Goal: Task Accomplishment & Management: Manage account settings

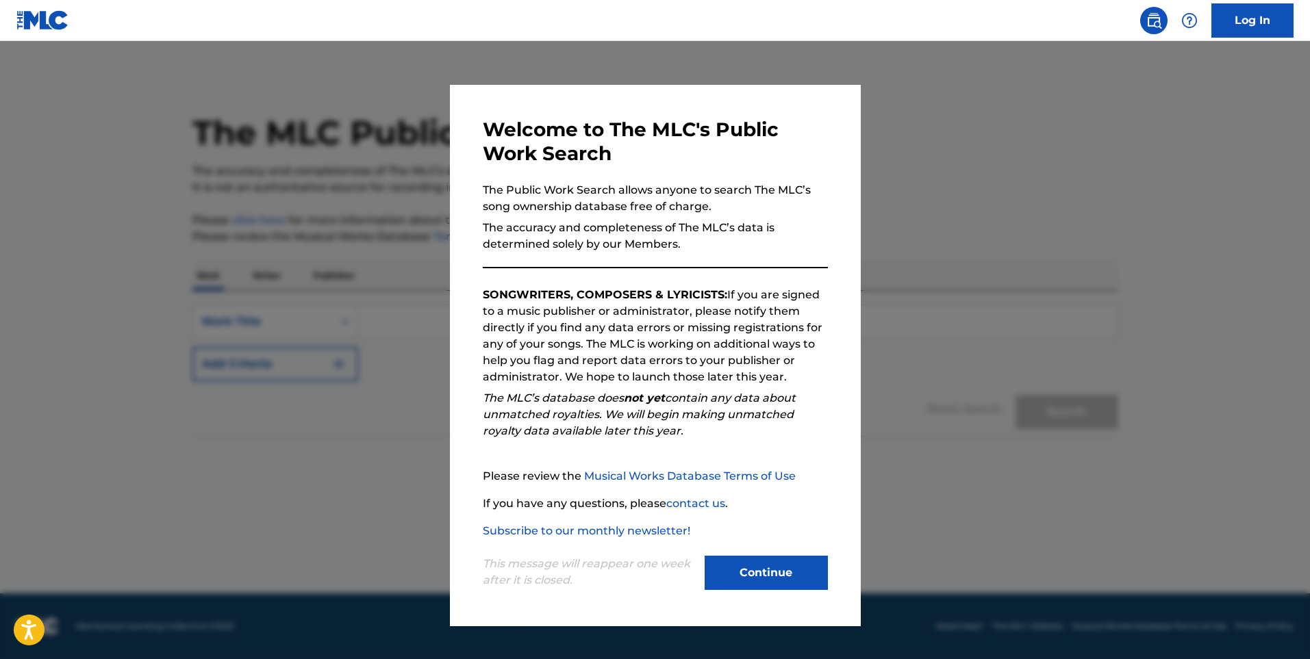
click at [747, 570] on button "Continue" at bounding box center [765, 573] width 123 height 34
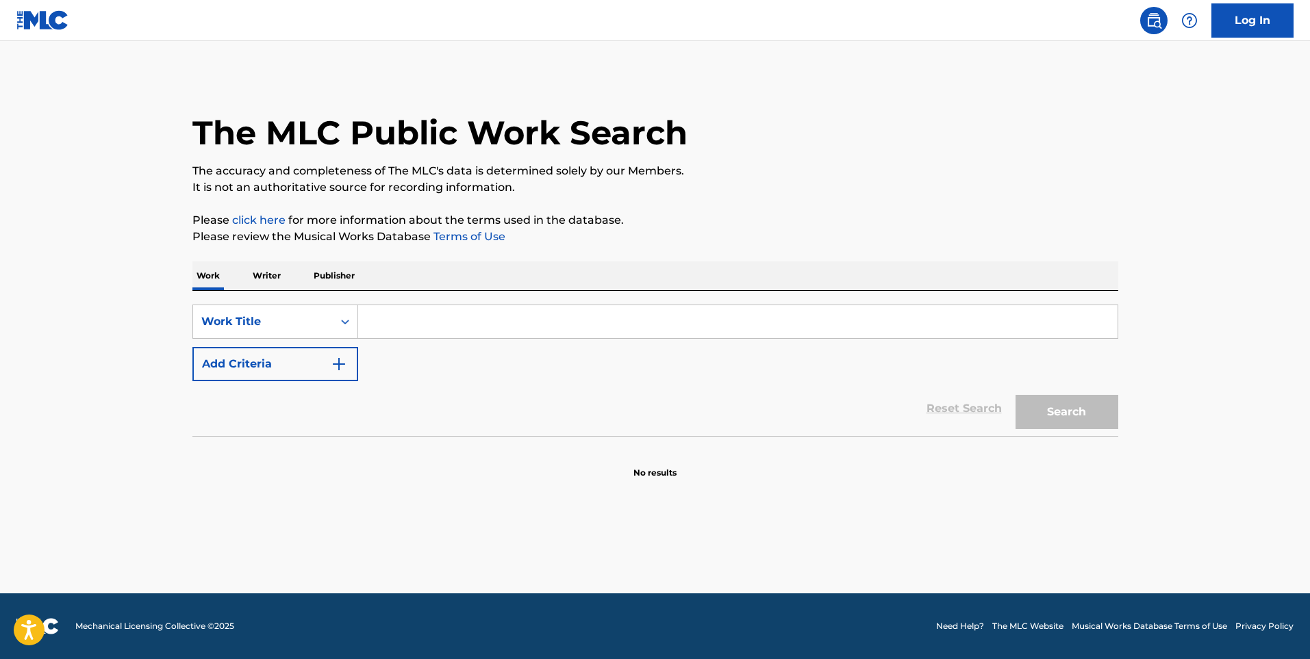
click at [452, 323] on input "Search Form" at bounding box center [737, 321] width 759 height 33
type input "la ultima copa"
click at [1061, 406] on button "Search" at bounding box center [1066, 412] width 103 height 34
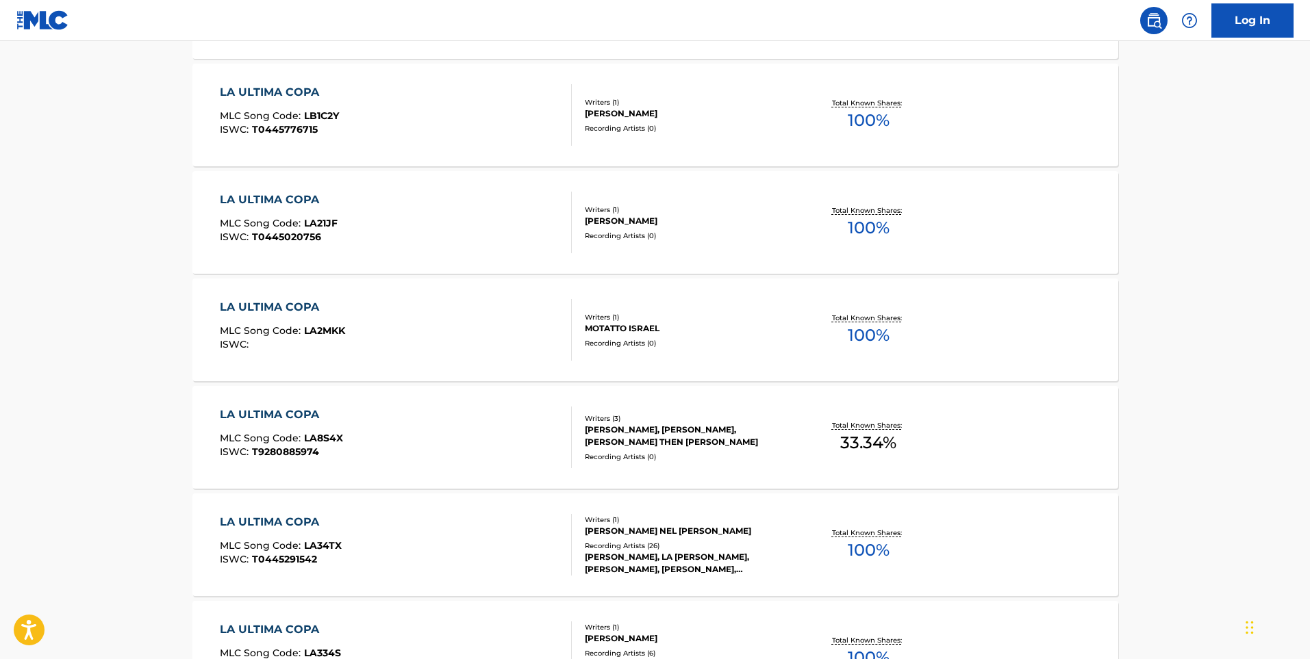
scroll to position [1017, 0]
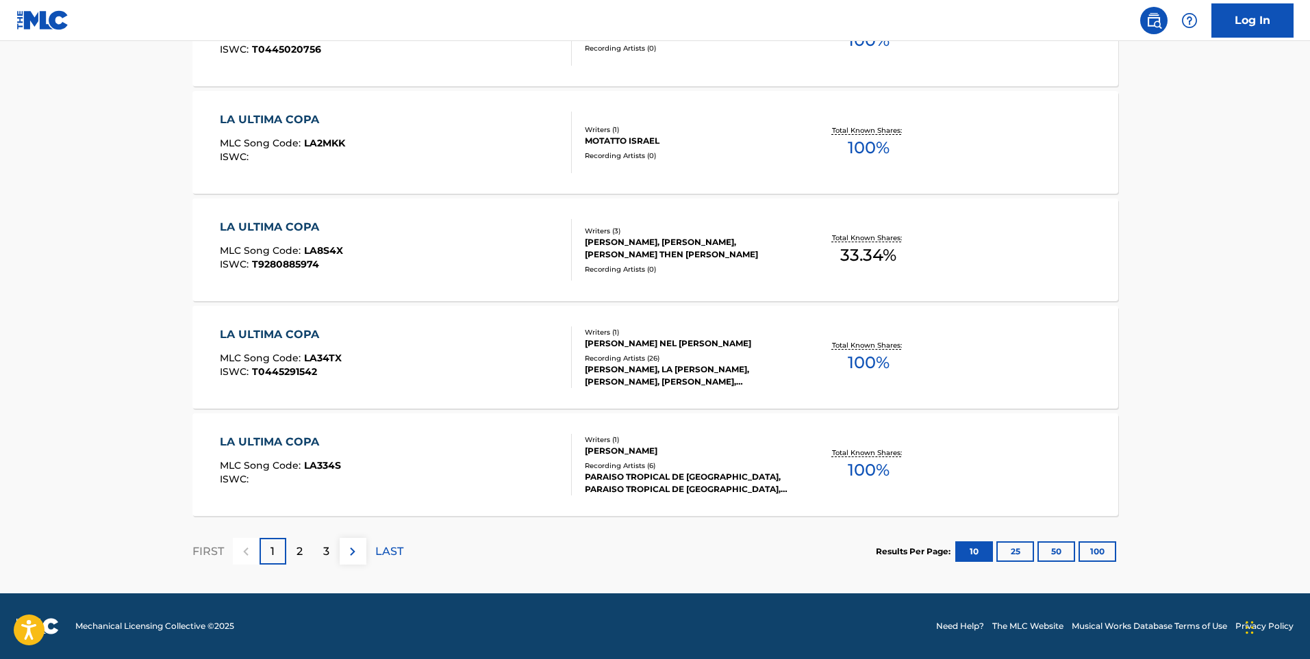
click at [301, 553] on p "2" at bounding box center [299, 552] width 6 height 16
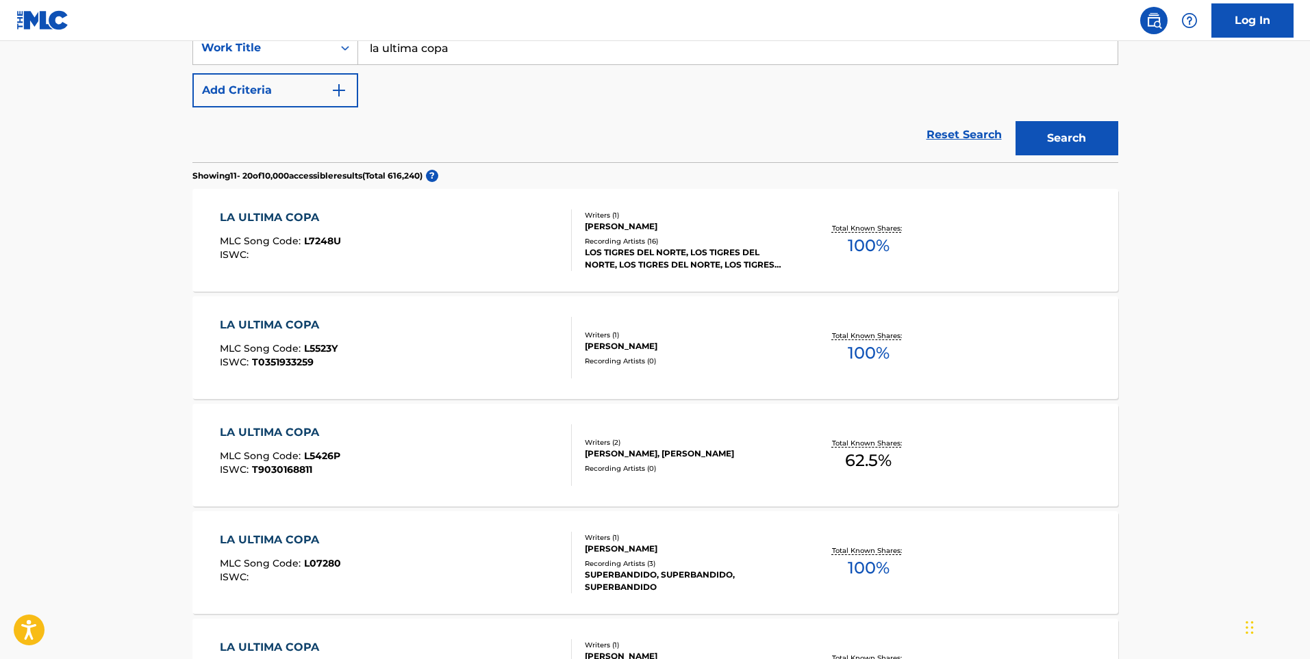
scroll to position [548, 0]
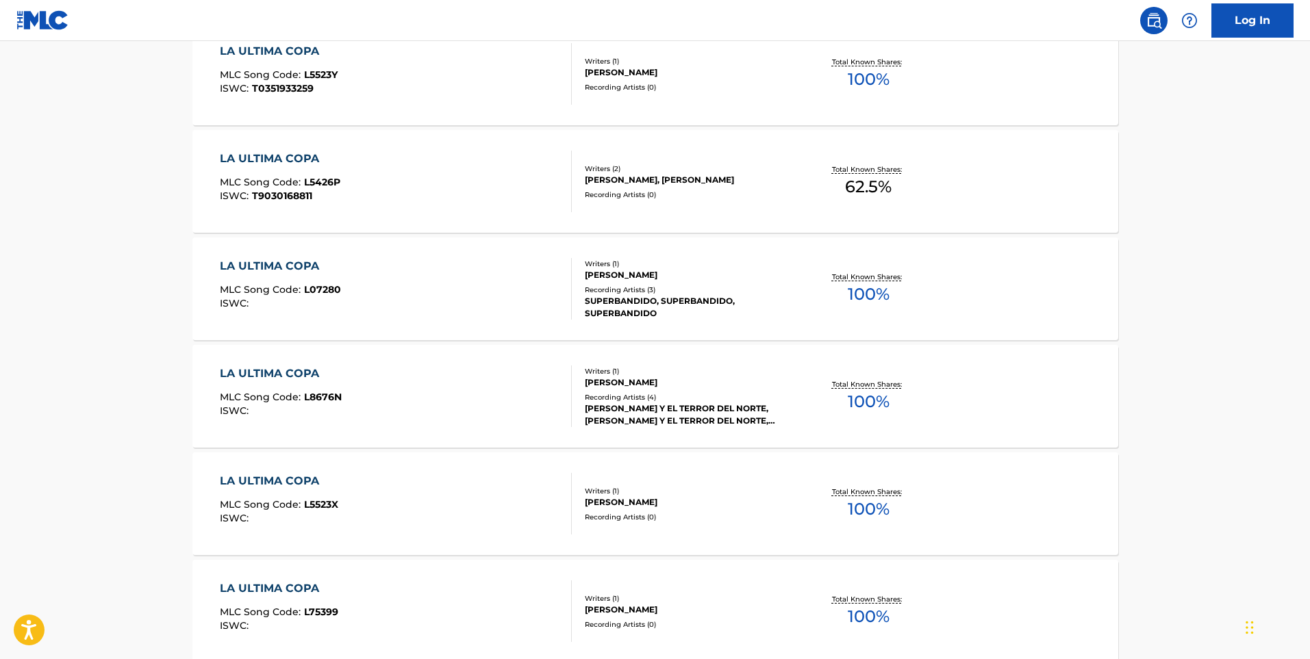
click at [605, 401] on div "Recording Artists ( 4 )" at bounding box center [688, 397] width 207 height 10
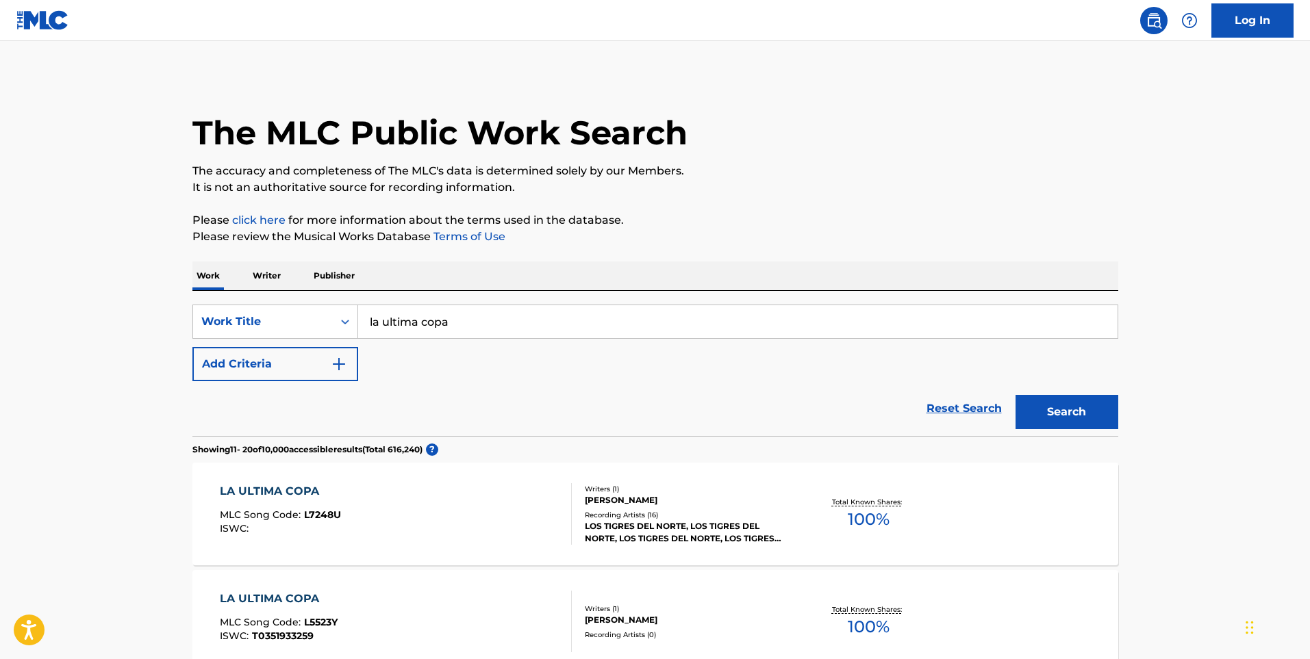
scroll to position [583, 0]
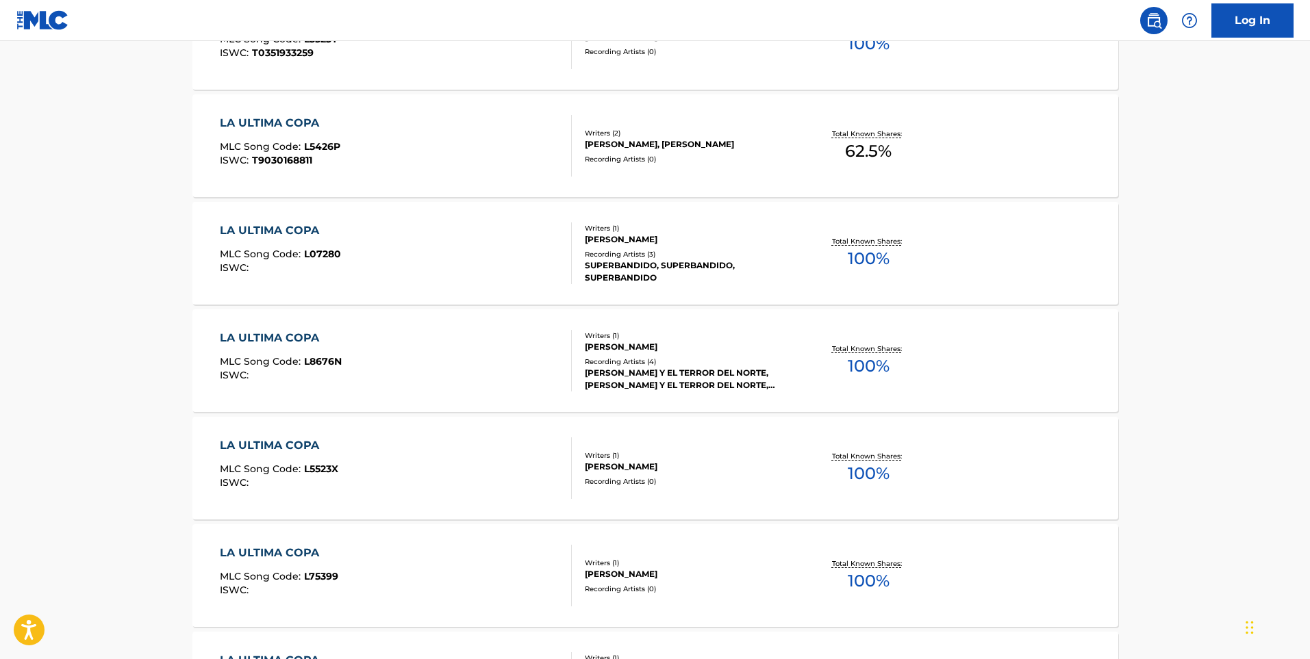
click at [407, 280] on div "LA ULTIMA COPA MLC Song Code : L07280 ISWC :" at bounding box center [396, 254] width 352 height 62
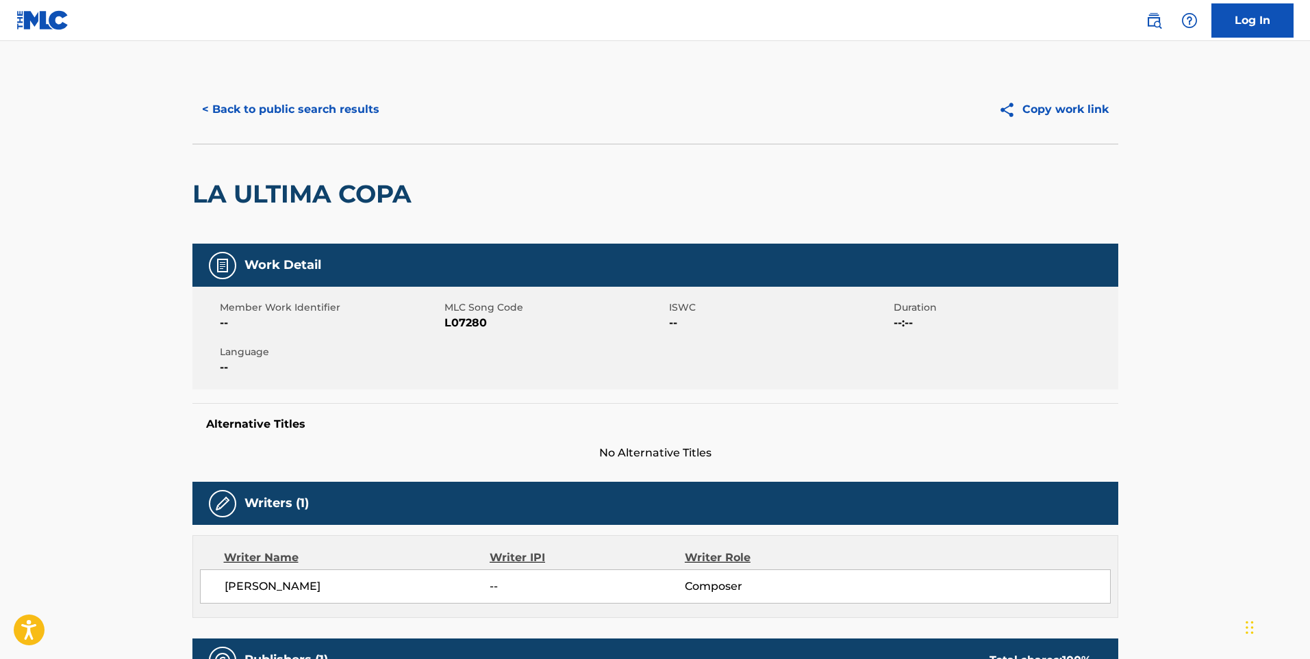
click at [270, 108] on button "< Back to public search results" at bounding box center [290, 109] width 196 height 34
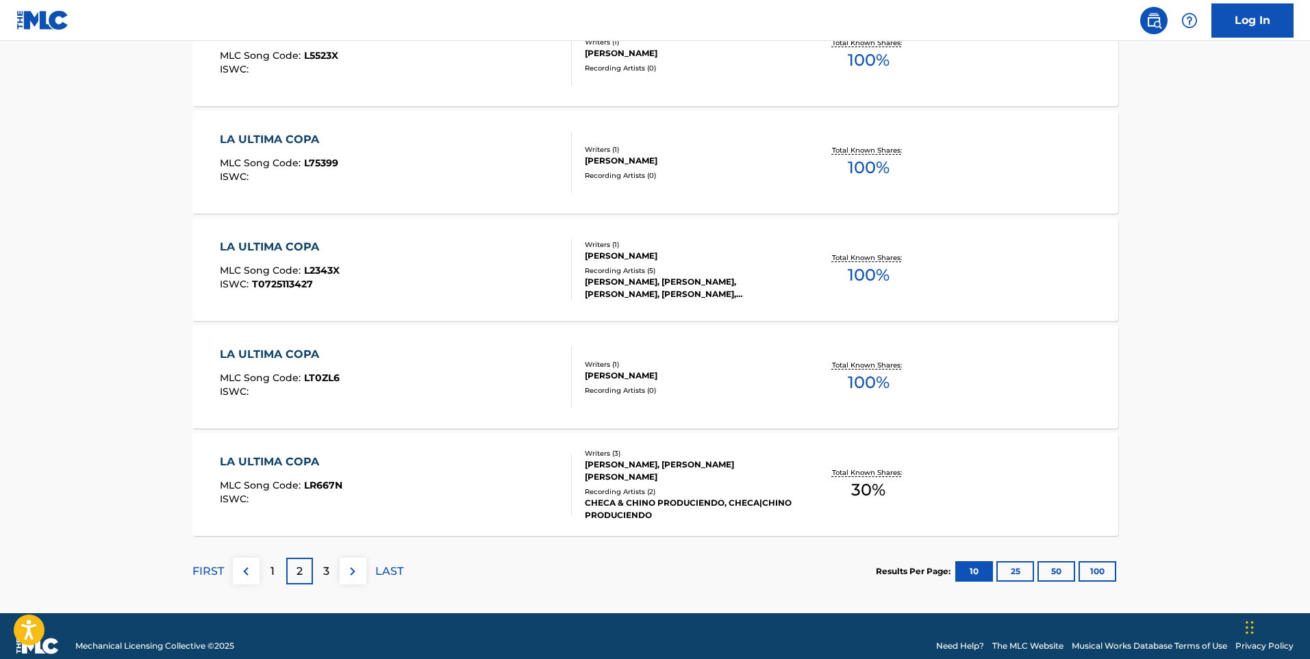
scroll to position [1017, 0]
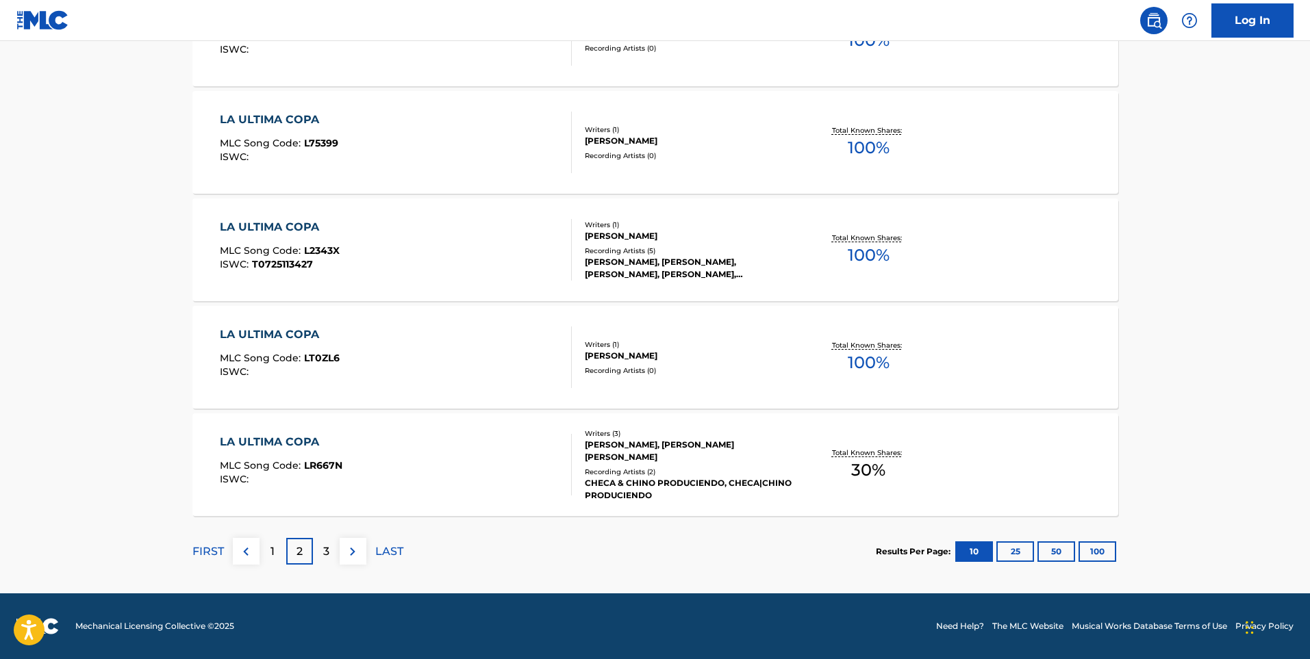
click at [329, 555] on p "3" at bounding box center [326, 552] width 6 height 16
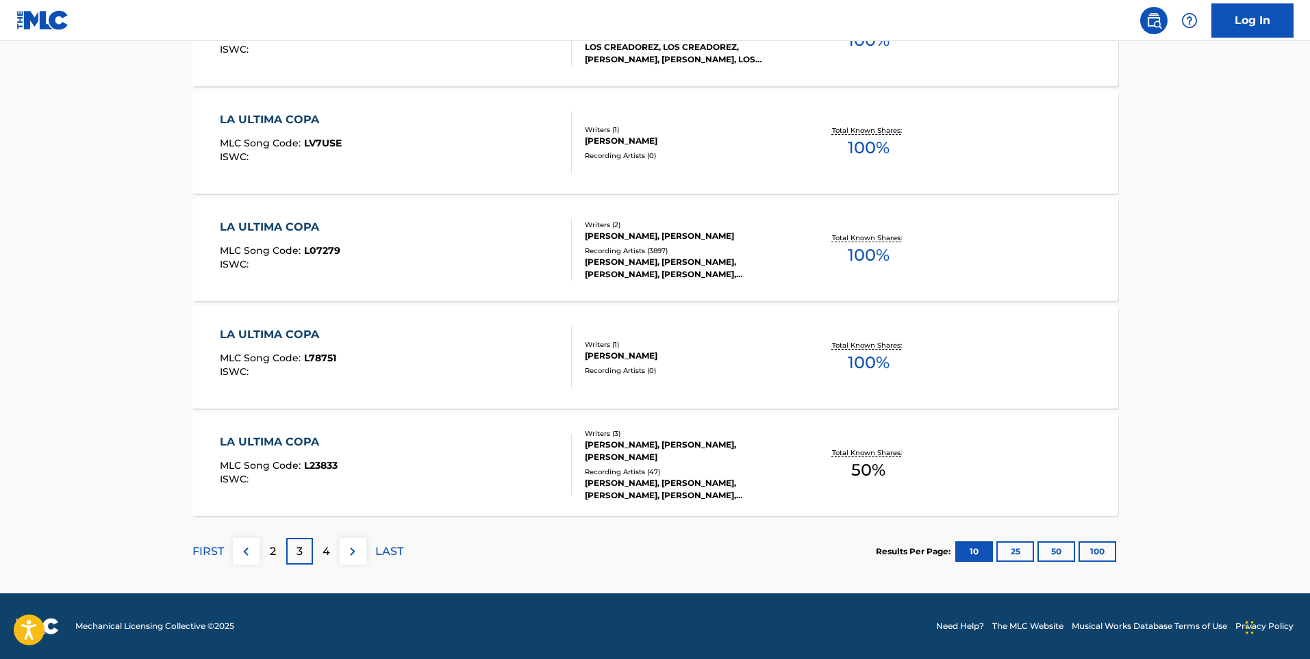
click at [374, 162] on div "LA ULTIMA COPA MLC Song Code : LV7USE ISWC :" at bounding box center [396, 143] width 352 height 62
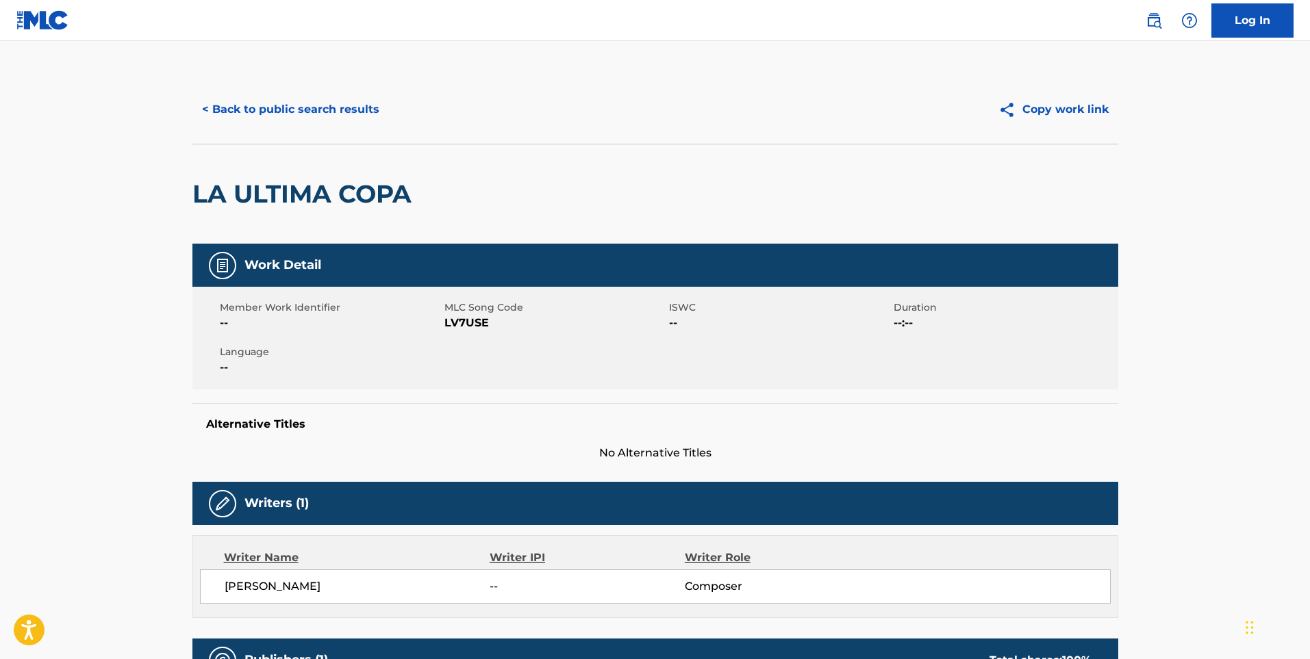
click at [250, 112] on button "< Back to public search results" at bounding box center [290, 109] width 196 height 34
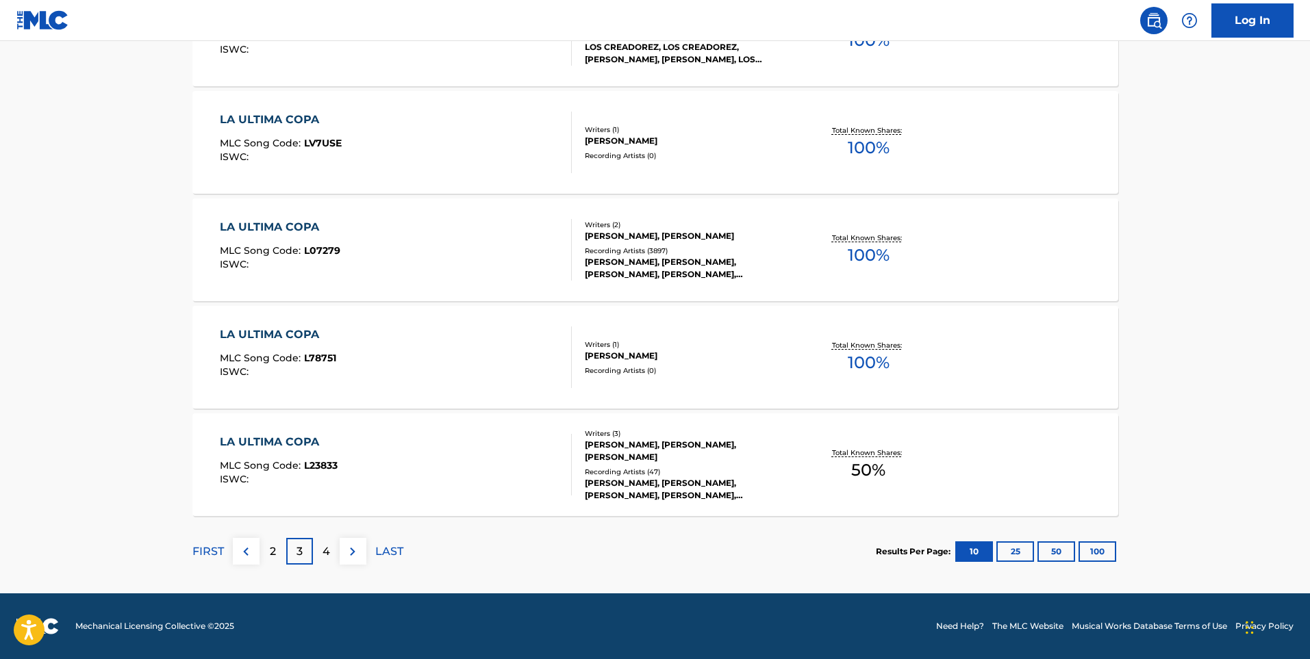
click at [325, 552] on p "4" at bounding box center [326, 552] width 8 height 16
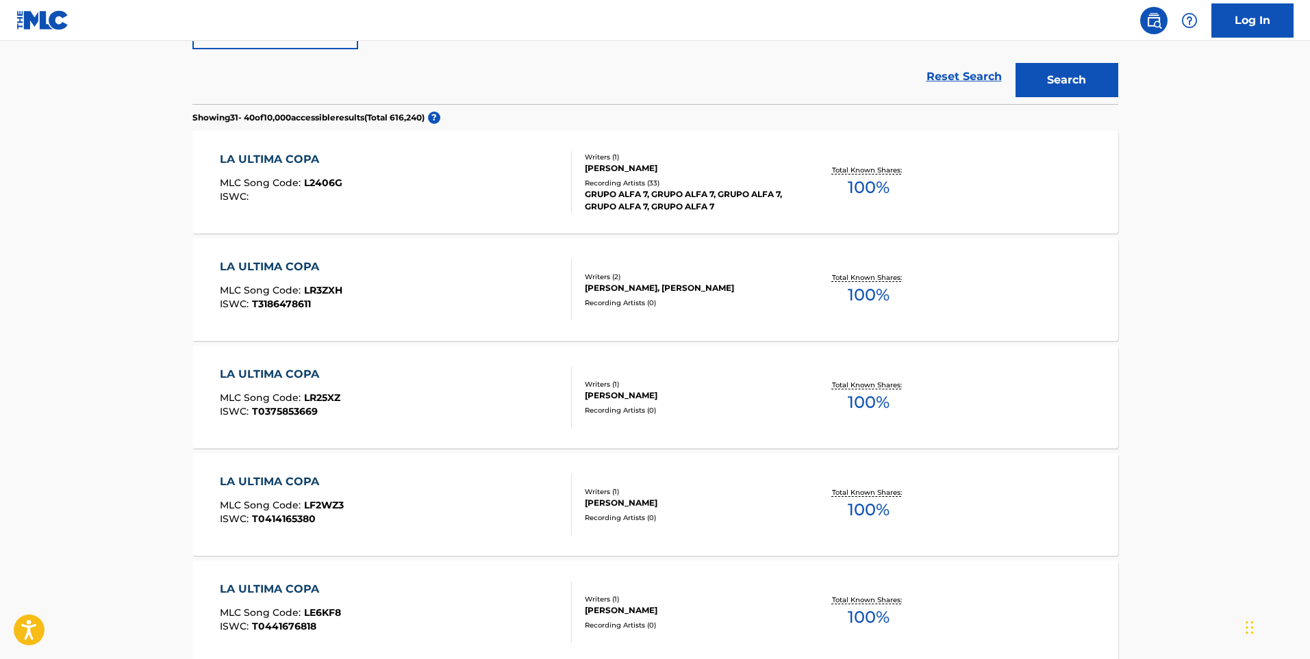
scroll to position [0, 0]
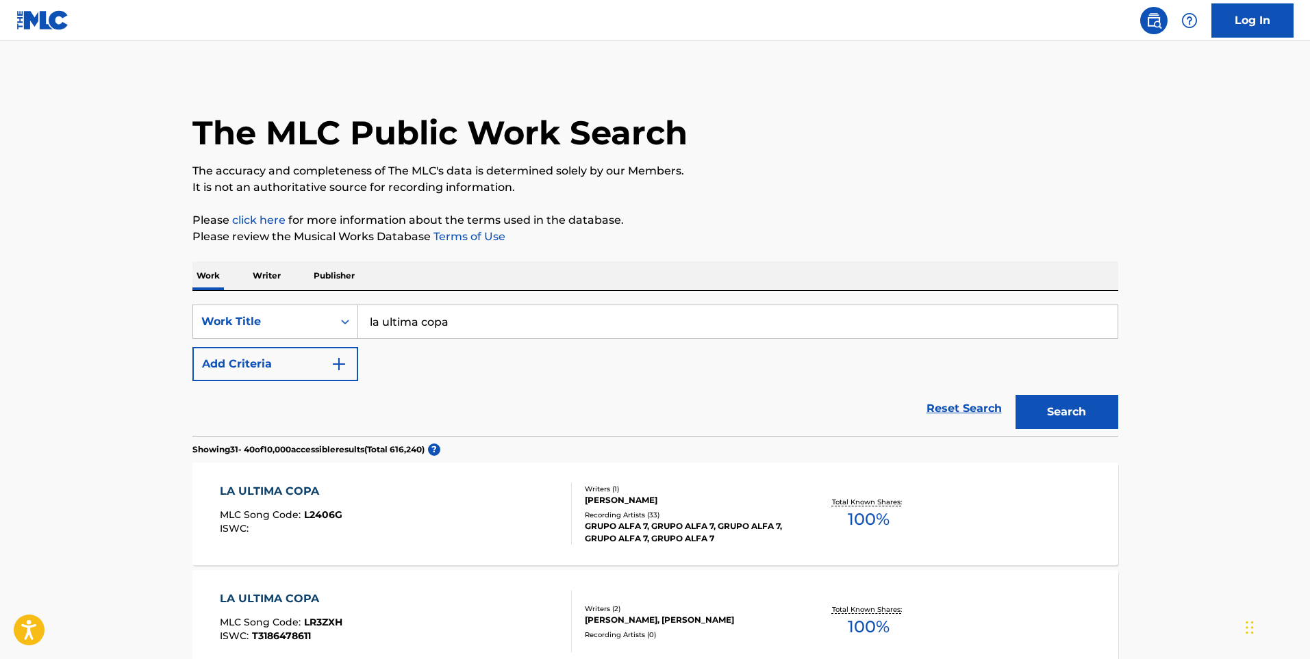
click at [346, 368] on button "Add Criteria" at bounding box center [275, 364] width 166 height 34
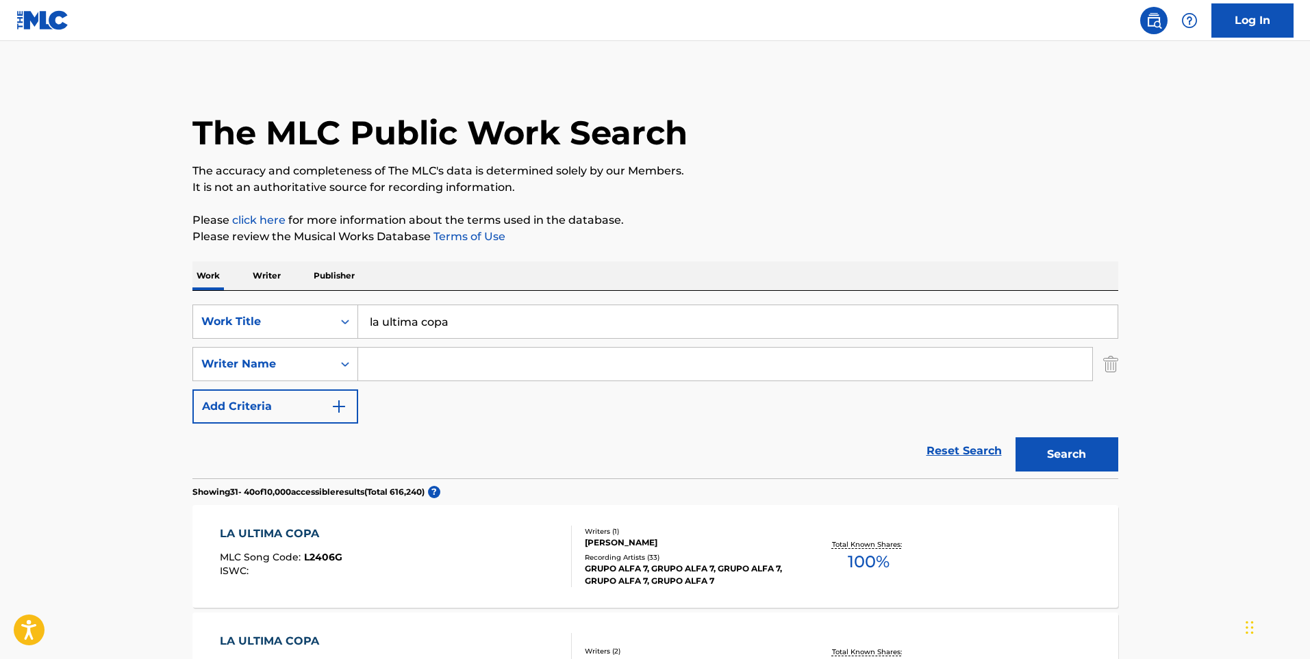
click at [390, 361] on input "Search Form" at bounding box center [725, 364] width 734 height 33
type input "[PERSON_NAME]"
click at [1015, 437] on button "Search" at bounding box center [1066, 454] width 103 height 34
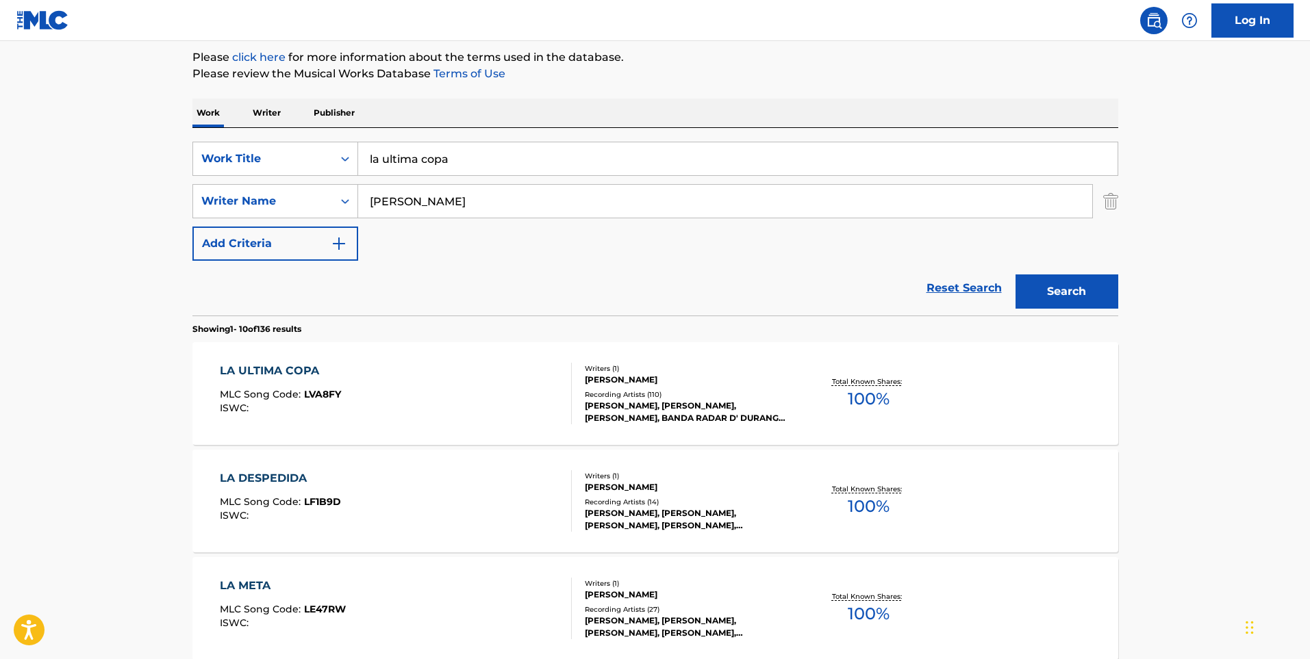
scroll to position [205, 0]
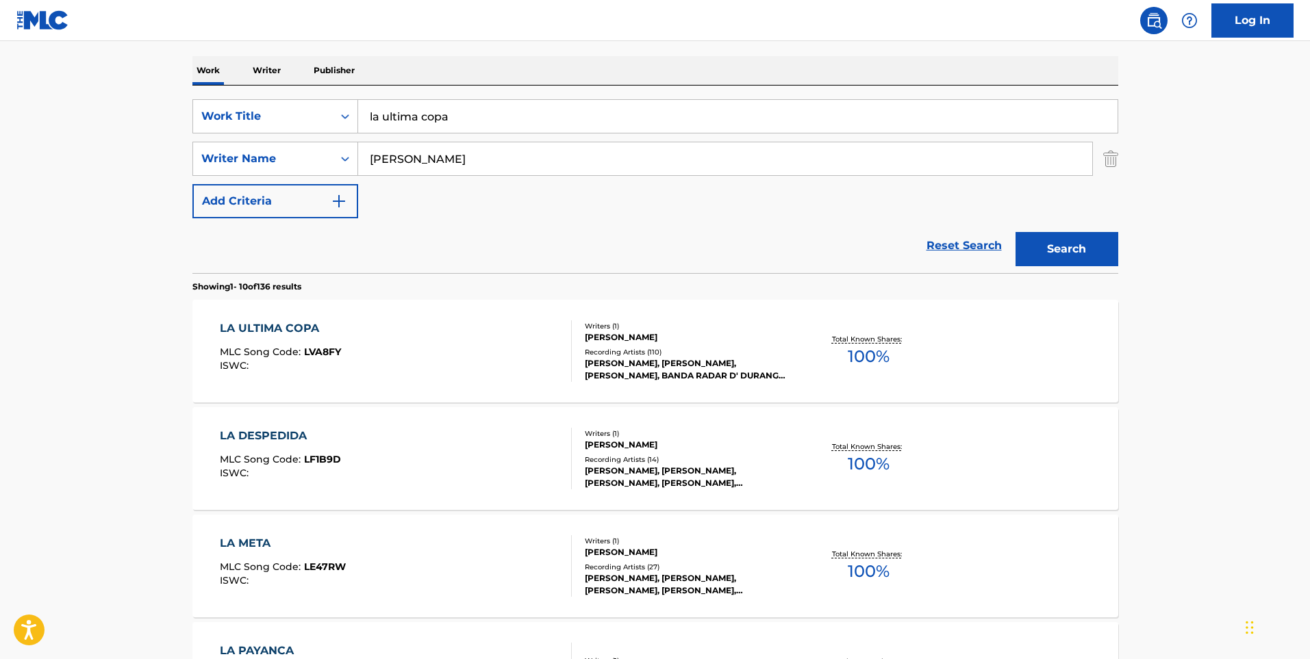
click at [431, 359] on div "LA ULTIMA COPA MLC Song Code : LVA8FY ISWC :" at bounding box center [396, 351] width 352 height 62
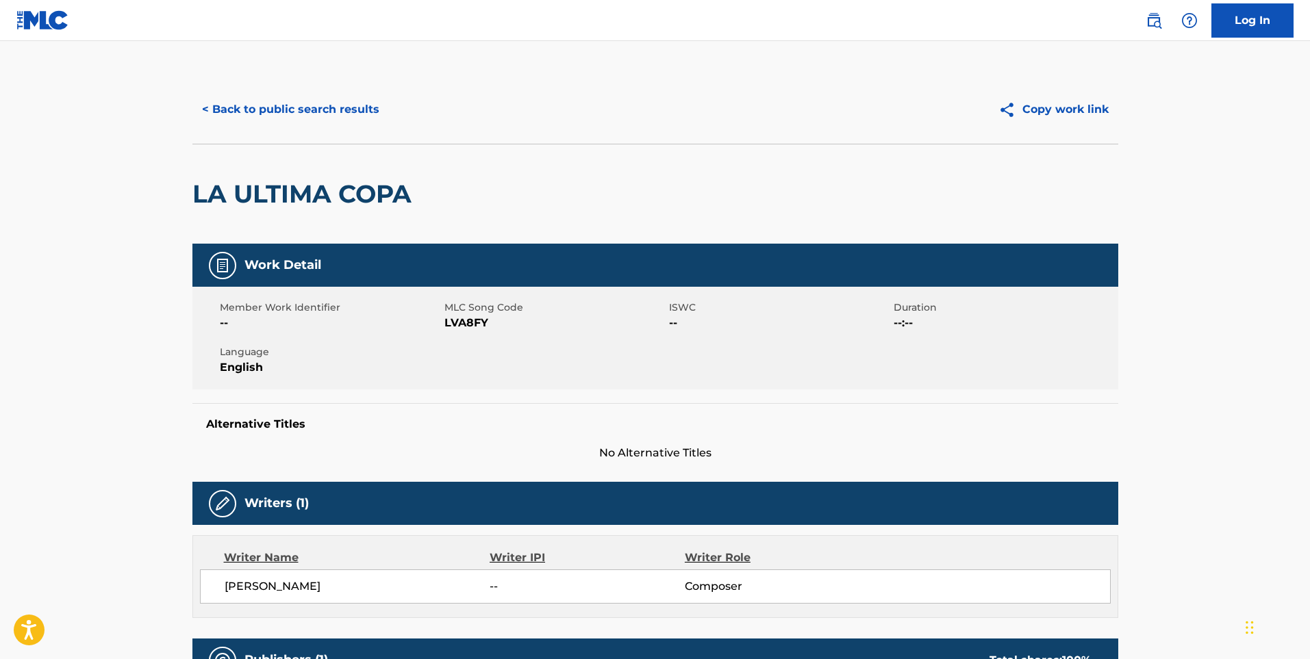
click at [45, 5] on link at bounding box center [42, 20] width 53 height 40
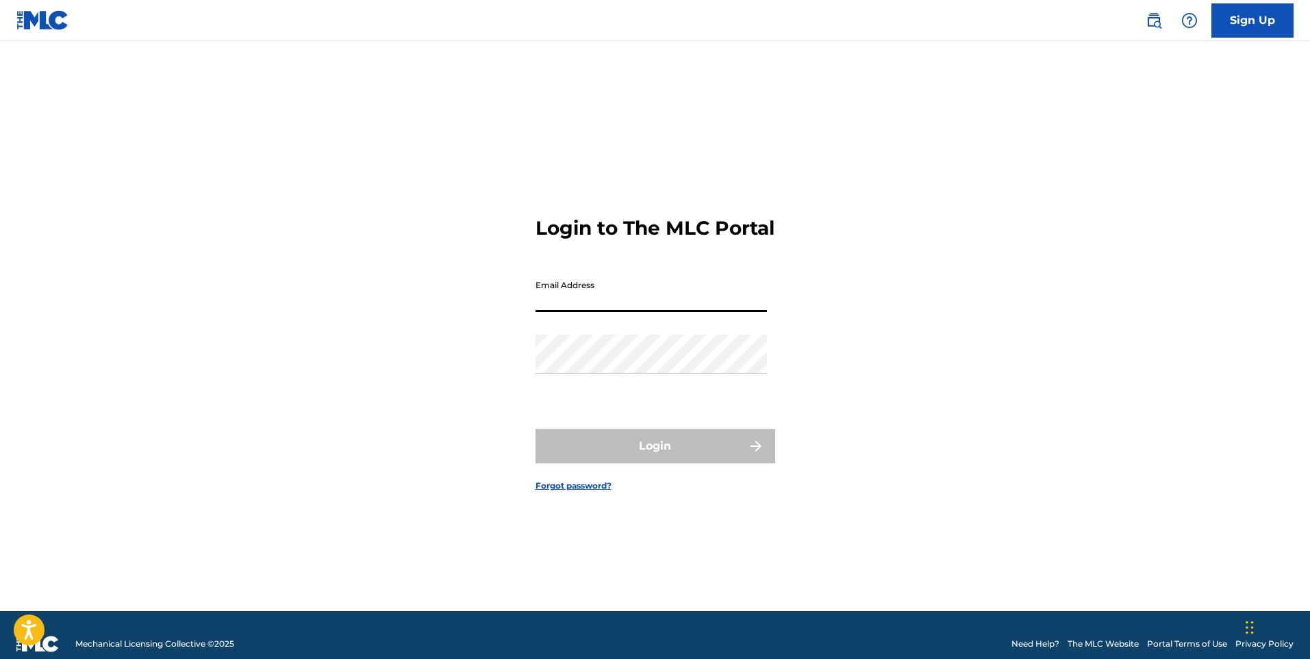
click at [575, 312] on input "Email Address" at bounding box center [650, 292] width 231 height 39
type input "[PERSON_NAME][EMAIL_ADDRESS][DOMAIN_NAME]"
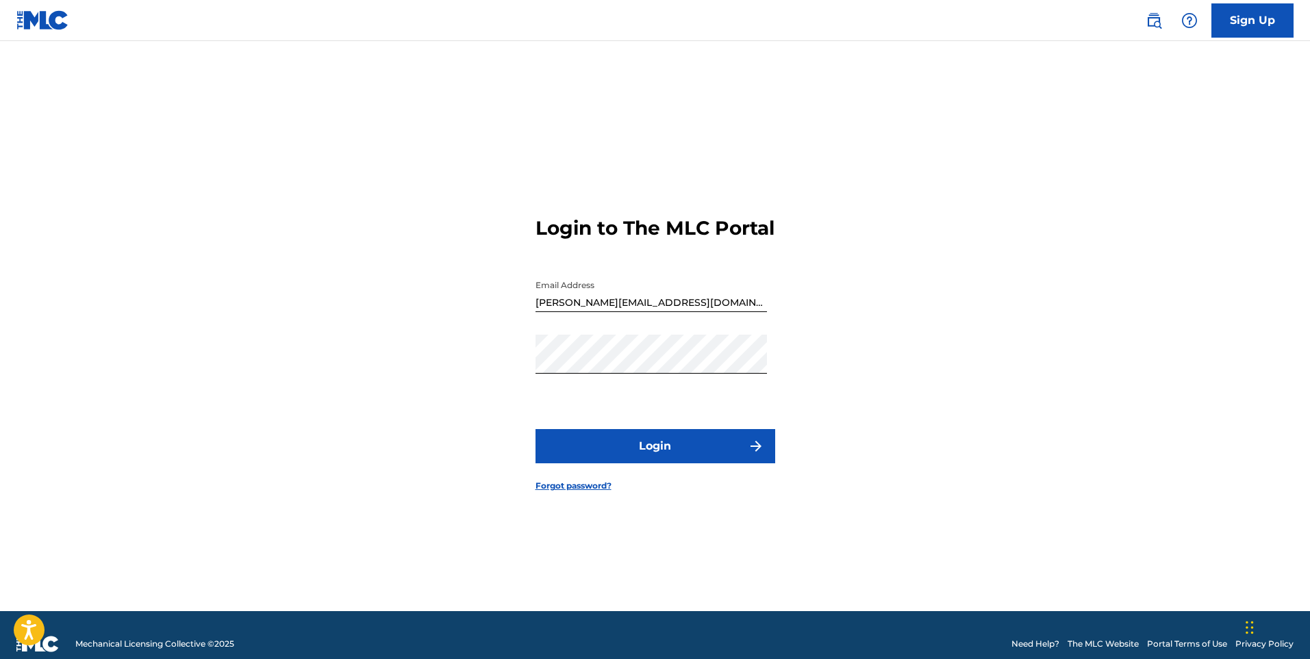
click at [622, 454] on button "Login" at bounding box center [655, 446] width 240 height 34
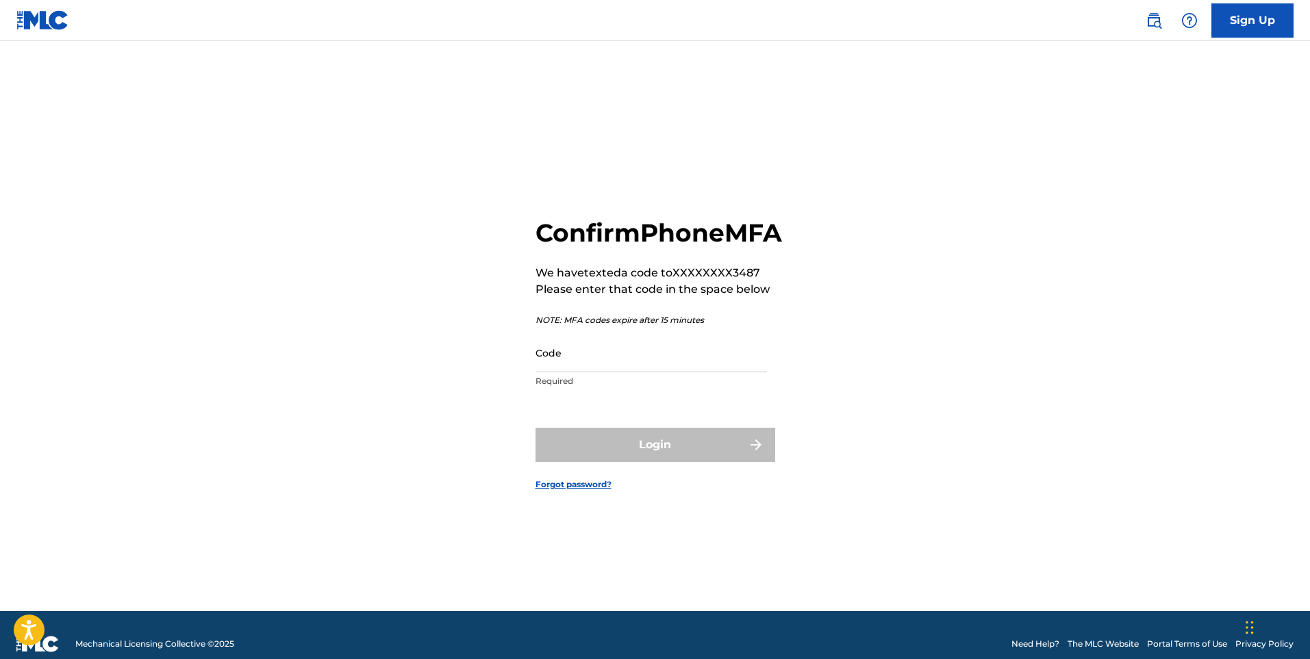
click at [601, 371] on input "Code" at bounding box center [650, 352] width 231 height 39
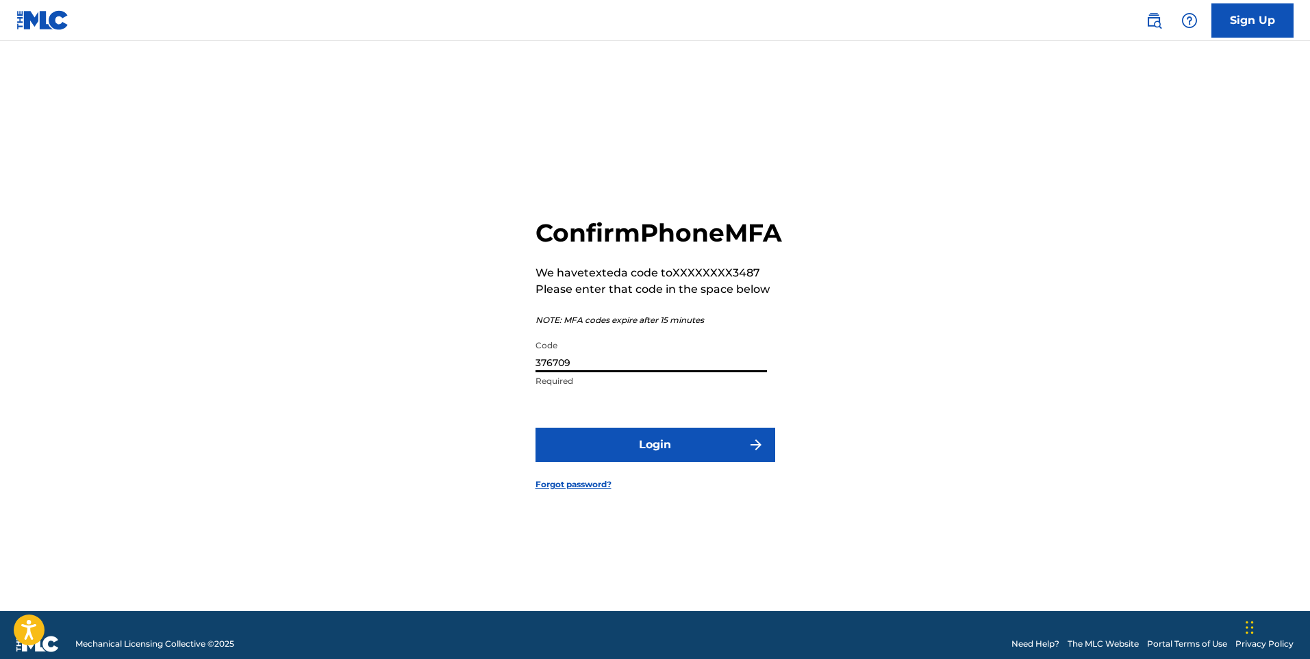
type input "376709"
click at [670, 462] on button "Login" at bounding box center [655, 445] width 240 height 34
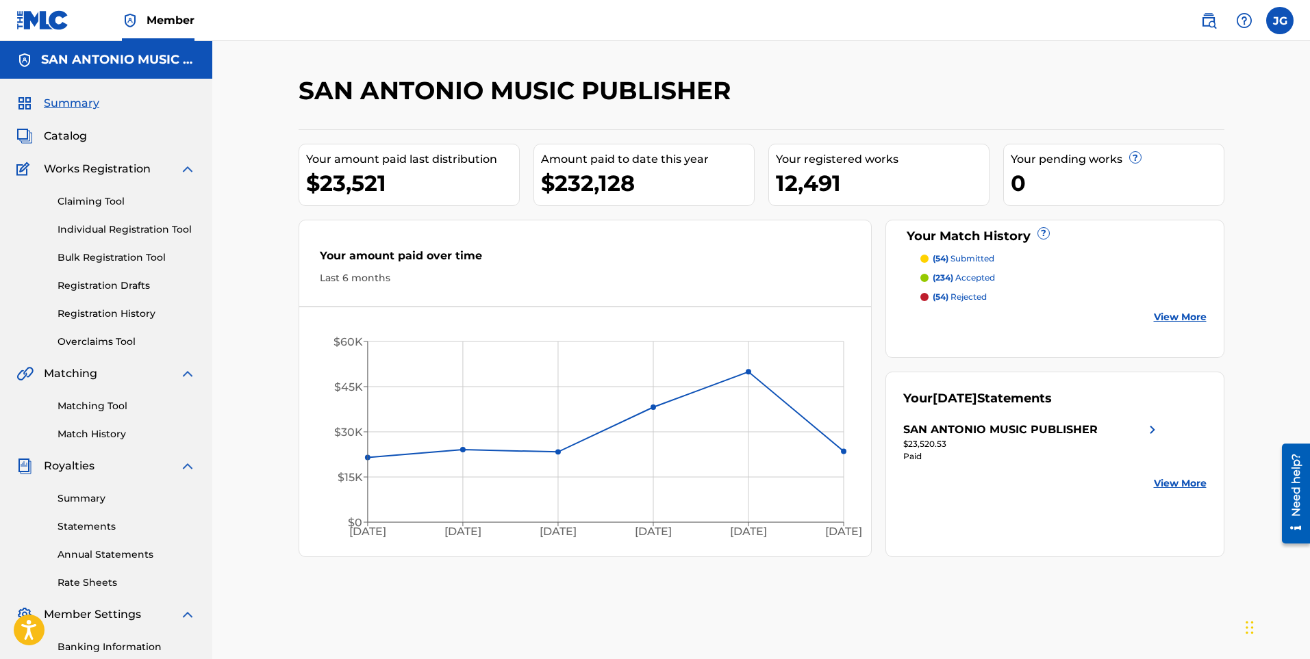
click at [81, 131] on span "Catalog" at bounding box center [65, 136] width 43 height 16
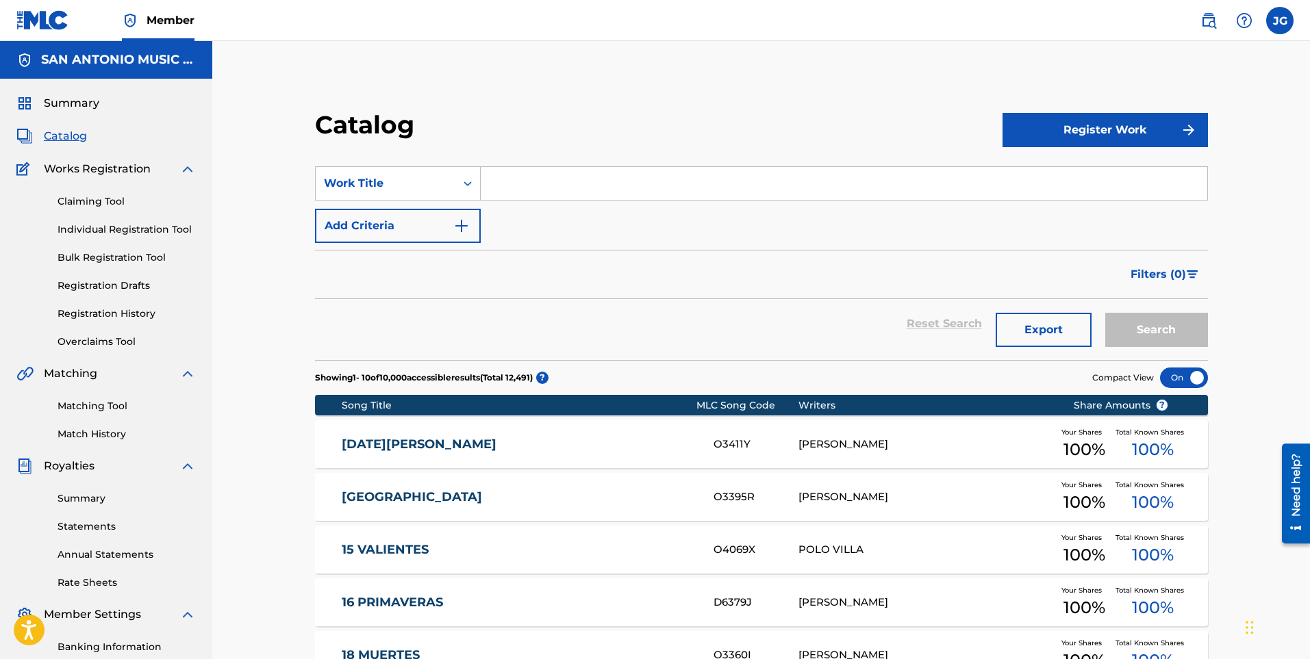
click at [511, 182] on input "Search Form" at bounding box center [844, 183] width 726 height 33
type input "la ultima copa"
click at [1124, 318] on button "Search" at bounding box center [1156, 330] width 103 height 34
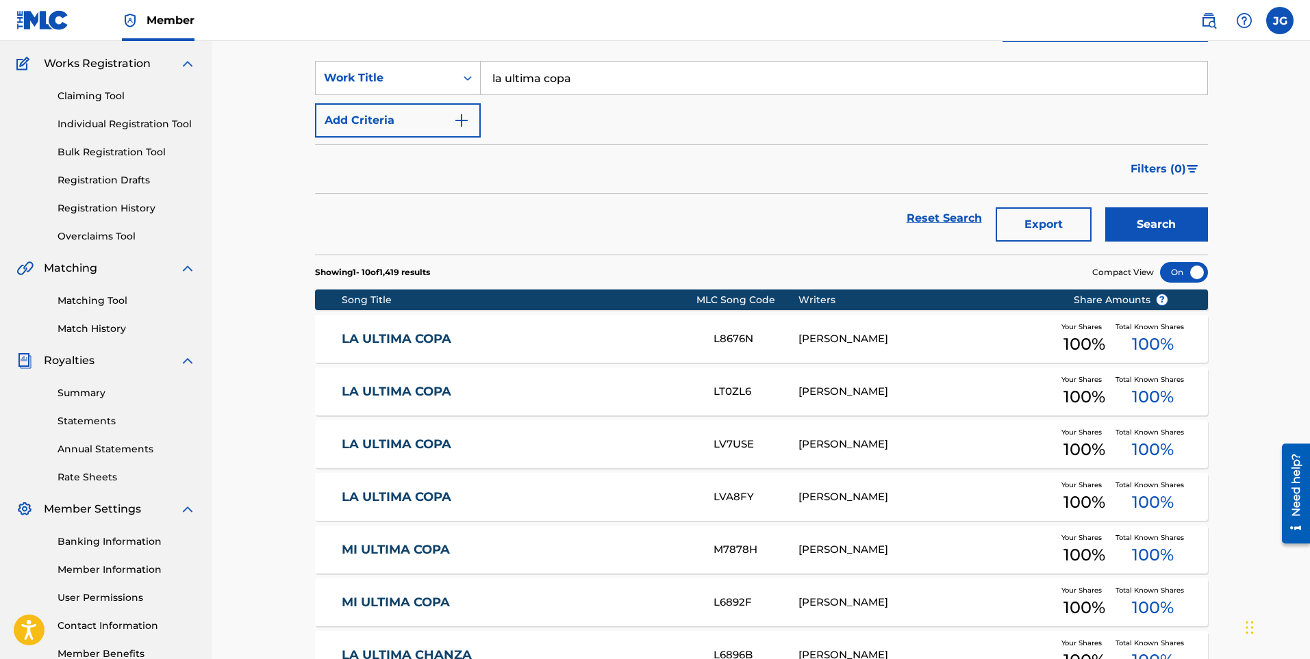
scroll to position [137, 0]
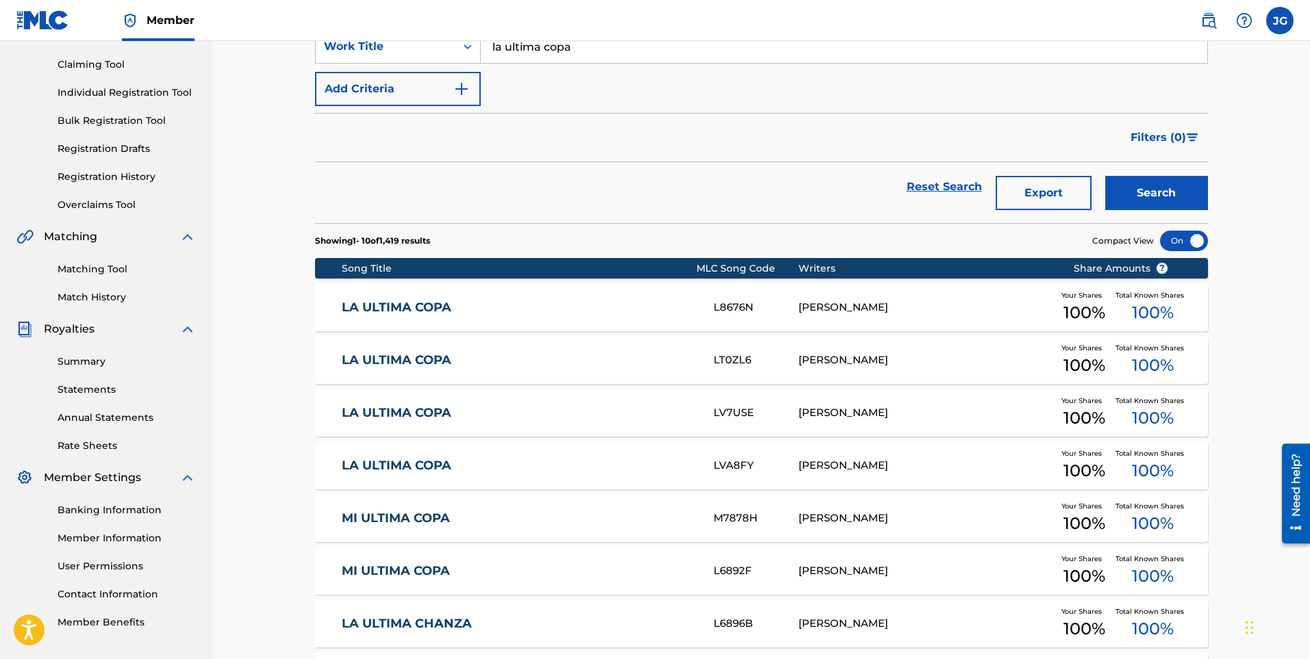
click at [534, 468] on link "LA ULTIMA COPA" at bounding box center [518, 466] width 353 height 16
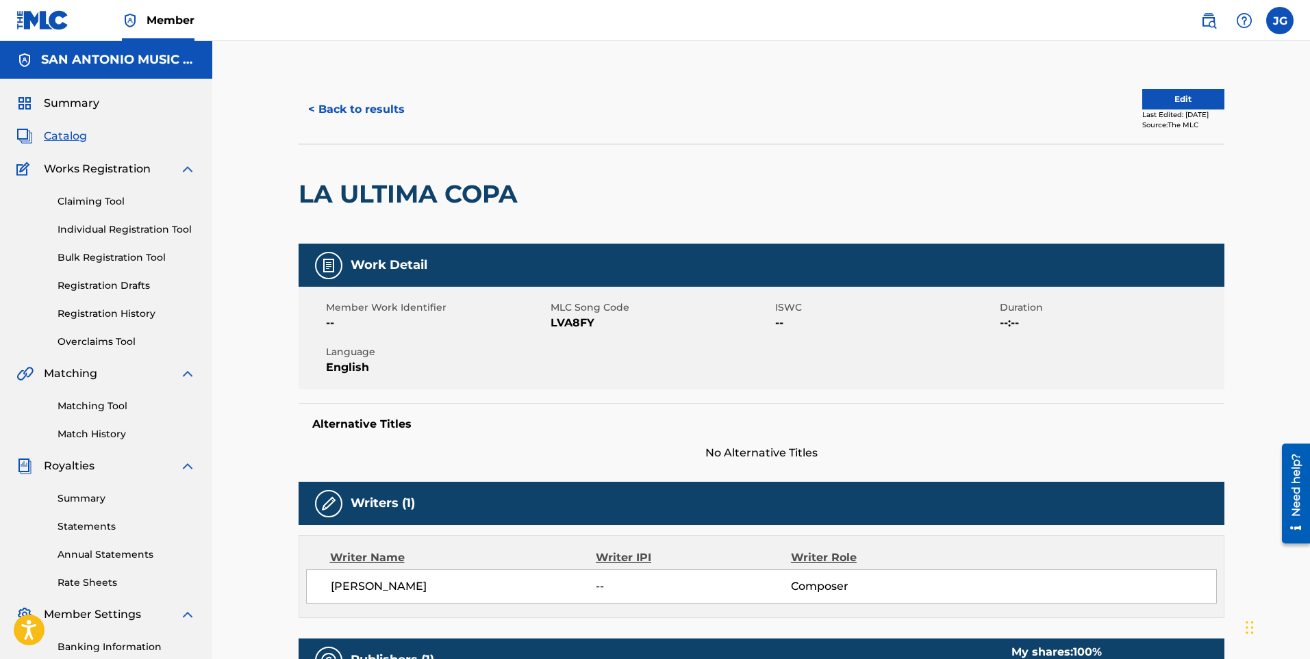
click at [1160, 97] on button "Edit" at bounding box center [1183, 99] width 82 height 21
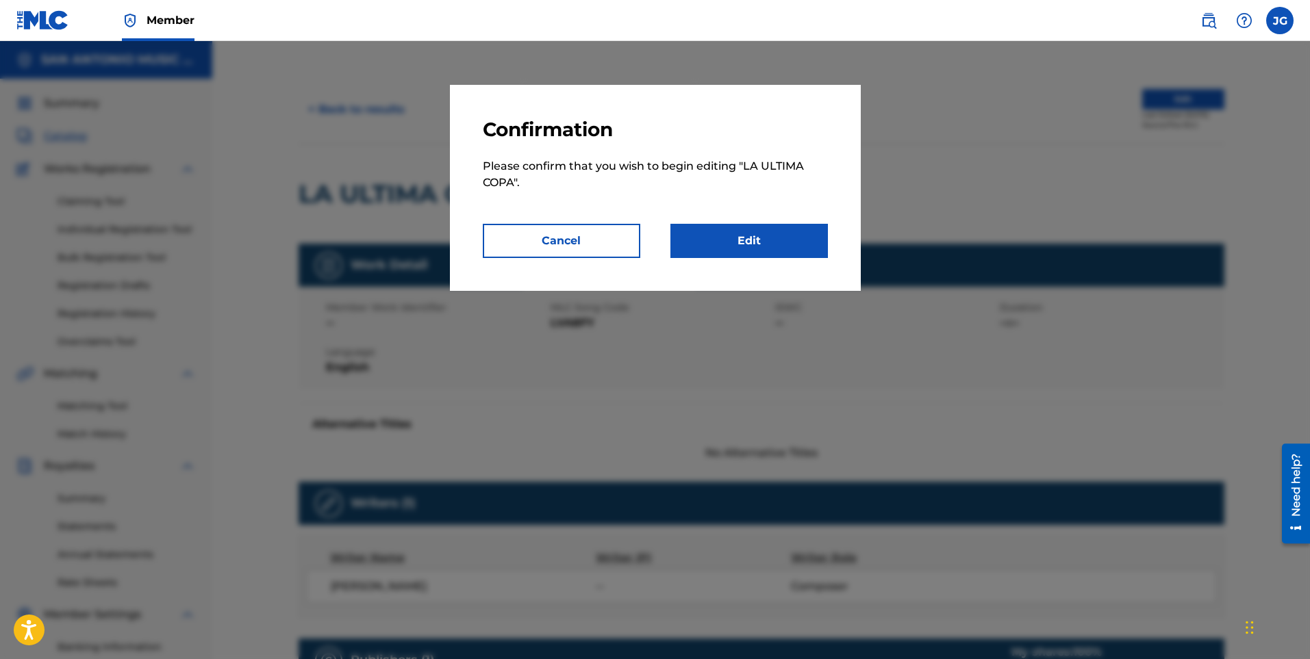
click at [785, 233] on link "Edit" at bounding box center [748, 241] width 157 height 34
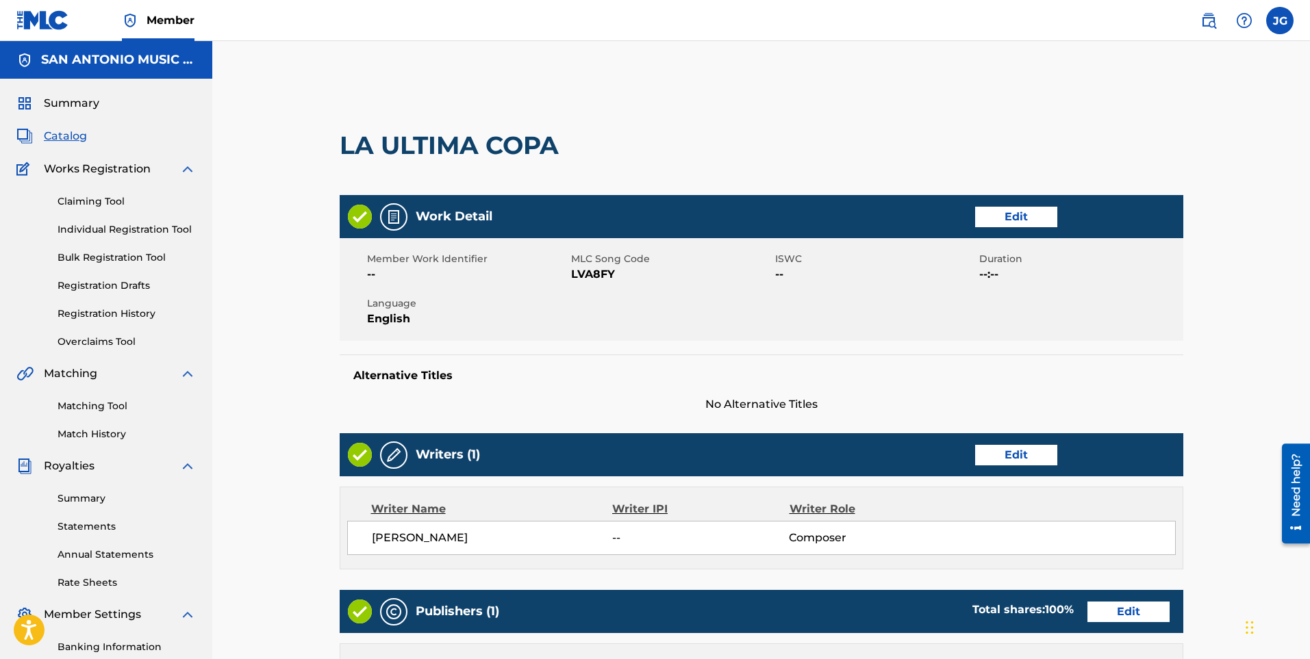
click at [1002, 214] on link "Edit" at bounding box center [1016, 217] width 82 height 21
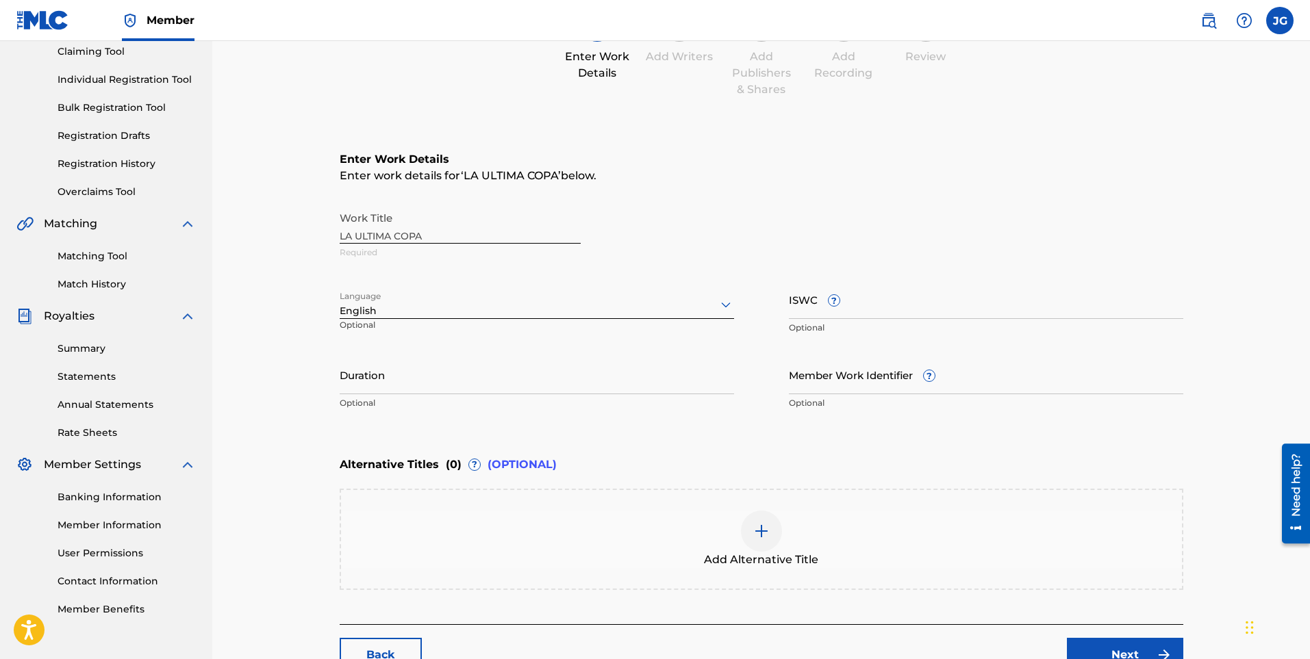
scroll to position [205, 0]
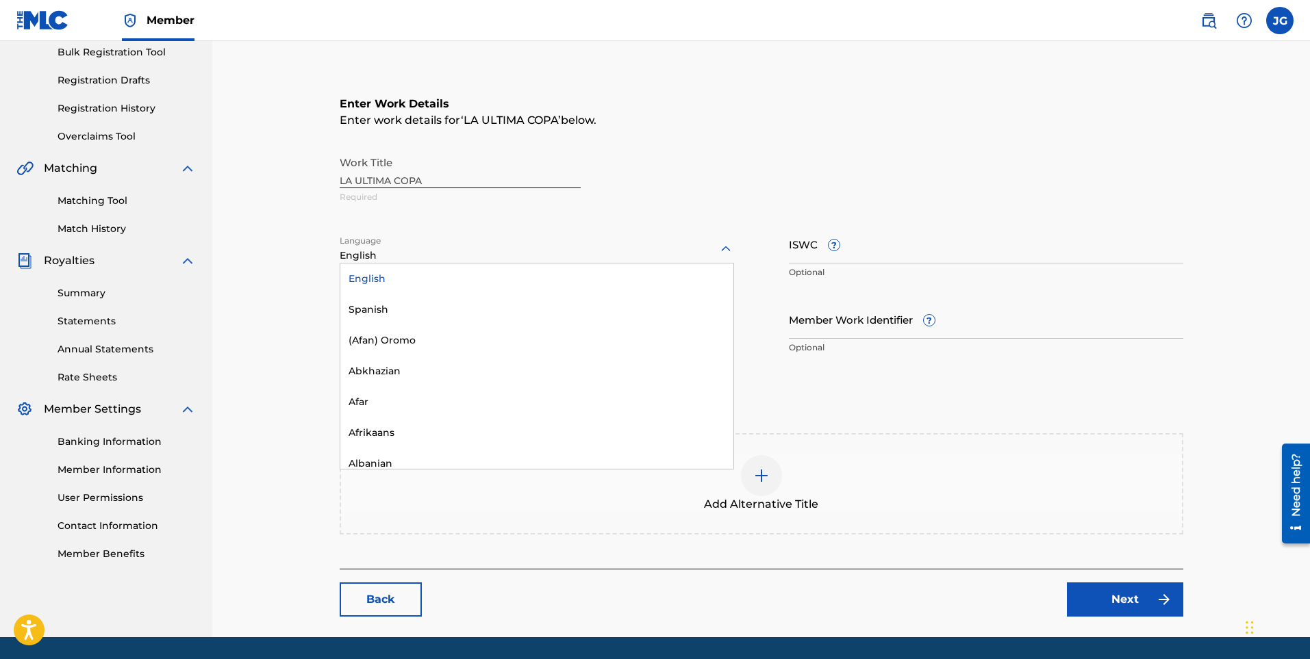
click at [414, 251] on div at bounding box center [537, 248] width 394 height 17
click at [378, 309] on div "Spanish" at bounding box center [536, 309] width 393 height 31
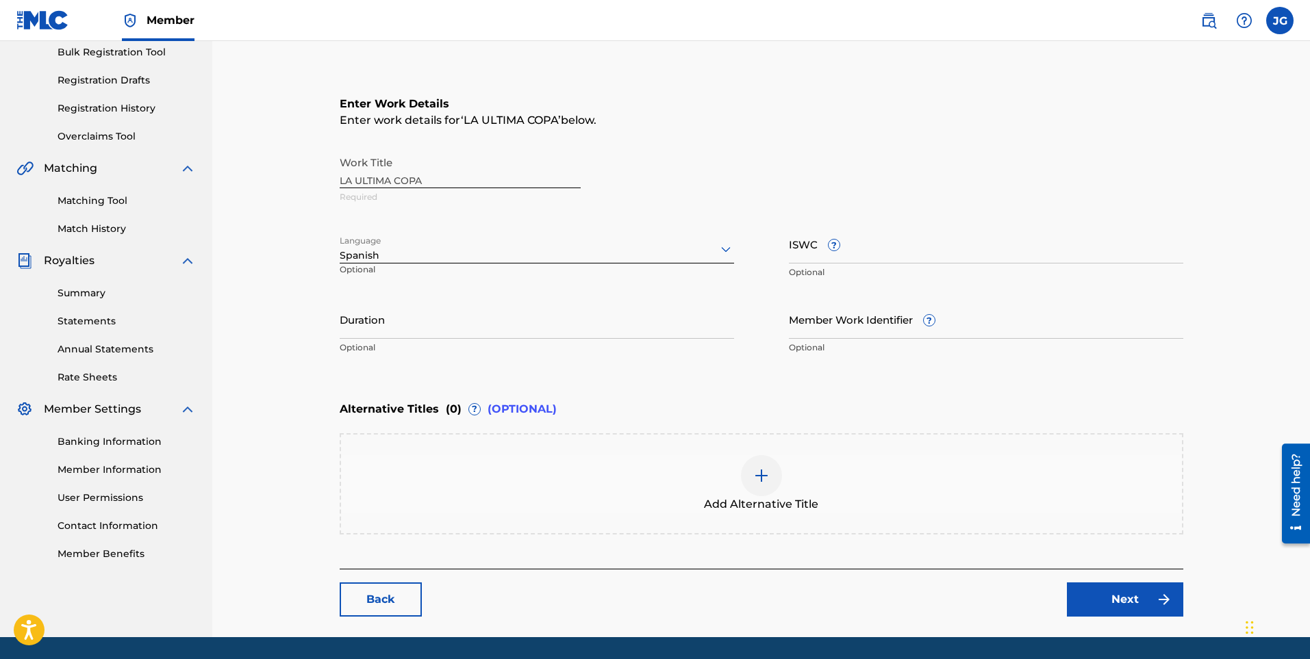
click at [753, 468] on img at bounding box center [761, 476] width 16 height 16
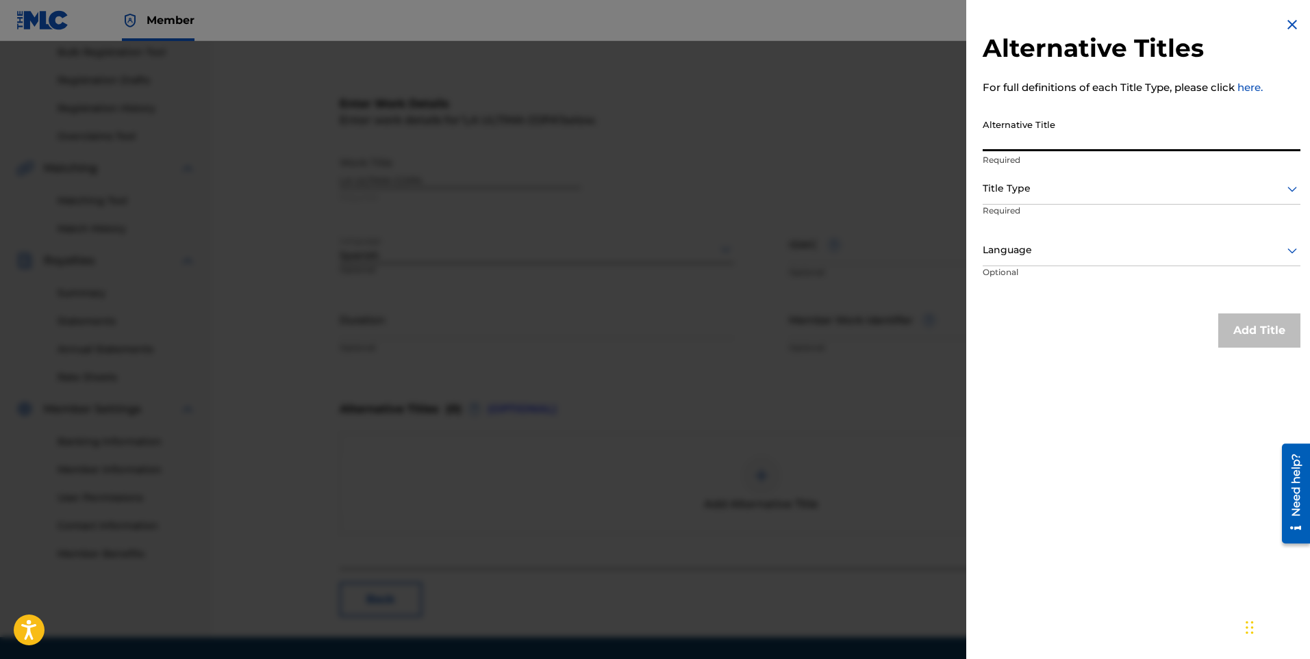
click at [1020, 144] on input "Alternative Title" at bounding box center [1141, 131] width 318 height 39
type input "p"
type input "PALOMA SIN DUENO"
click at [1021, 194] on div at bounding box center [1141, 188] width 318 height 17
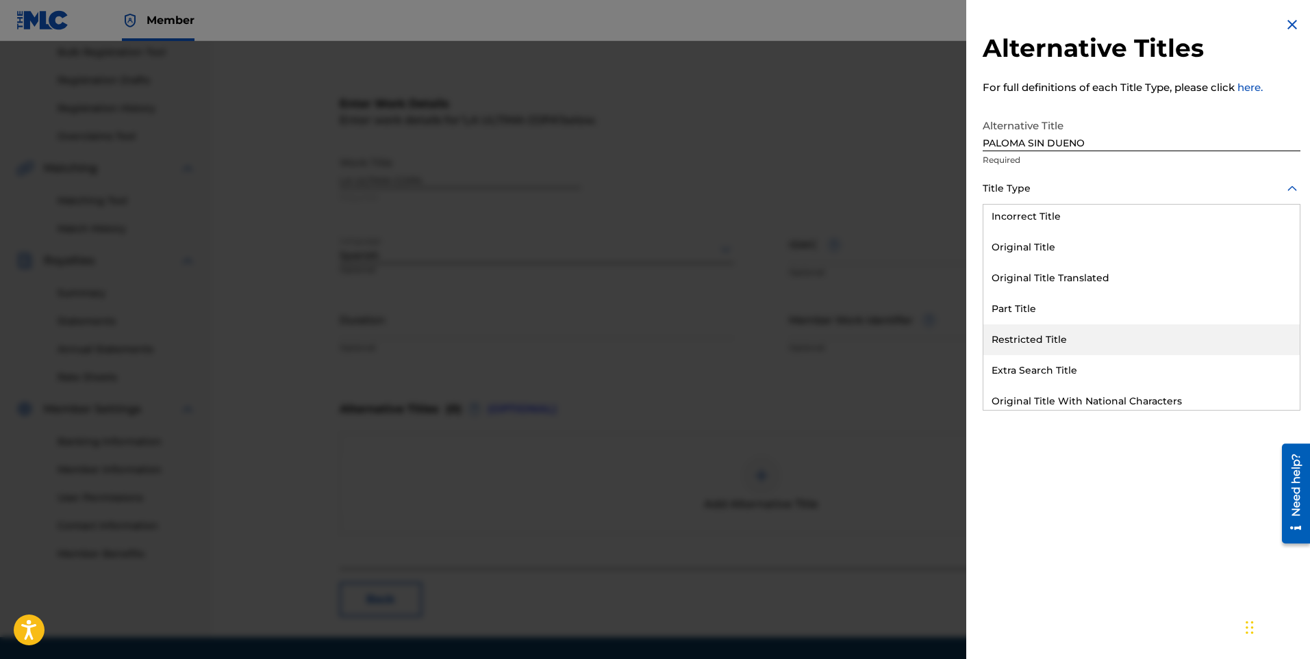
scroll to position [134, 0]
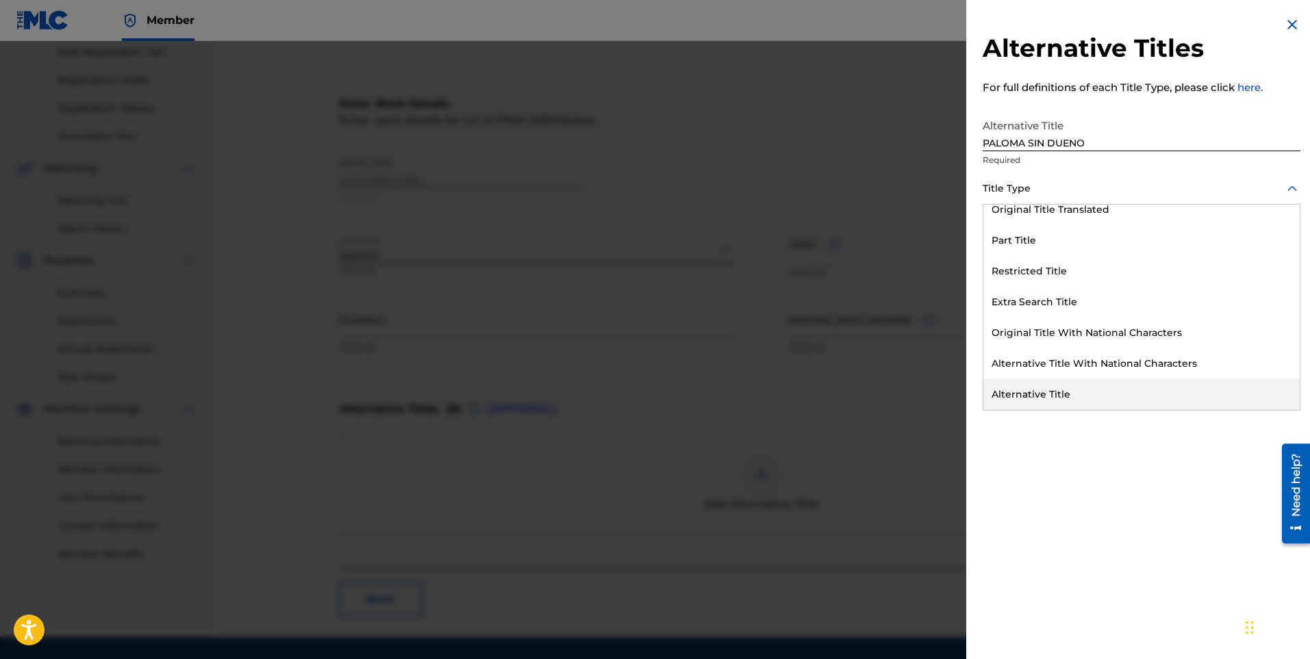
click at [1011, 392] on div "Alternative Title" at bounding box center [1141, 394] width 316 height 31
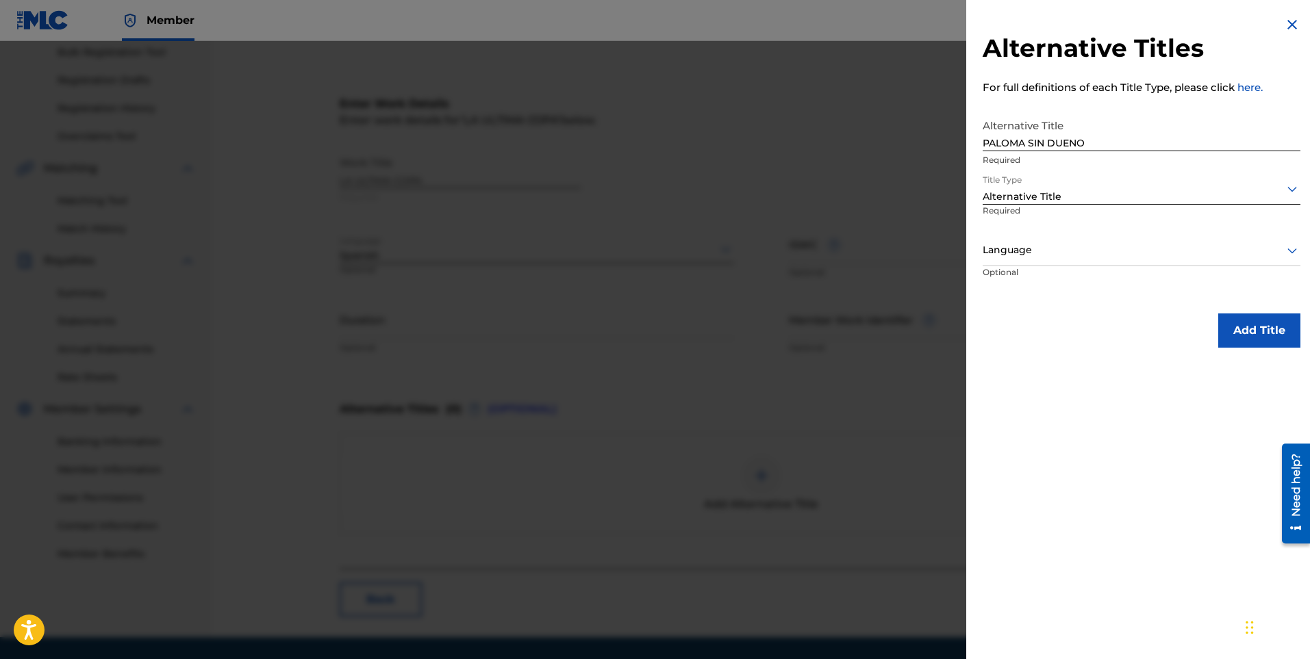
click at [1013, 244] on div at bounding box center [1141, 250] width 318 height 17
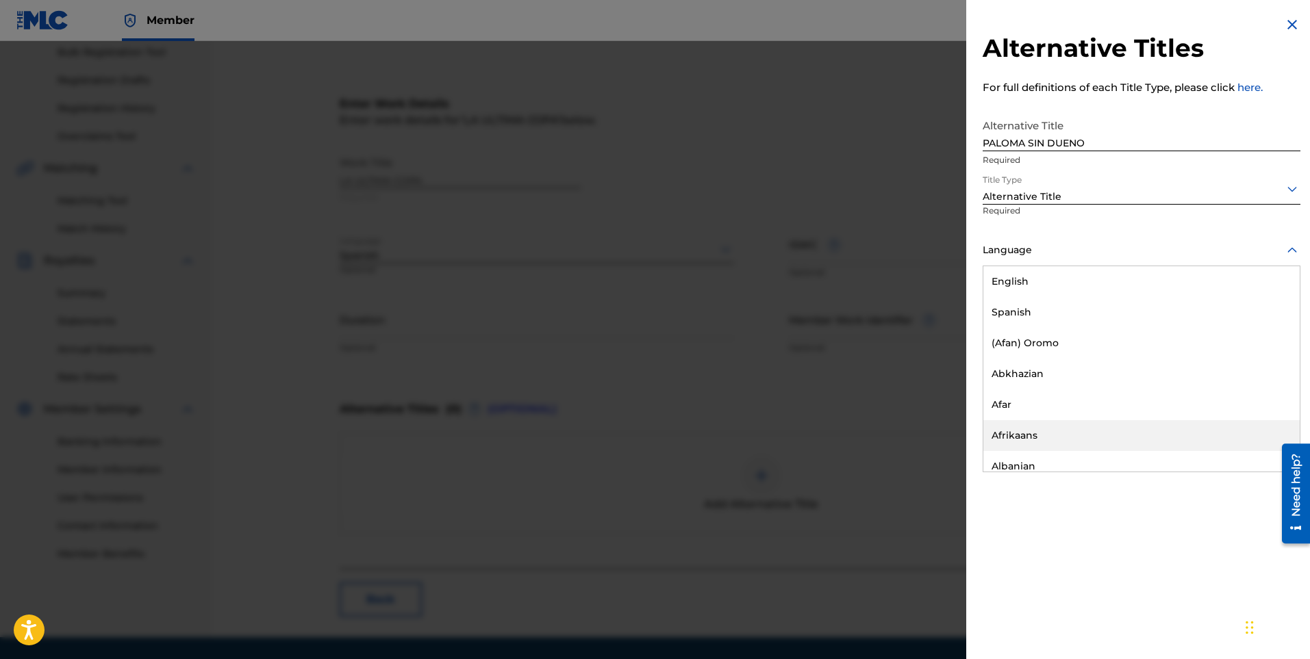
click at [1178, 521] on div "Alternative Titles For full definitions of each Title Type, please click here. …" at bounding box center [1141, 329] width 351 height 659
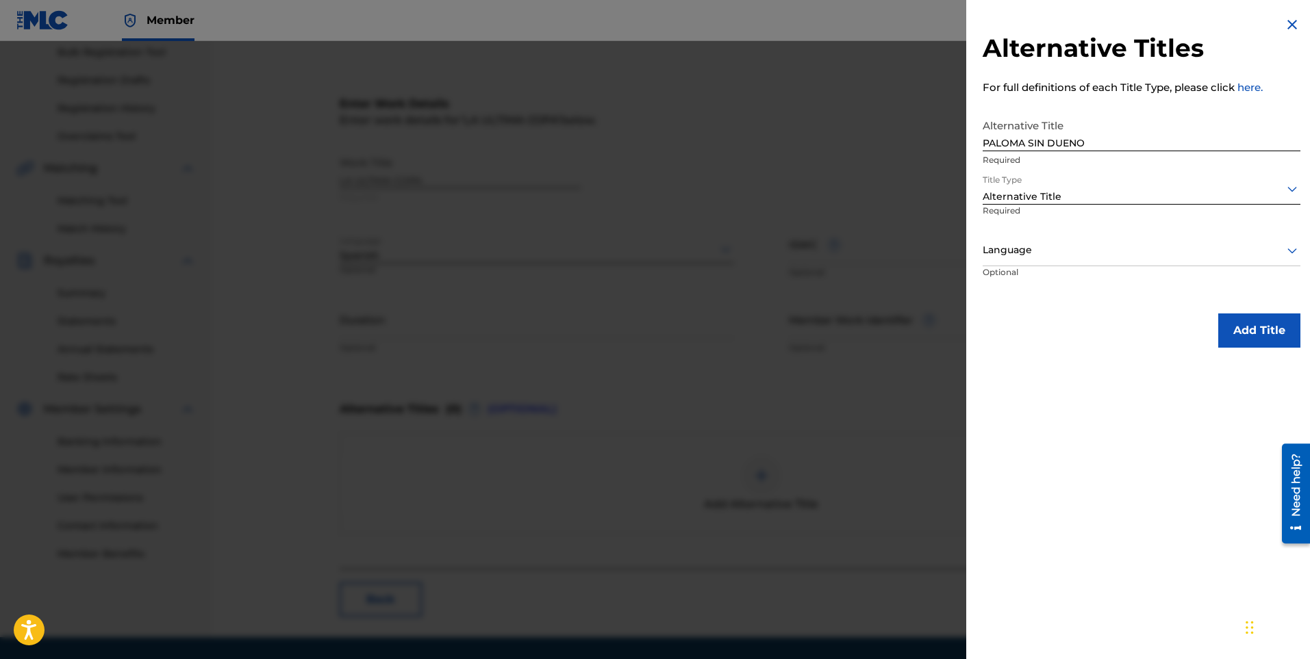
click at [1271, 327] on button "Add Title" at bounding box center [1259, 331] width 82 height 34
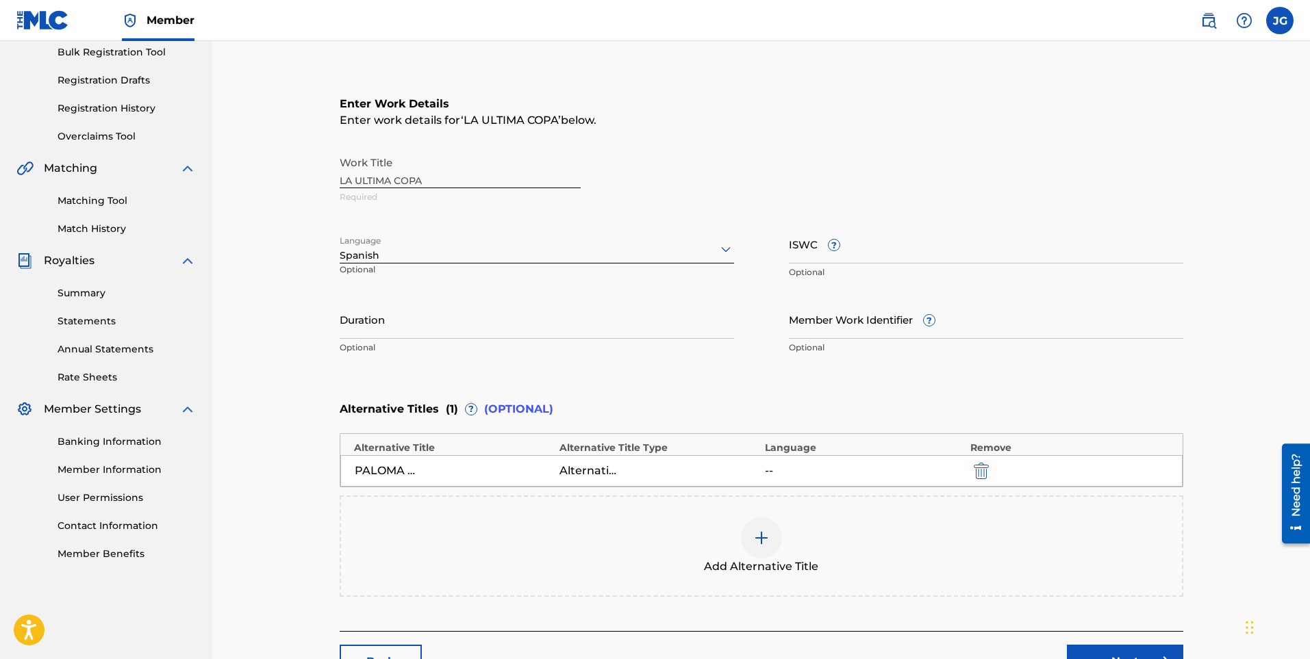
click at [763, 533] on img at bounding box center [761, 538] width 16 height 16
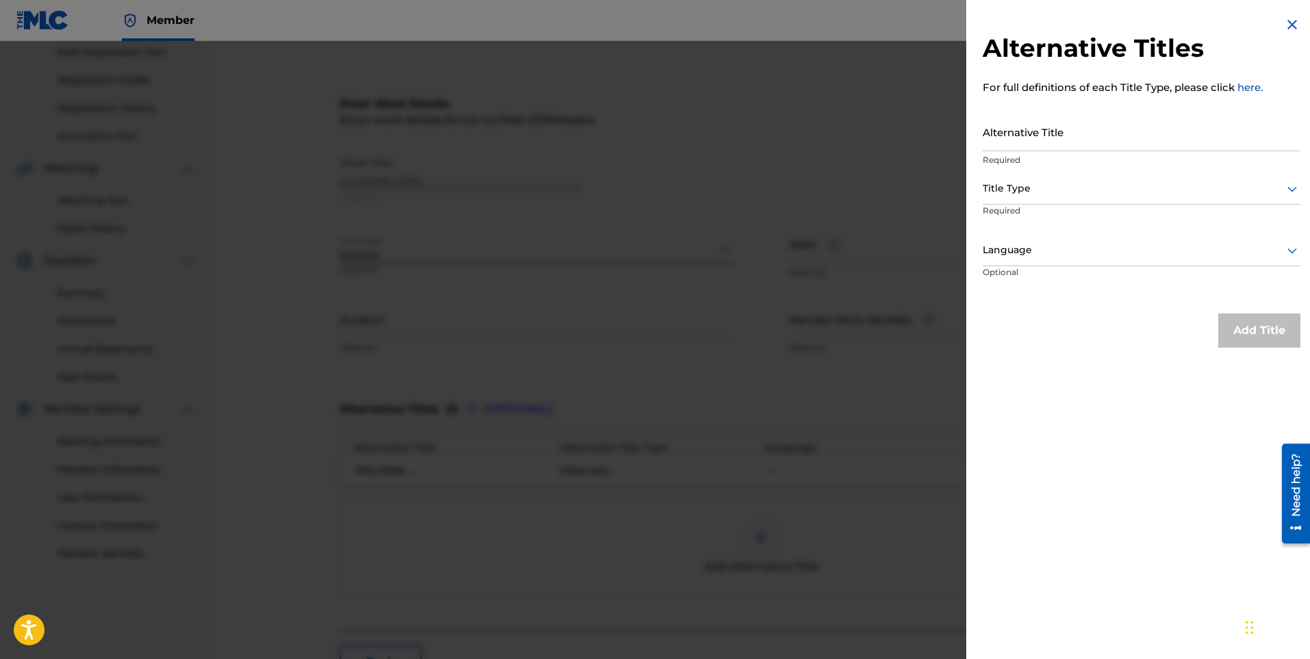
click at [1002, 134] on input "Alternative Title" at bounding box center [1141, 131] width 318 height 39
type input "p"
type input "Paloma Sin Dueño"
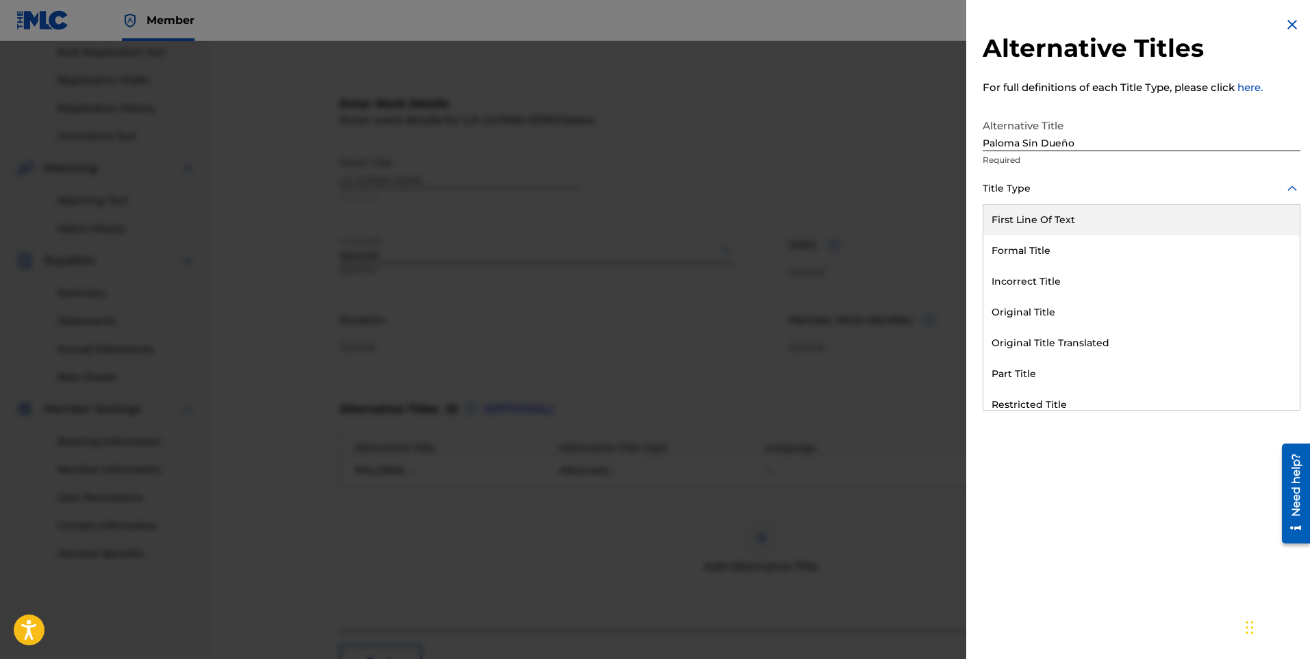
click at [1024, 197] on div "Title Type" at bounding box center [1141, 189] width 318 height 31
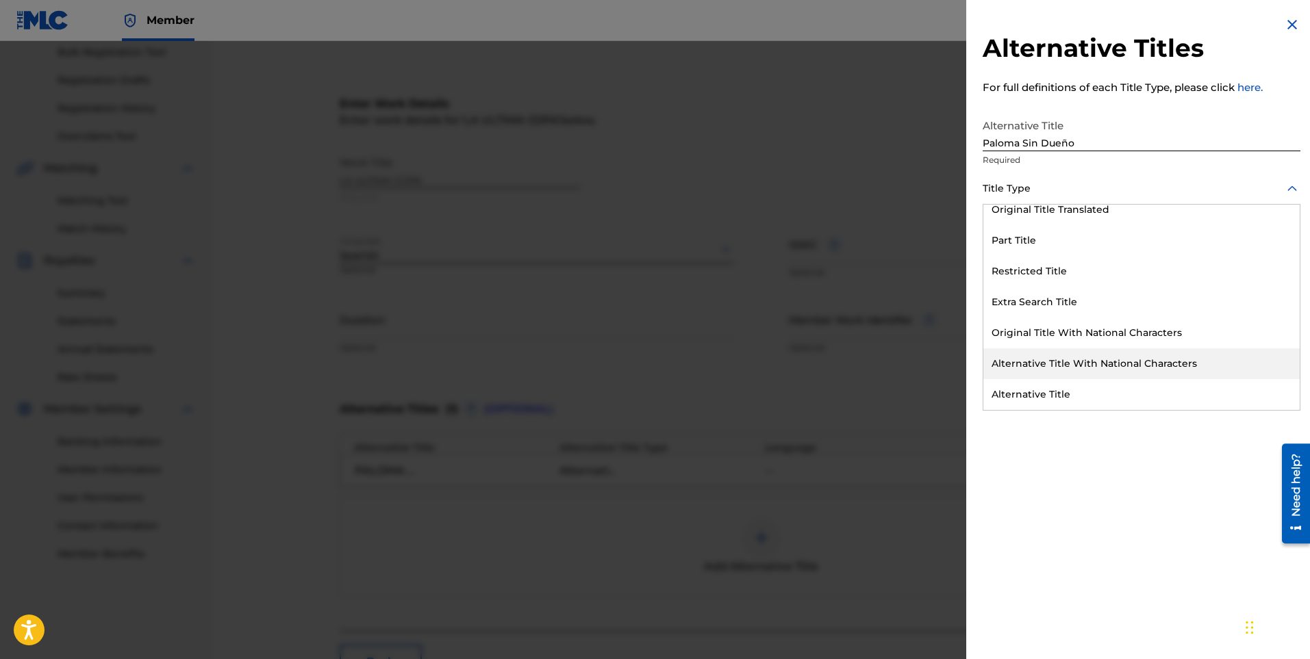
click at [1052, 359] on div "Alternative Title With National Characters" at bounding box center [1141, 363] width 316 height 31
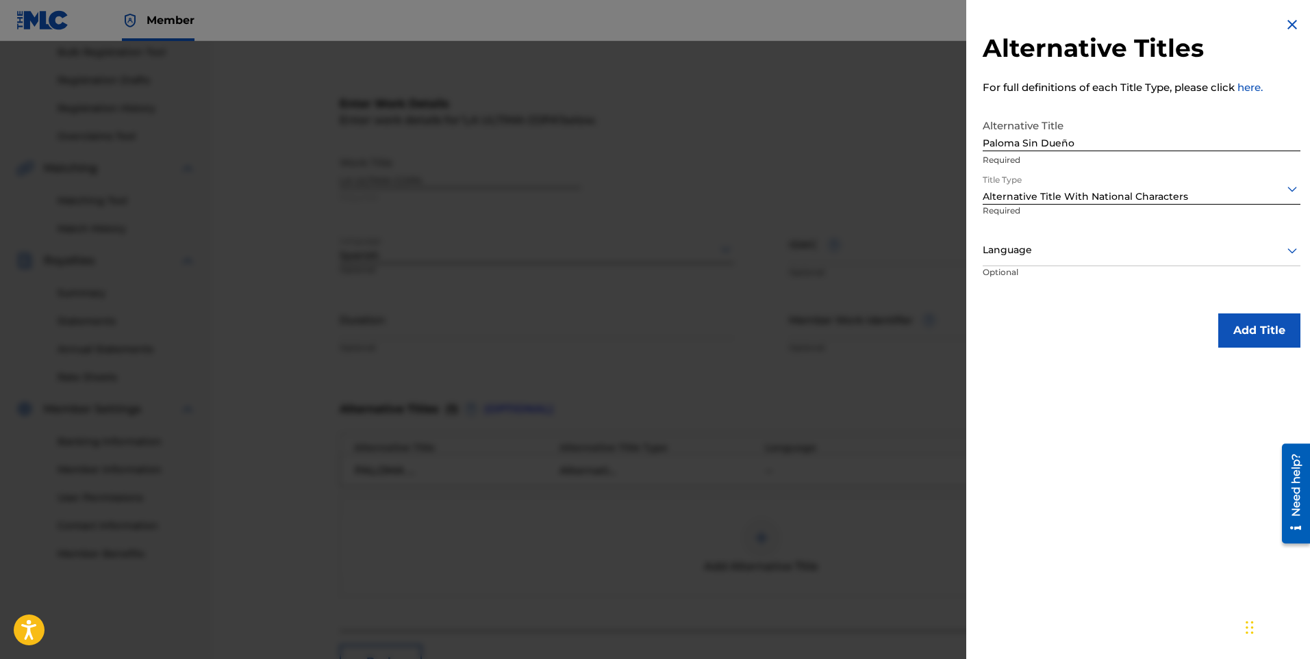
click at [1236, 325] on button "Add Title" at bounding box center [1259, 331] width 82 height 34
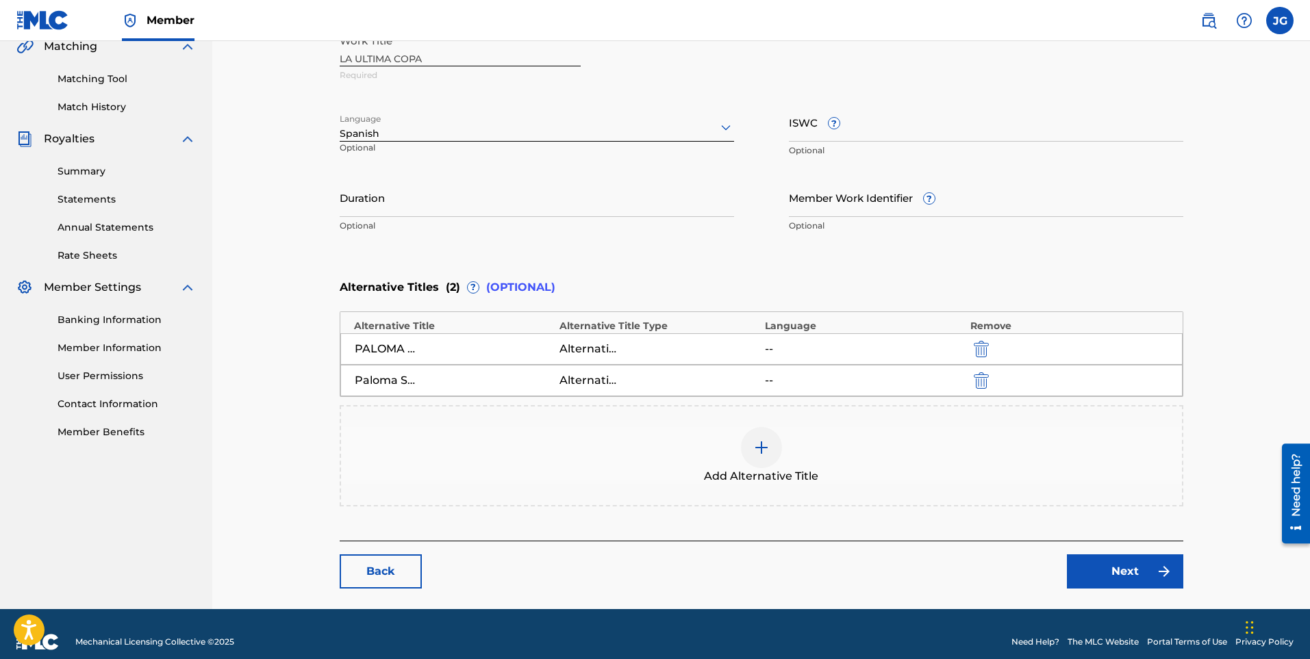
scroll to position [343, 0]
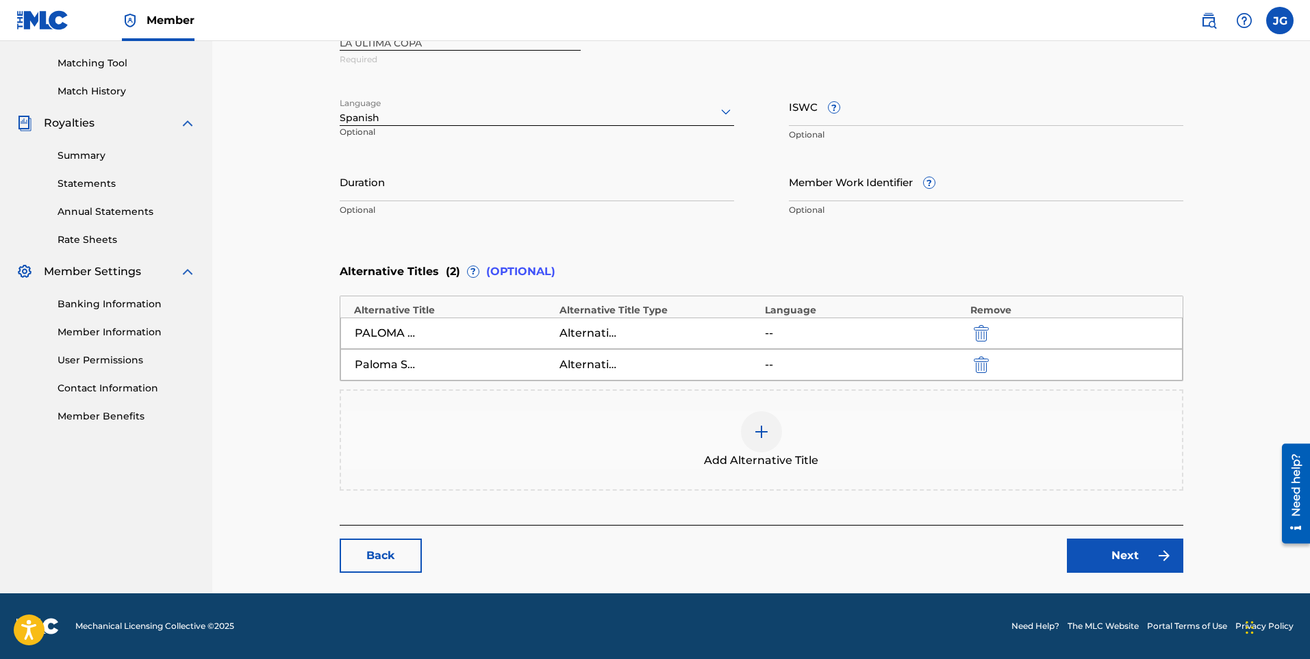
click at [1087, 548] on link "Next" at bounding box center [1125, 556] width 116 height 34
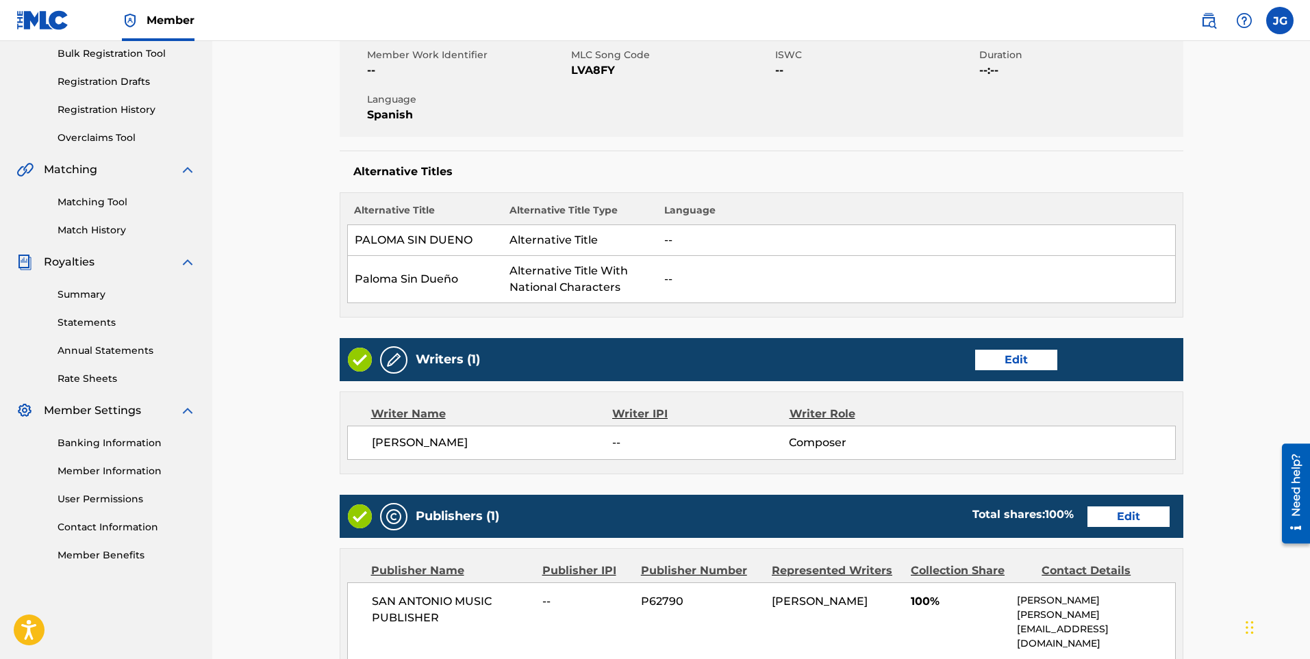
scroll to position [205, 0]
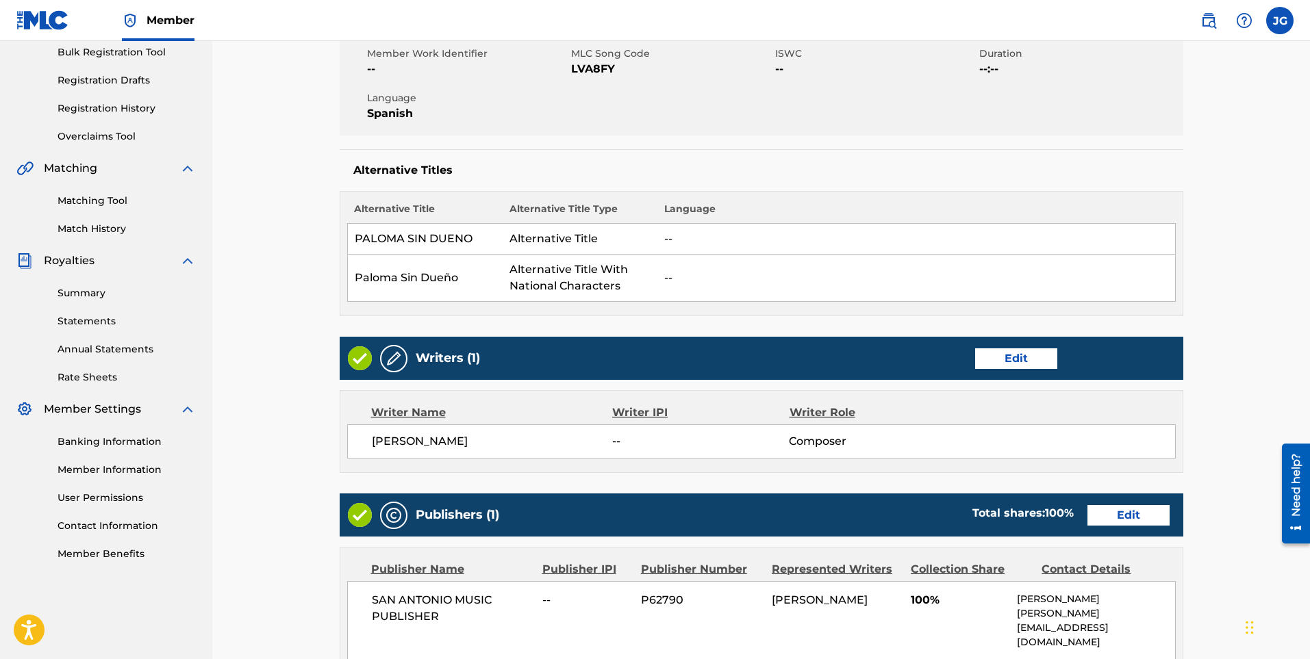
click at [1028, 361] on link "Edit" at bounding box center [1016, 358] width 82 height 21
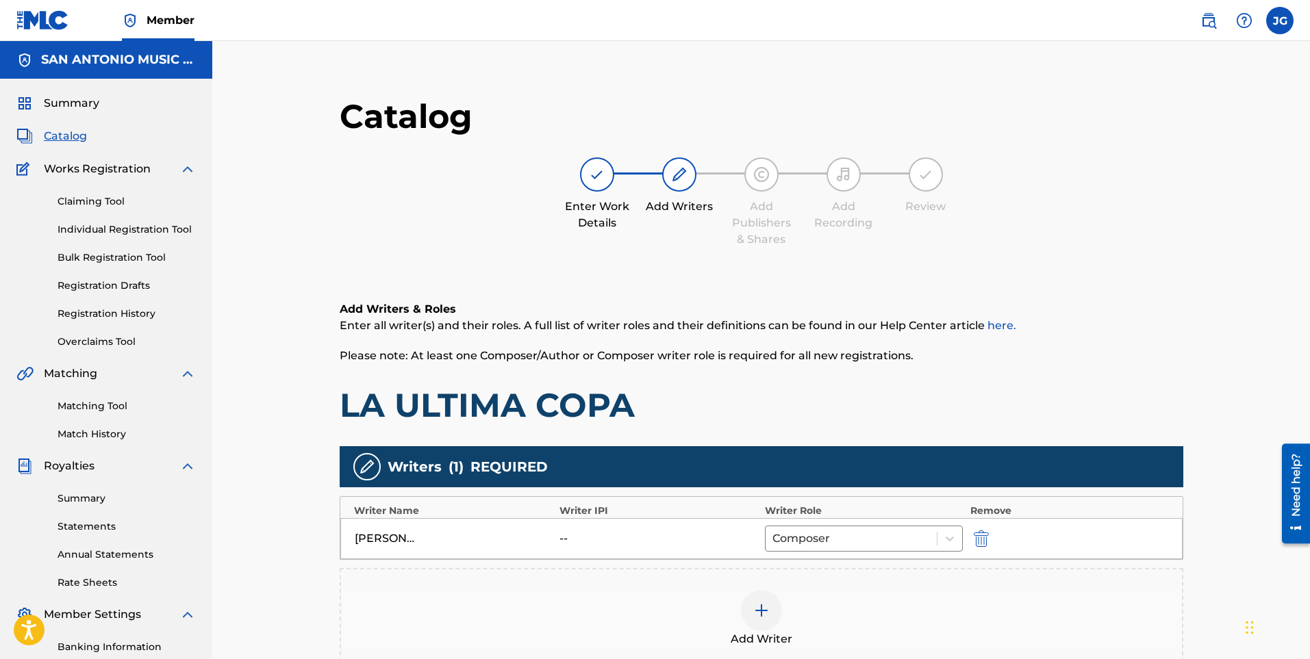
click at [765, 610] on img at bounding box center [761, 610] width 16 height 16
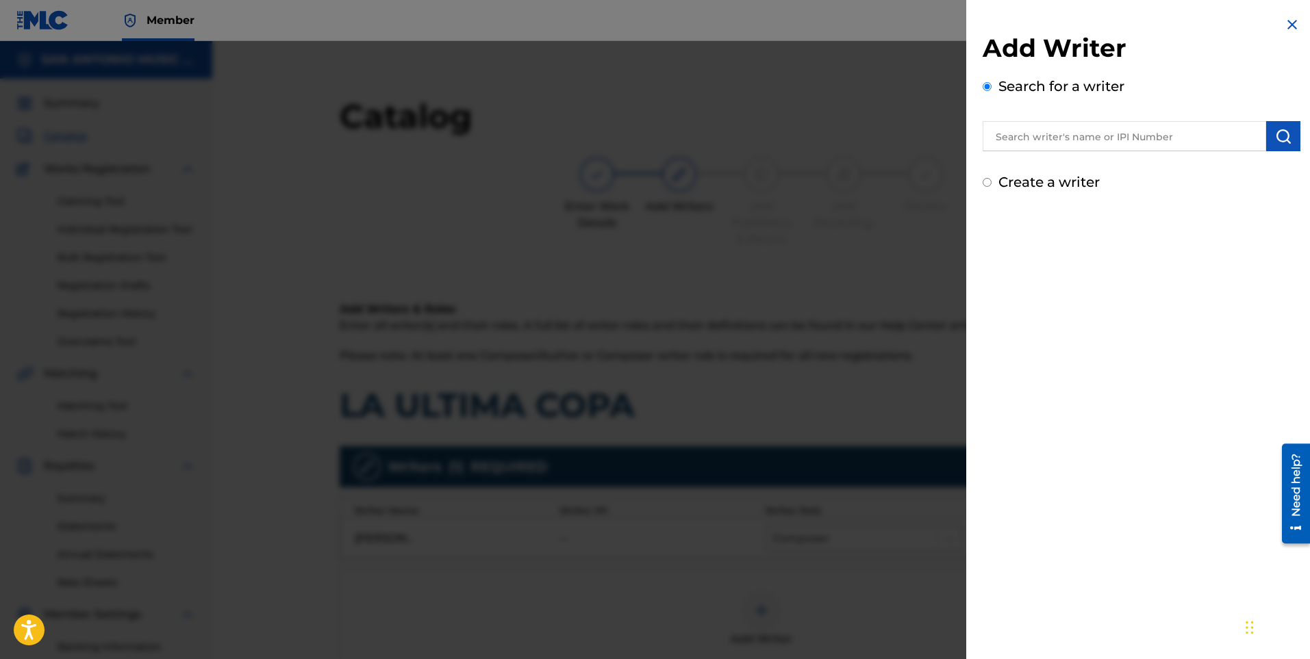
click at [1031, 129] on input "text" at bounding box center [1123, 136] width 283 height 30
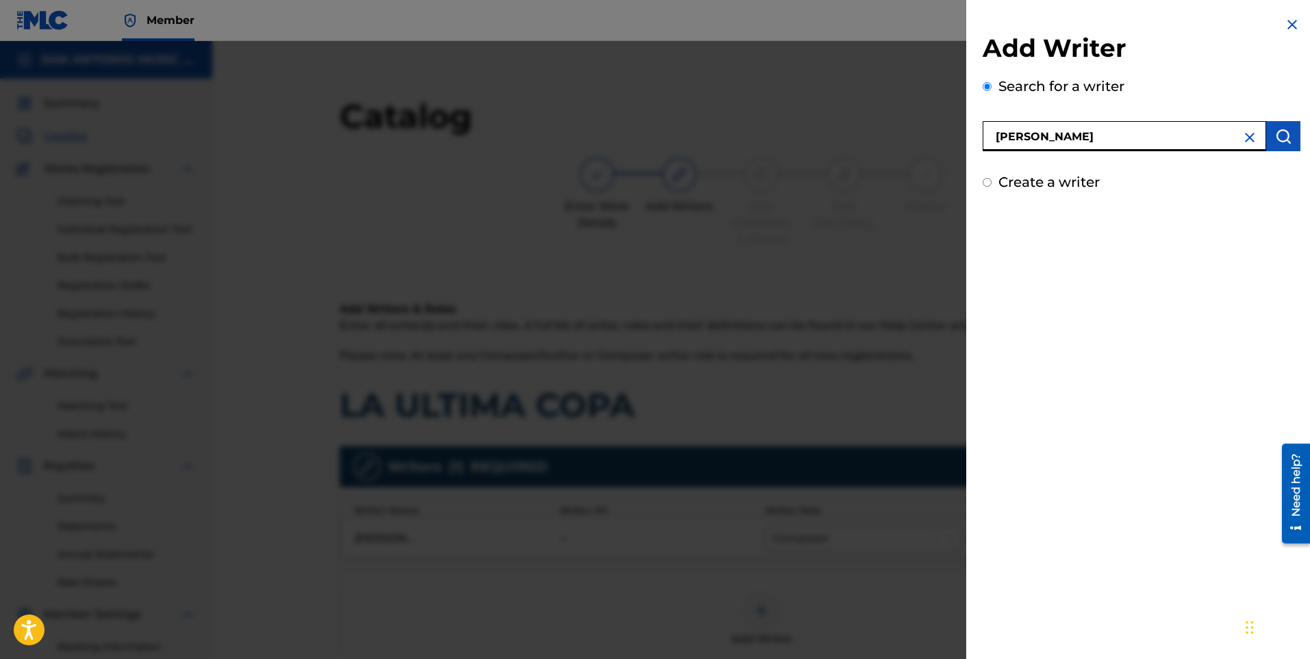
type input "[PERSON_NAME]"
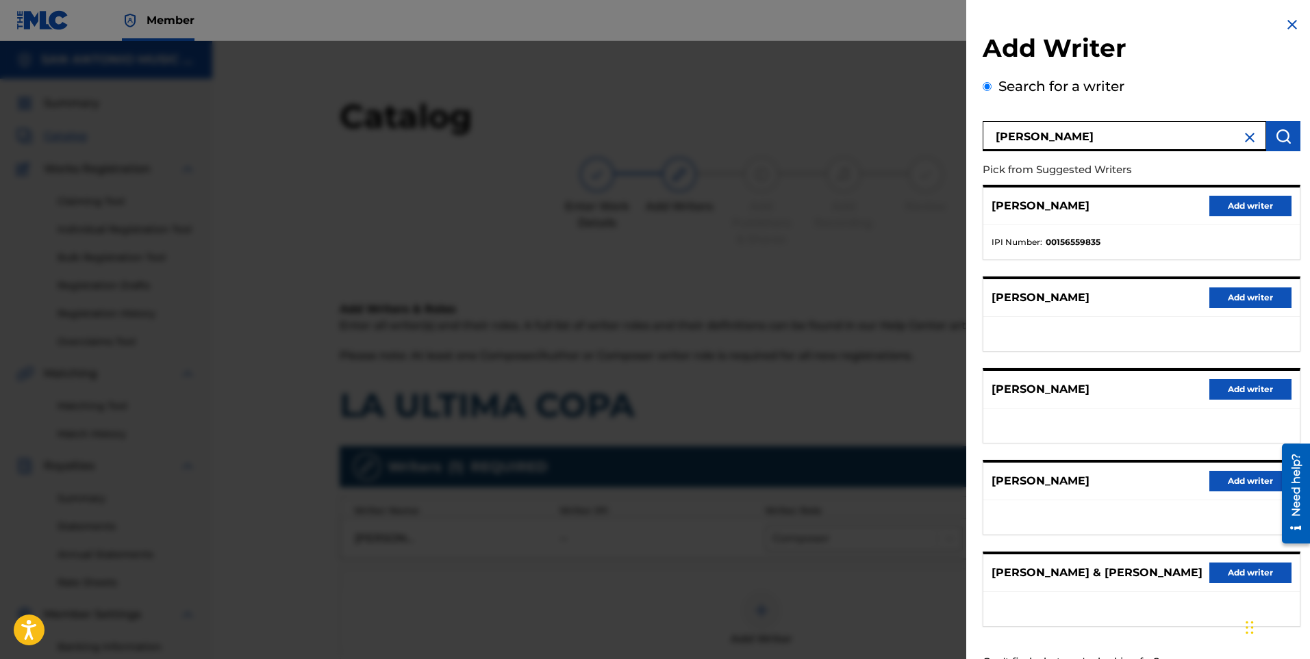
click at [1227, 206] on button "Add writer" at bounding box center [1250, 206] width 82 height 21
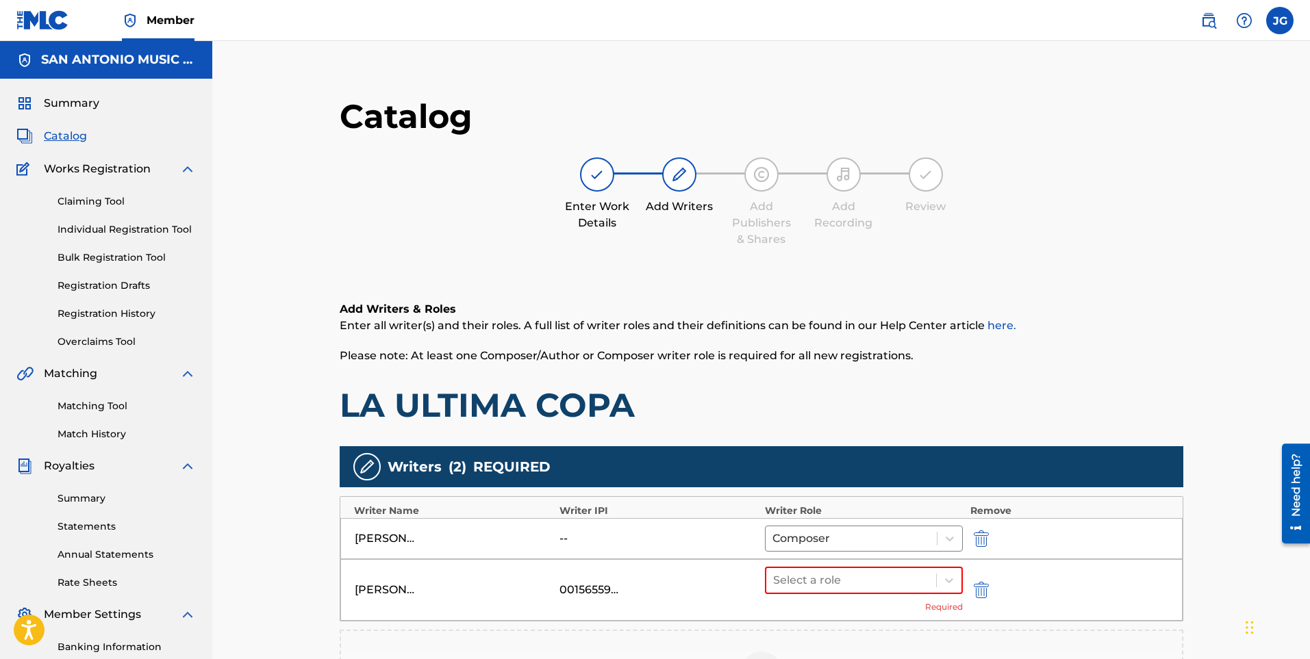
click at [980, 546] on img "submit" at bounding box center [981, 539] width 15 height 16
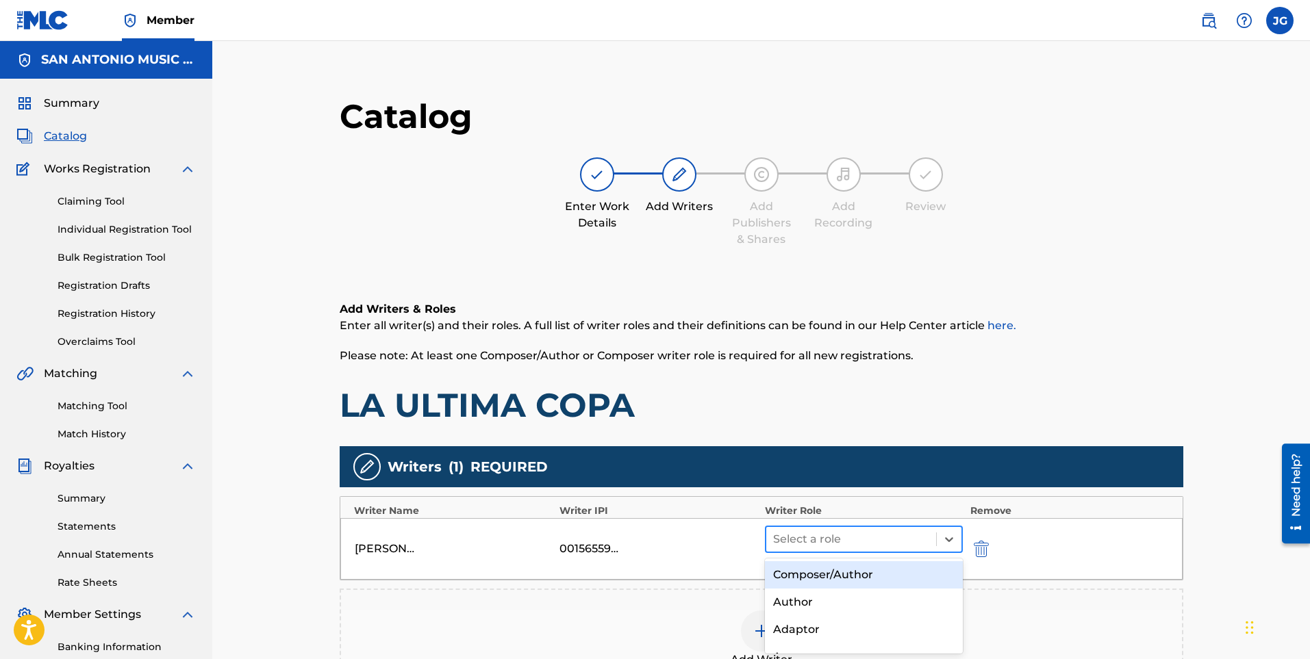
click at [913, 544] on div at bounding box center [851, 539] width 157 height 19
click at [866, 570] on div "Composer/Author" at bounding box center [864, 574] width 199 height 27
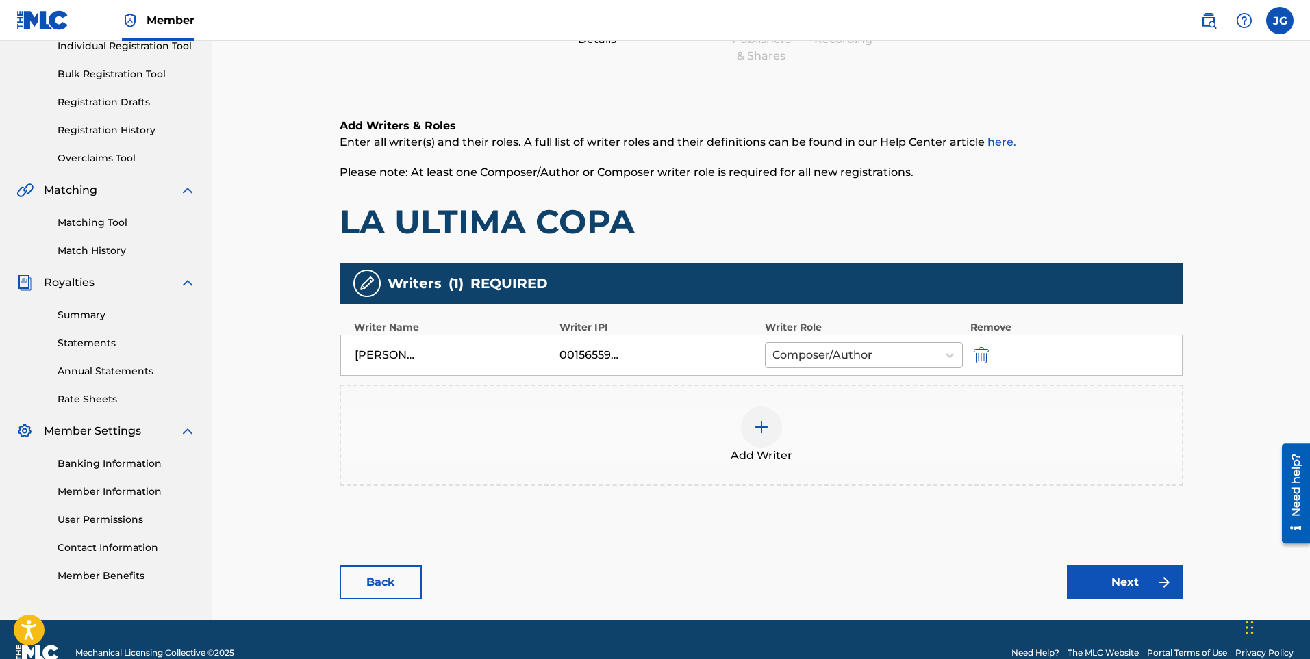
scroll to position [210, 0]
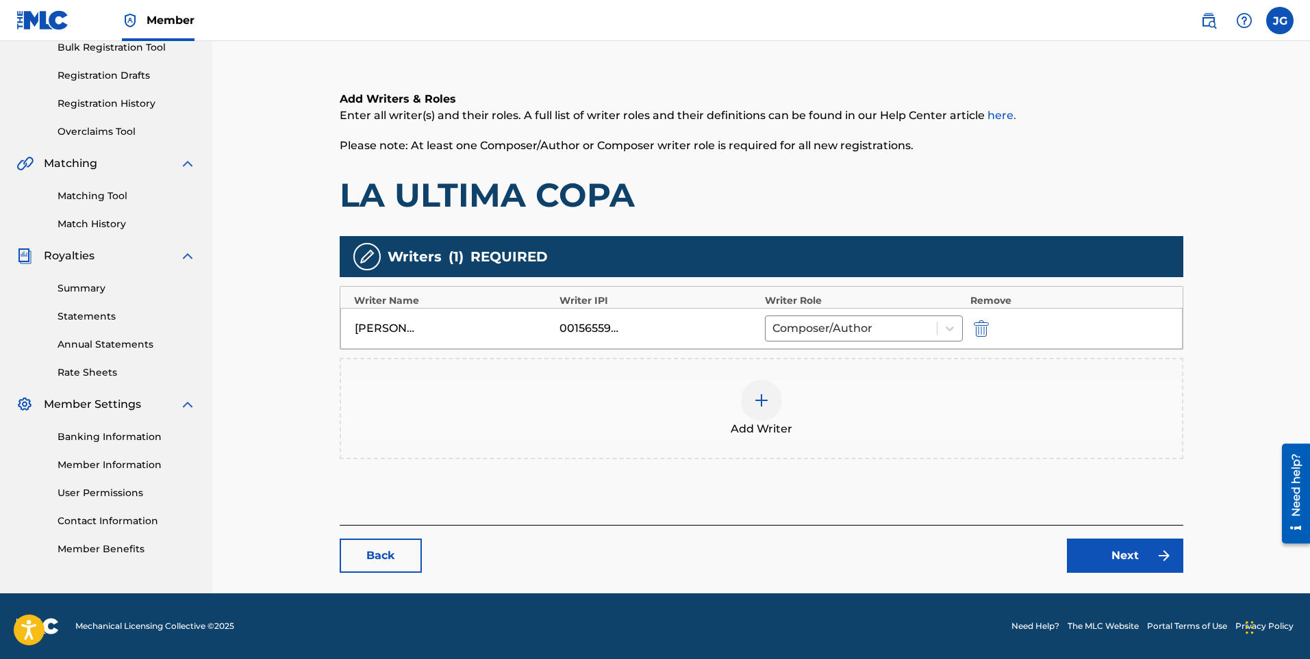
click at [1110, 553] on link "Next" at bounding box center [1125, 556] width 116 height 34
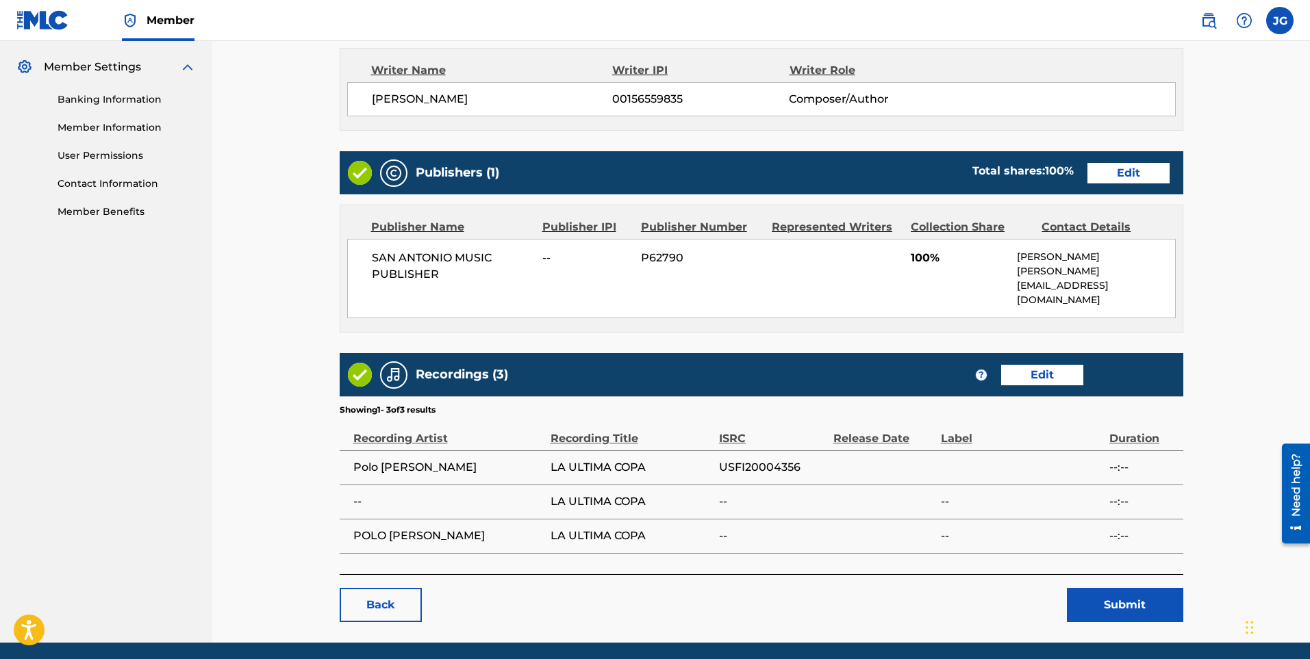
scroll to position [583, 0]
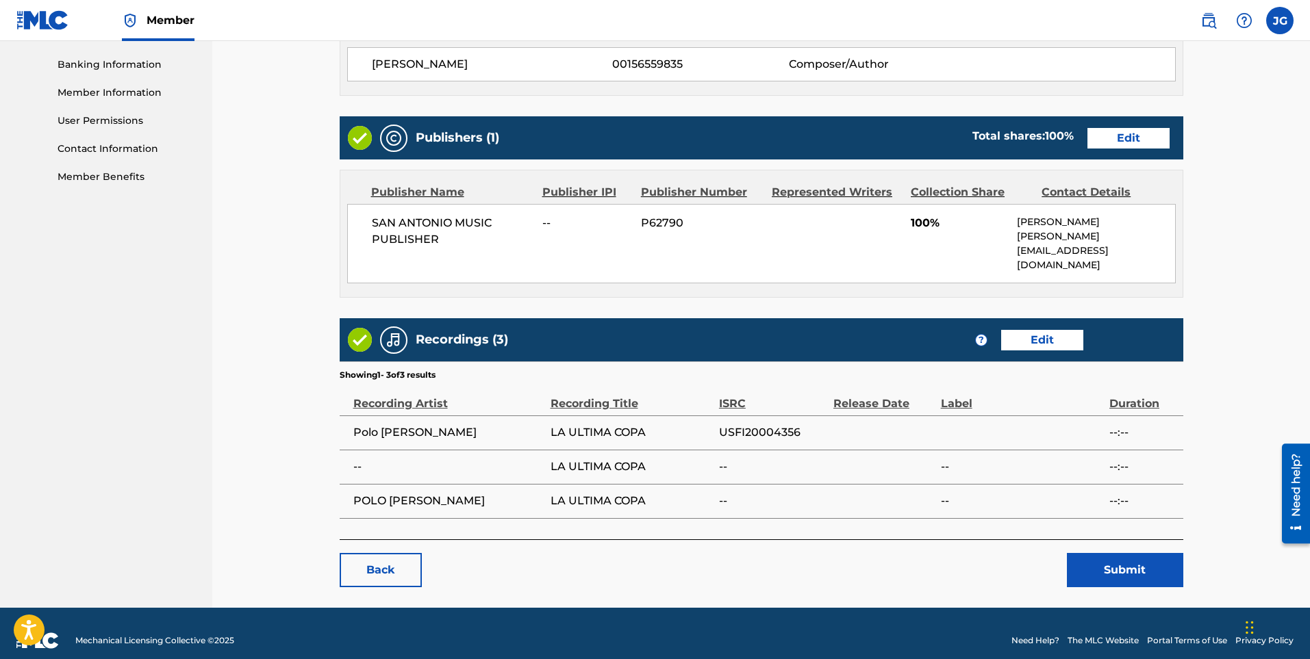
click at [1121, 560] on button "Submit" at bounding box center [1125, 570] width 116 height 34
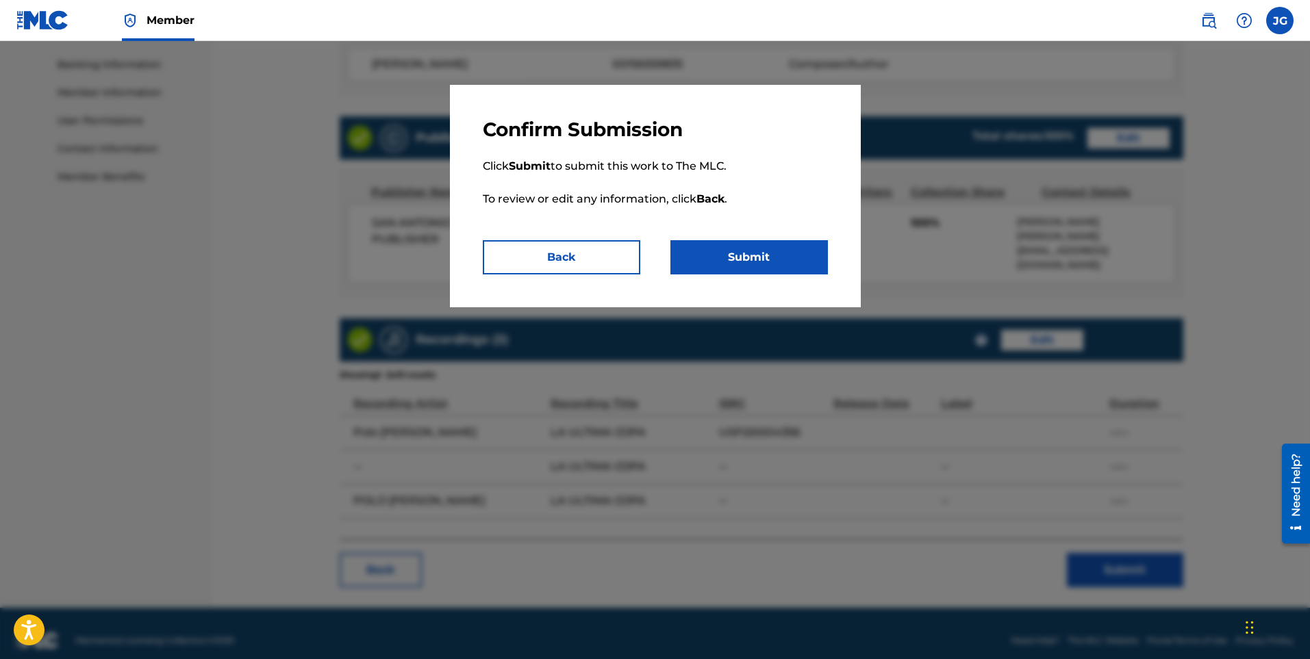
click at [735, 255] on button "Submit" at bounding box center [748, 257] width 157 height 34
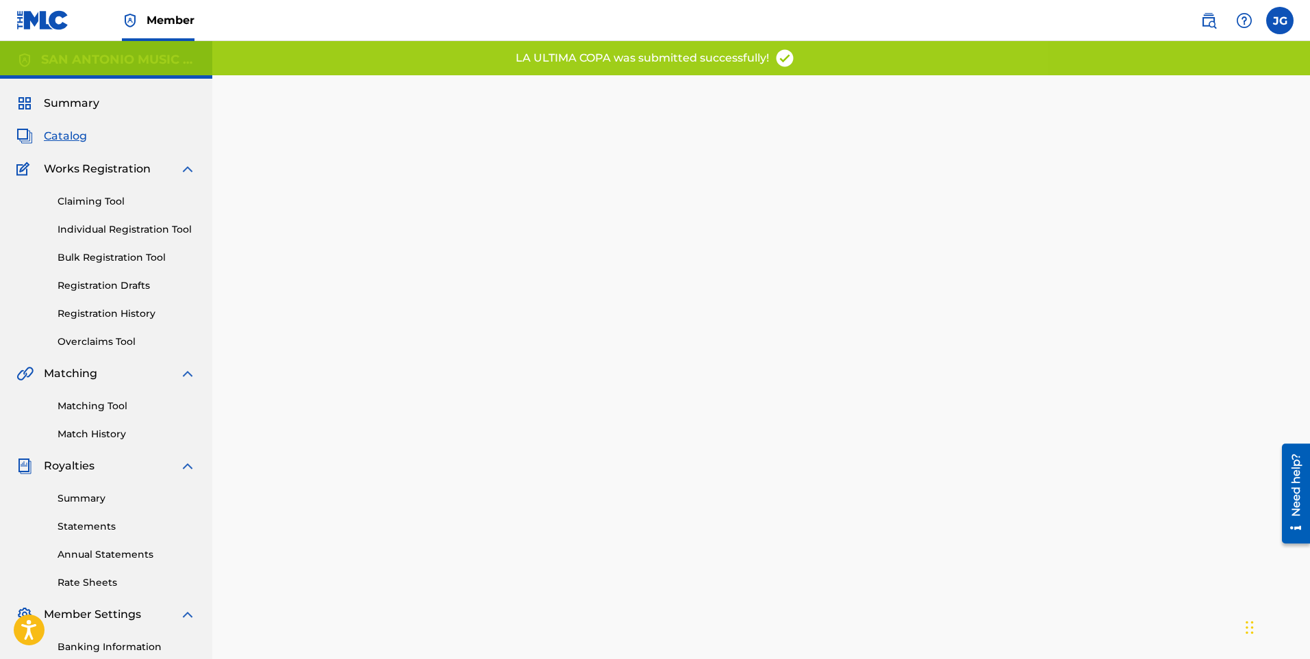
click at [77, 130] on span "Catalog" at bounding box center [65, 136] width 43 height 16
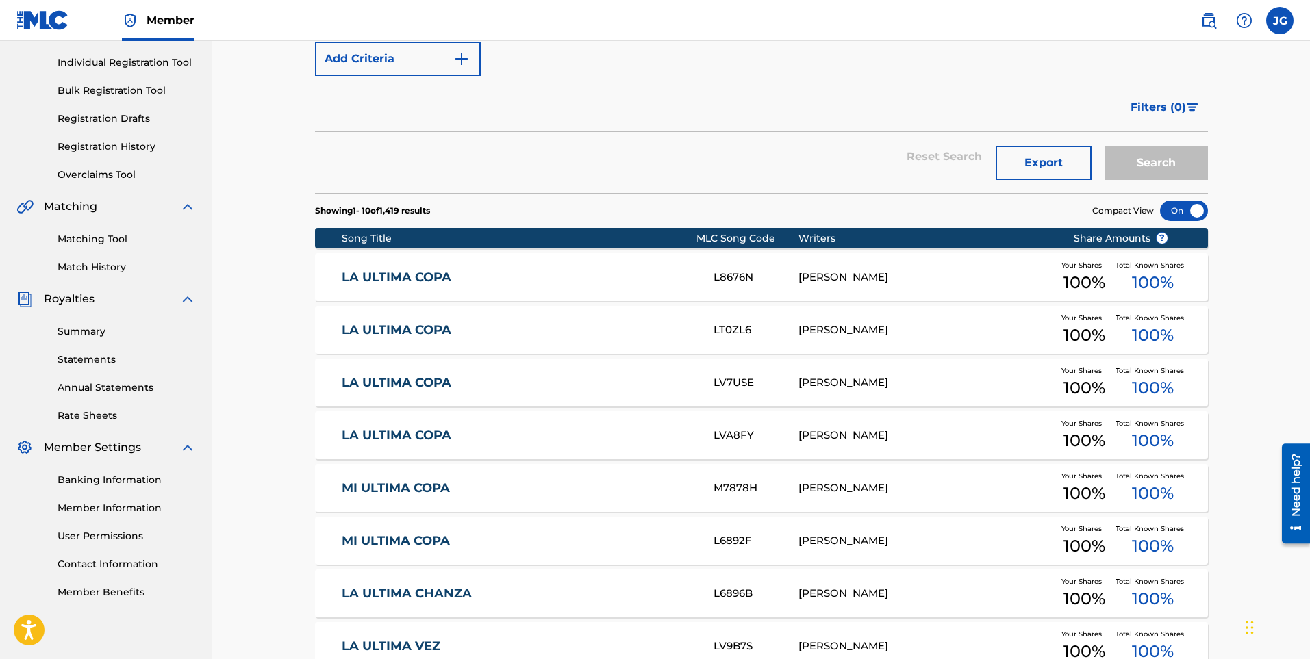
scroll to position [205, 0]
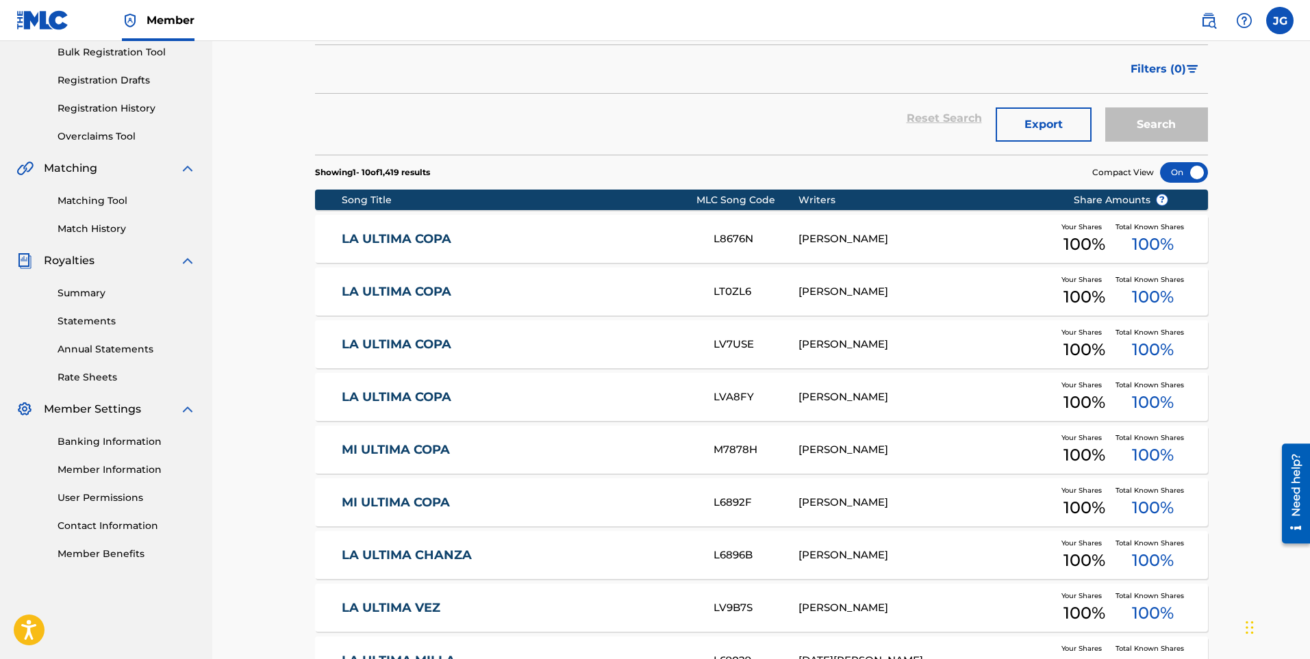
click at [629, 401] on link "LA ULTIMA COPA" at bounding box center [518, 398] width 353 height 16
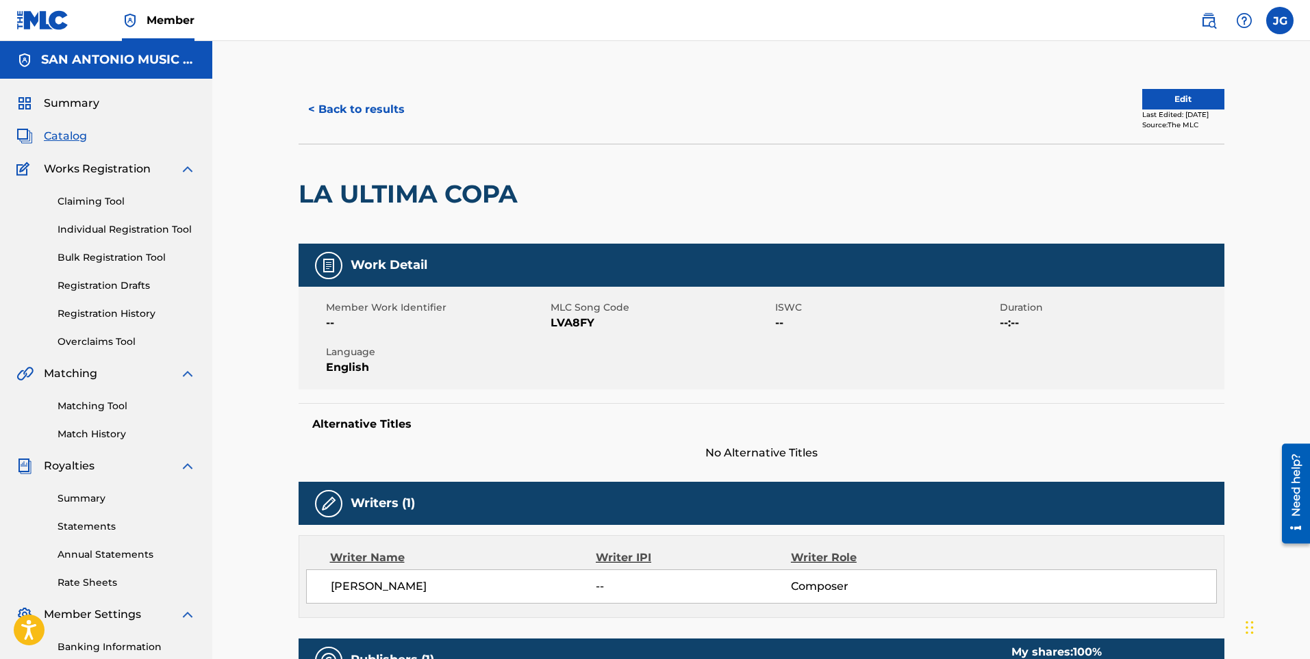
click at [130, 308] on link "Registration History" at bounding box center [127, 314] width 138 height 14
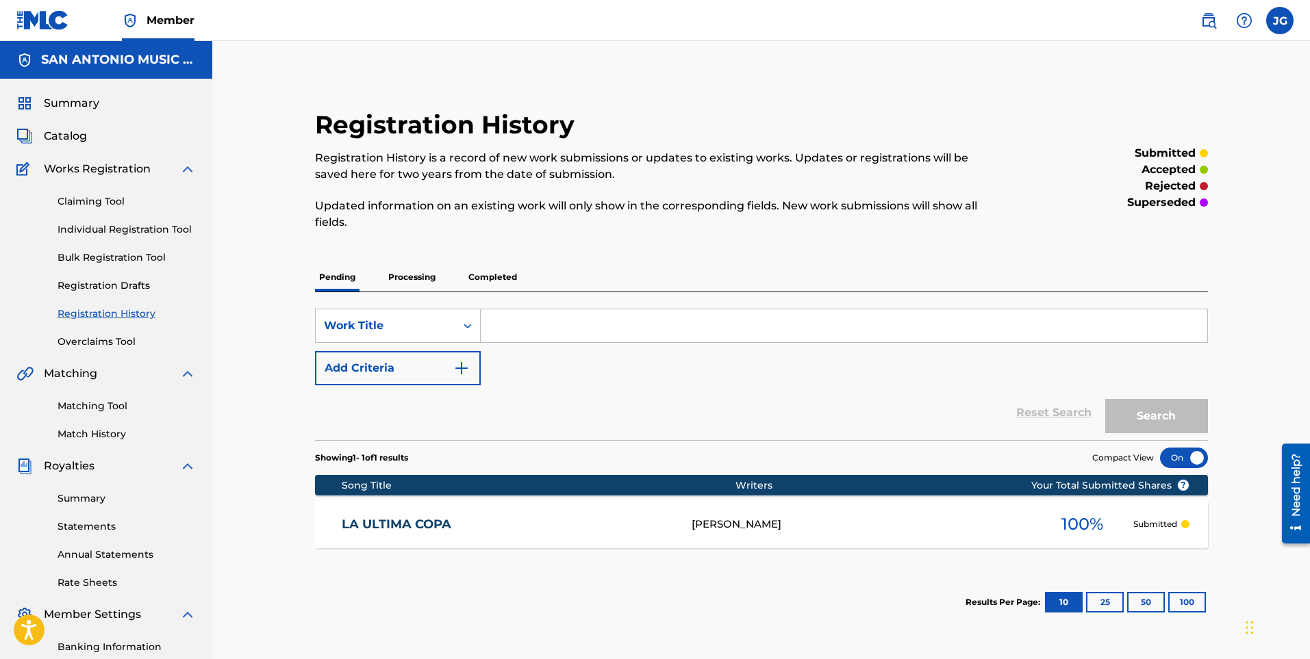
click at [596, 529] on link "LA ULTIMA COPA" at bounding box center [507, 525] width 331 height 16
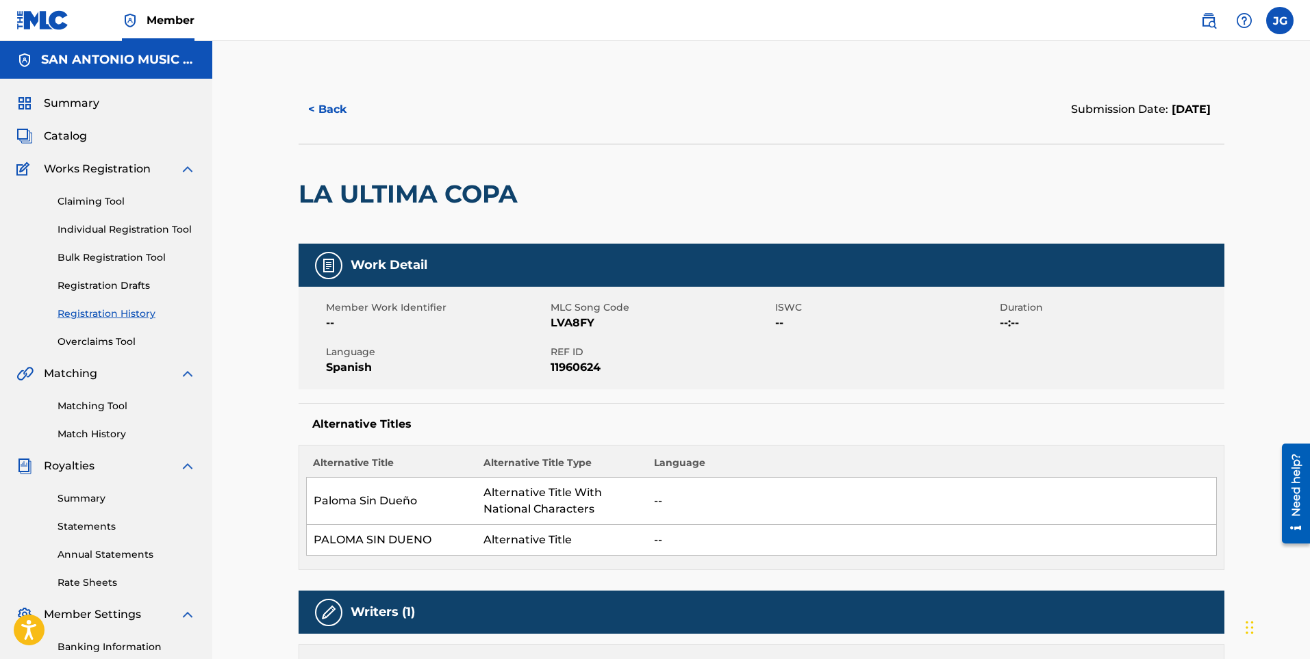
click at [66, 136] on span "Catalog" at bounding box center [65, 136] width 43 height 16
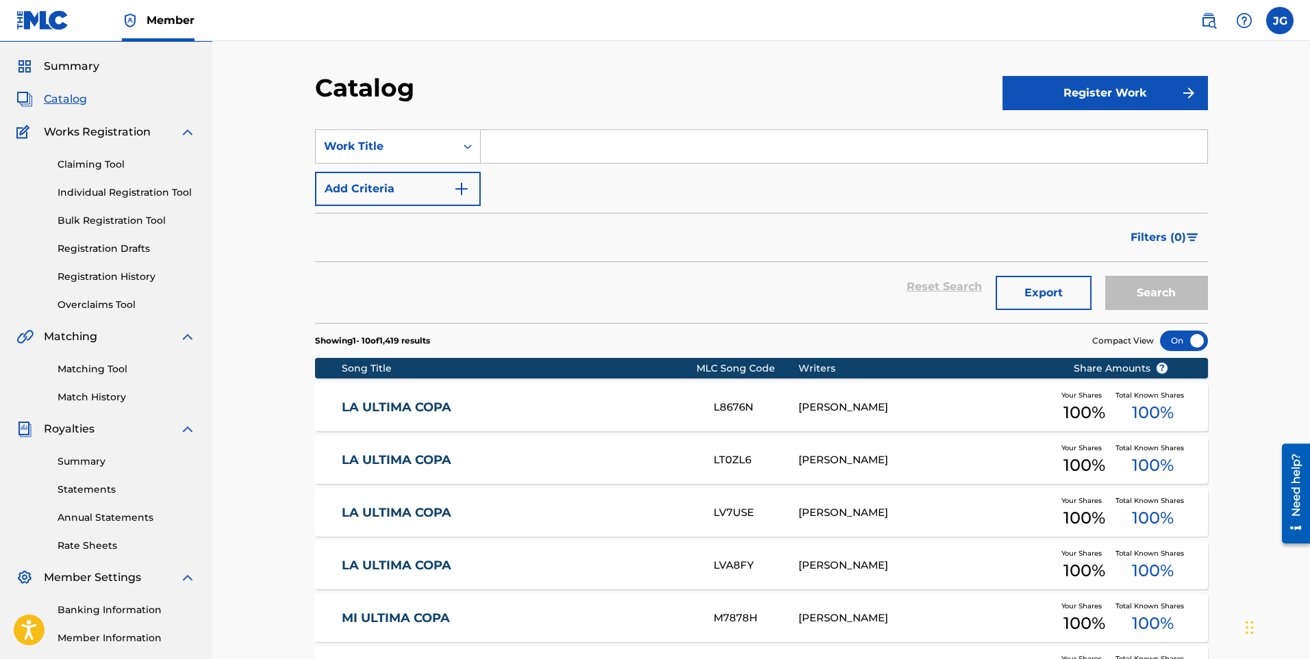
scroll to position [68, 0]
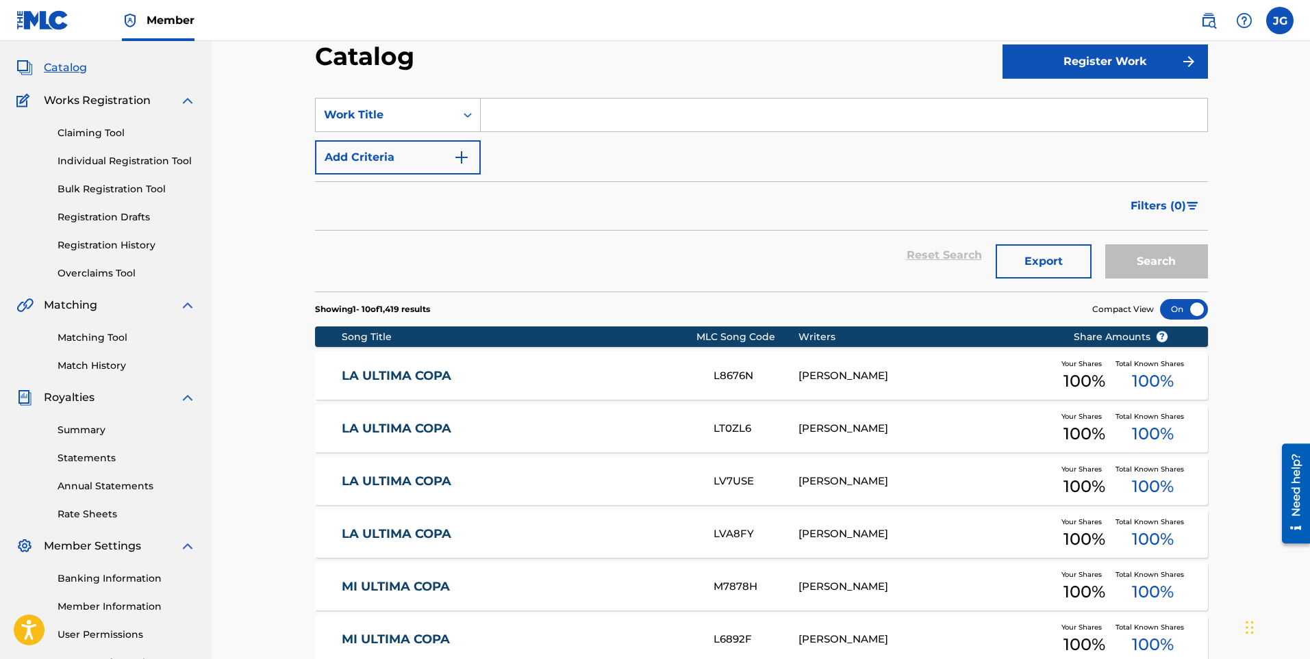
click at [1210, 23] on img at bounding box center [1208, 20] width 16 height 16
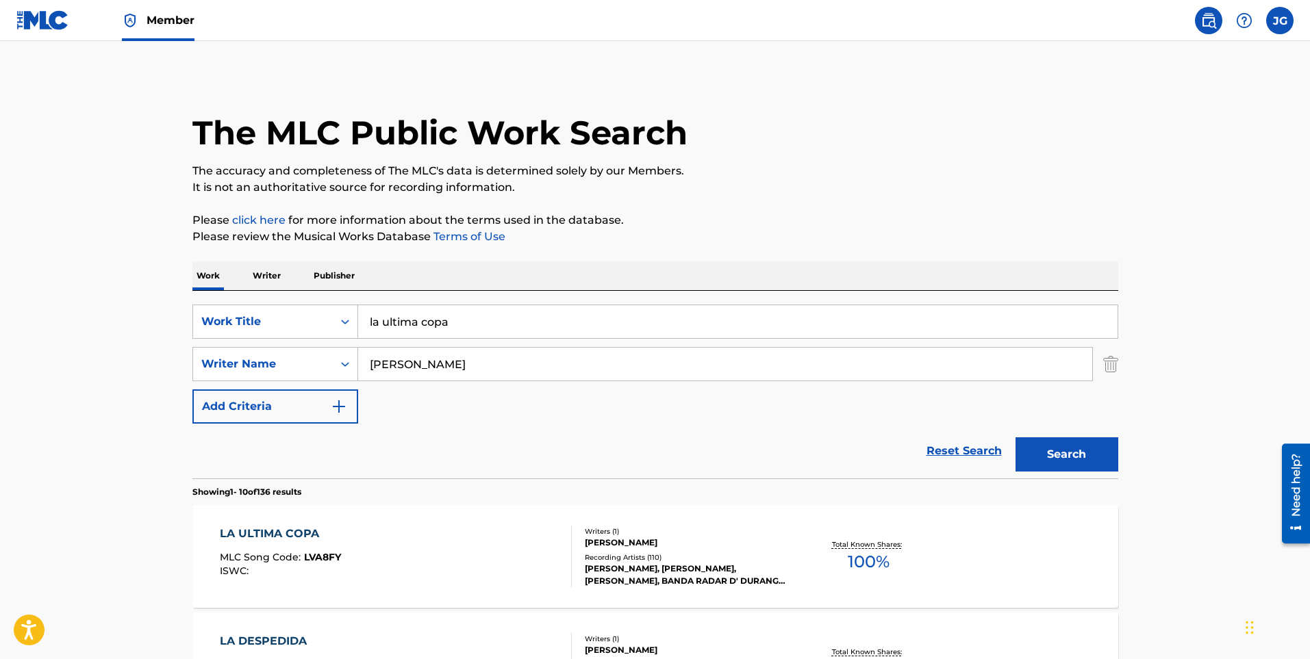
drag, startPoint x: 405, startPoint y: 372, endPoint x: 274, endPoint y: 393, distance: 133.2
click at [274, 393] on div "SearchWithCriteriafbdf848a-e648-49a8-b3d2-a7688ee5b375 Work Title la ultima cop…" at bounding box center [655, 364] width 926 height 119
click at [1039, 448] on button "Search" at bounding box center [1066, 454] width 103 height 34
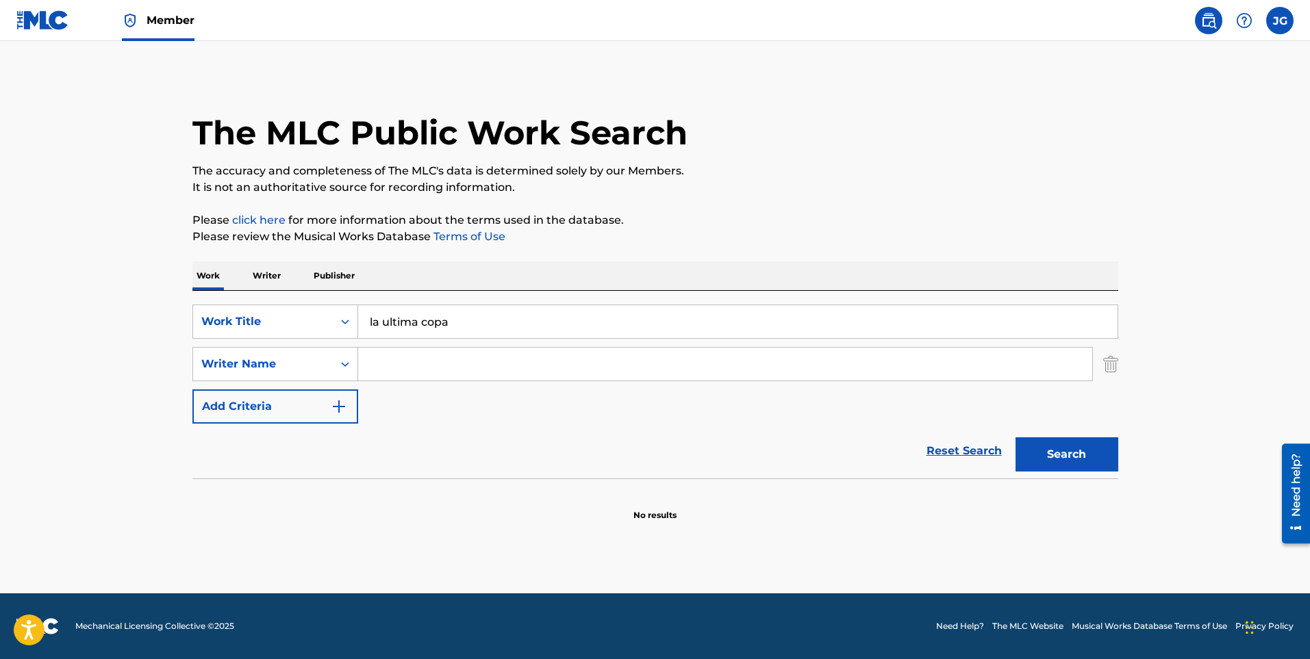
click at [964, 442] on link "Reset Search" at bounding box center [963, 451] width 89 height 30
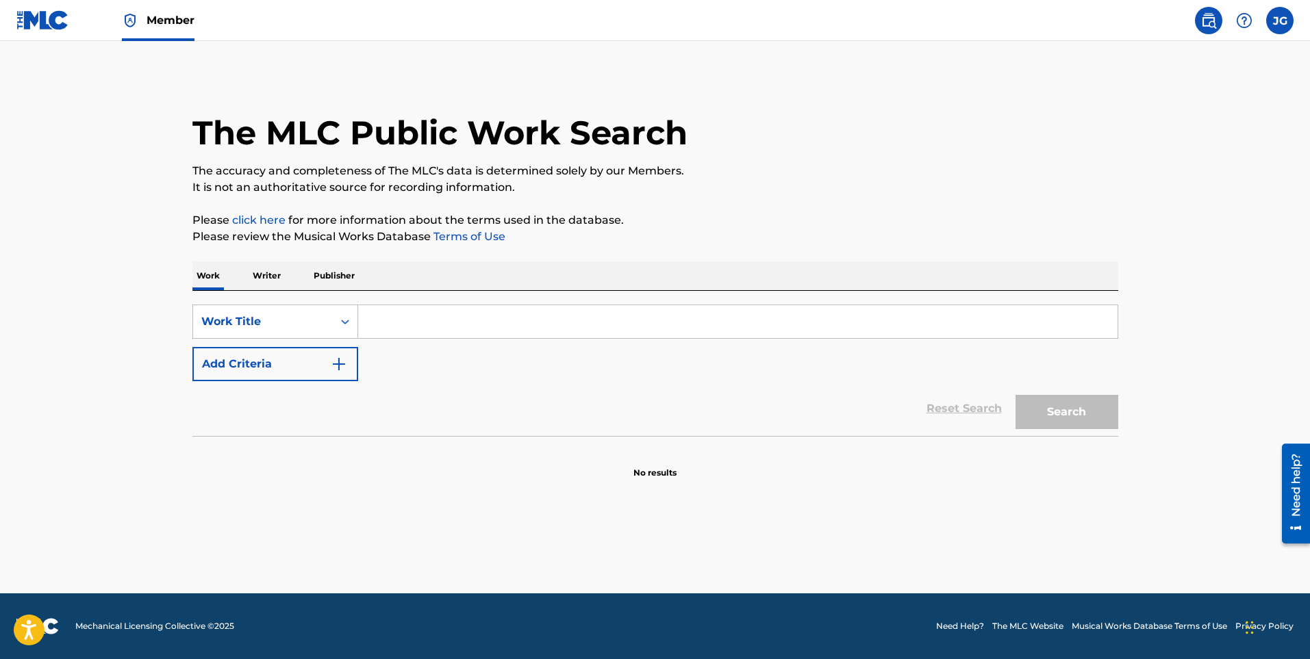
click at [463, 311] on input "Search Form" at bounding box center [737, 321] width 759 height 33
type input "la ultima copa"
click at [1067, 435] on div "Search" at bounding box center [1063, 408] width 110 height 55
click at [1039, 411] on button "Search" at bounding box center [1066, 412] width 103 height 34
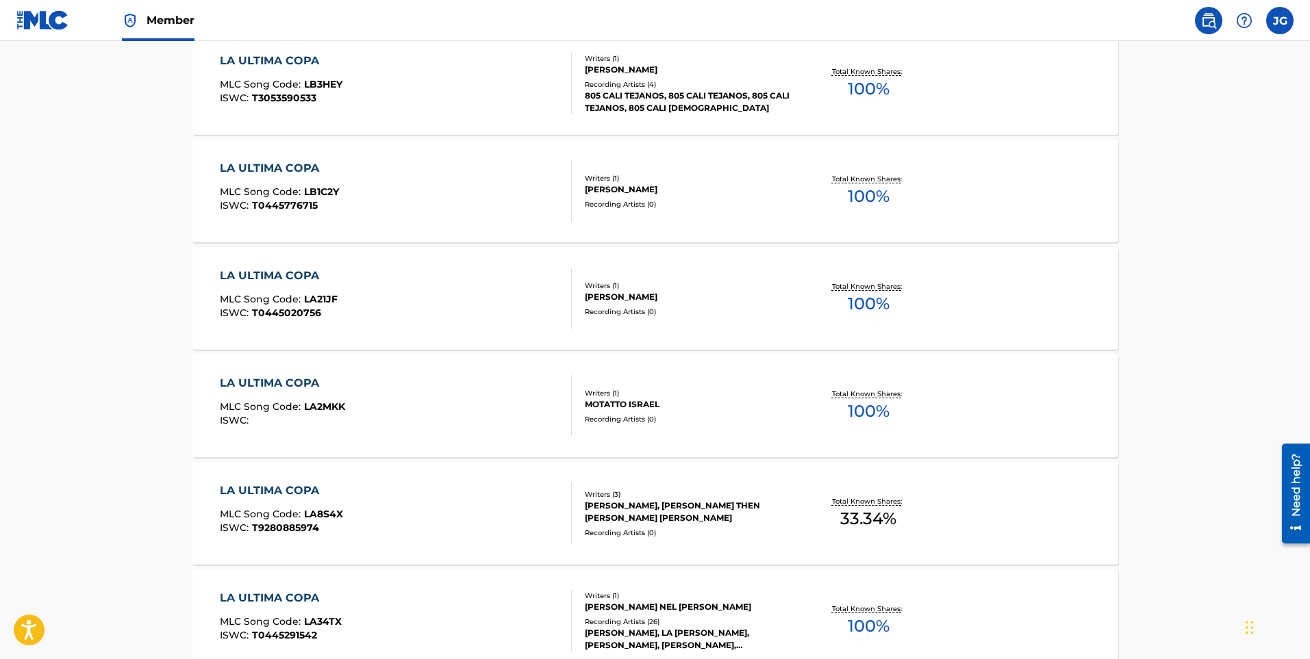
scroll to position [1017, 0]
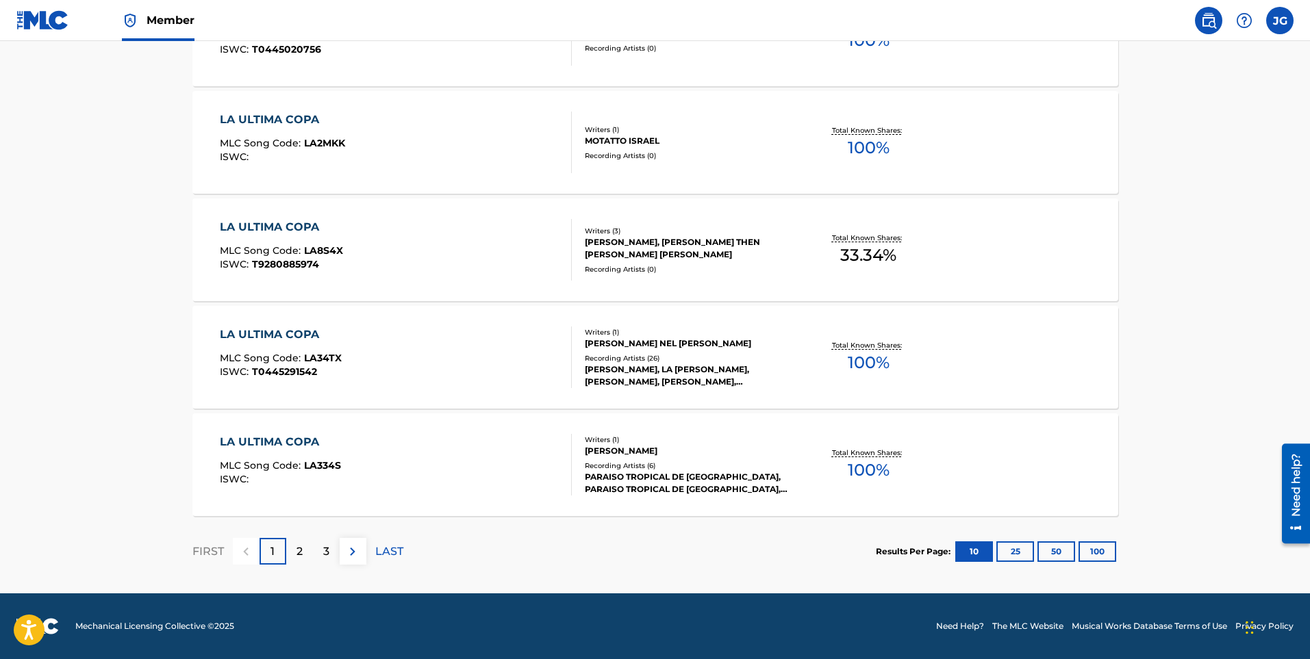
click at [300, 558] on p "2" at bounding box center [299, 552] width 6 height 16
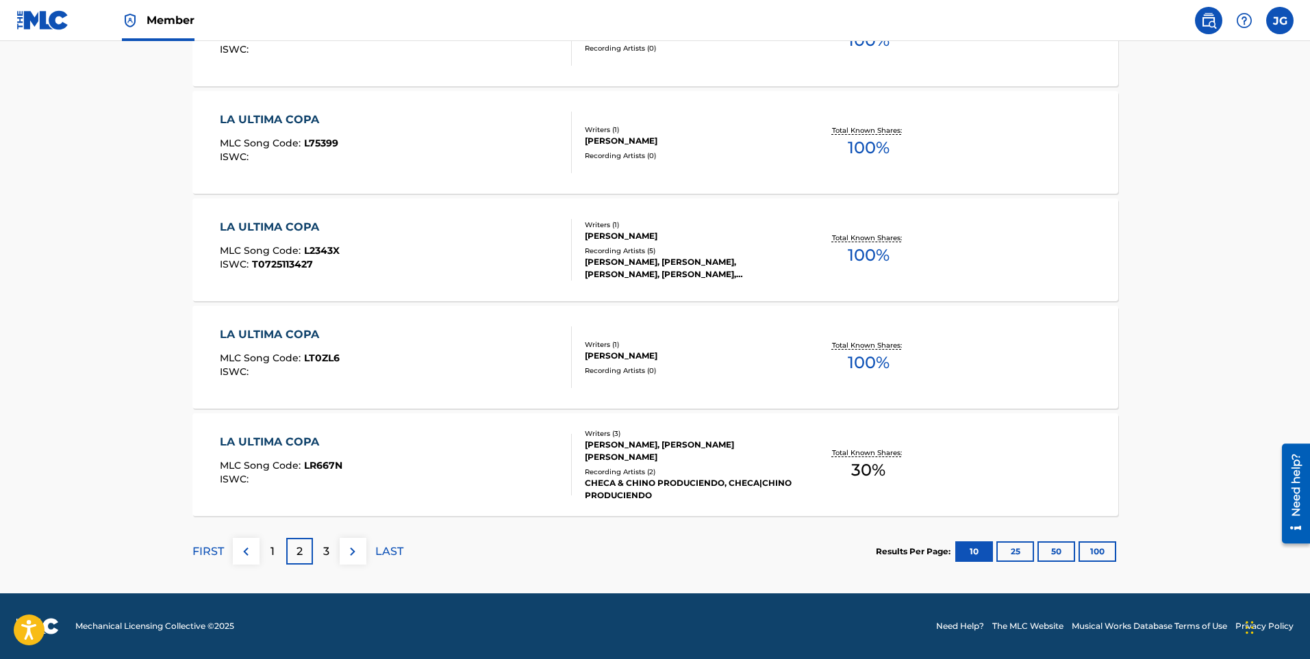
click at [313, 555] on div "3" at bounding box center [326, 551] width 27 height 27
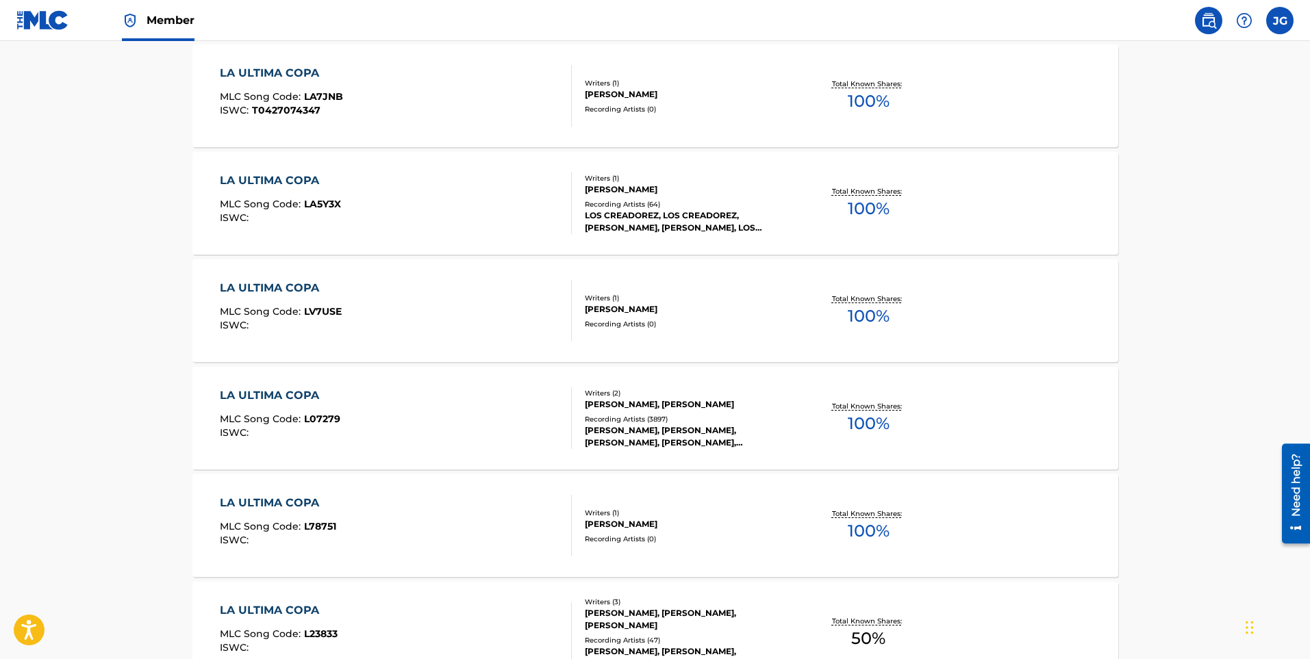
scroll to position [890, 0]
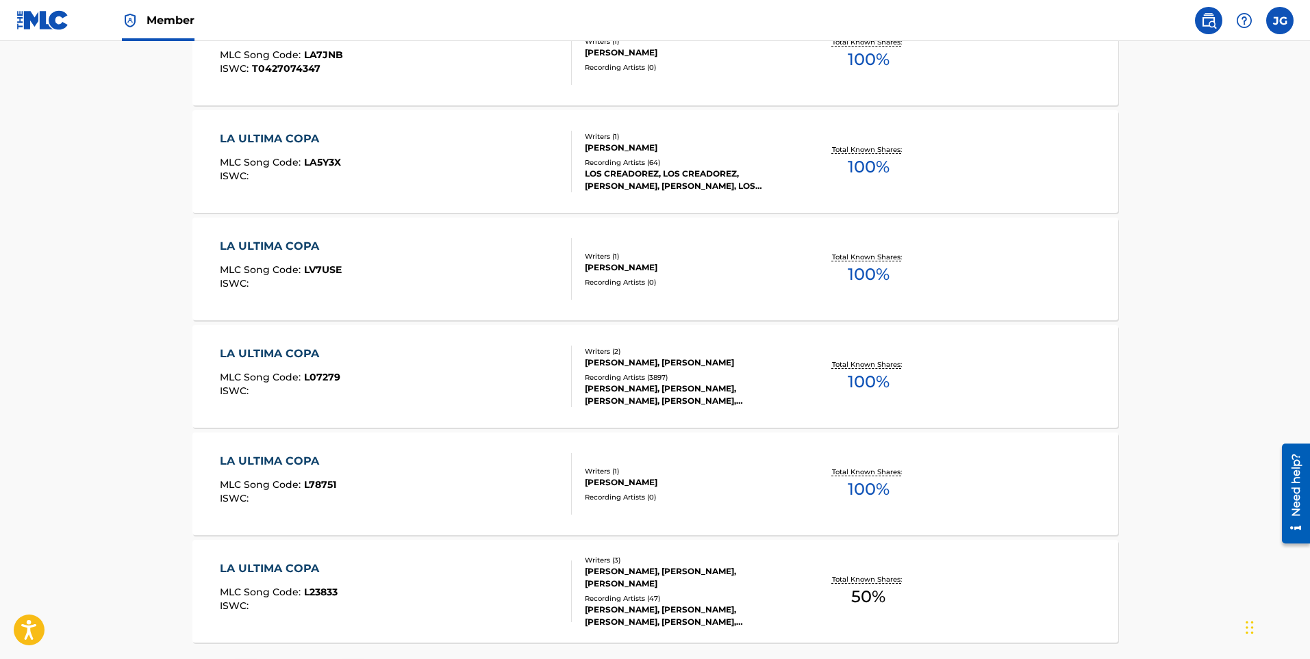
click at [389, 366] on div "LA ULTIMA COPA MLC Song Code : L07279 ISWC :" at bounding box center [396, 377] width 352 height 62
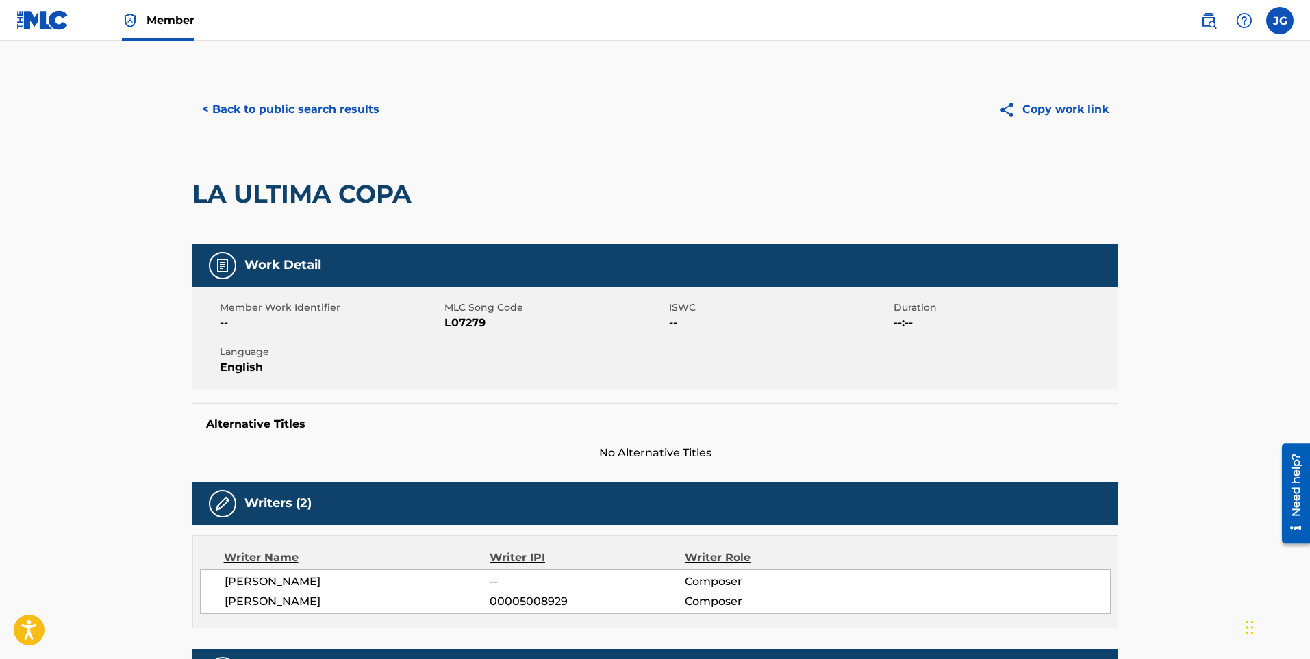
click at [242, 100] on button "< Back to public search results" at bounding box center [290, 109] width 196 height 34
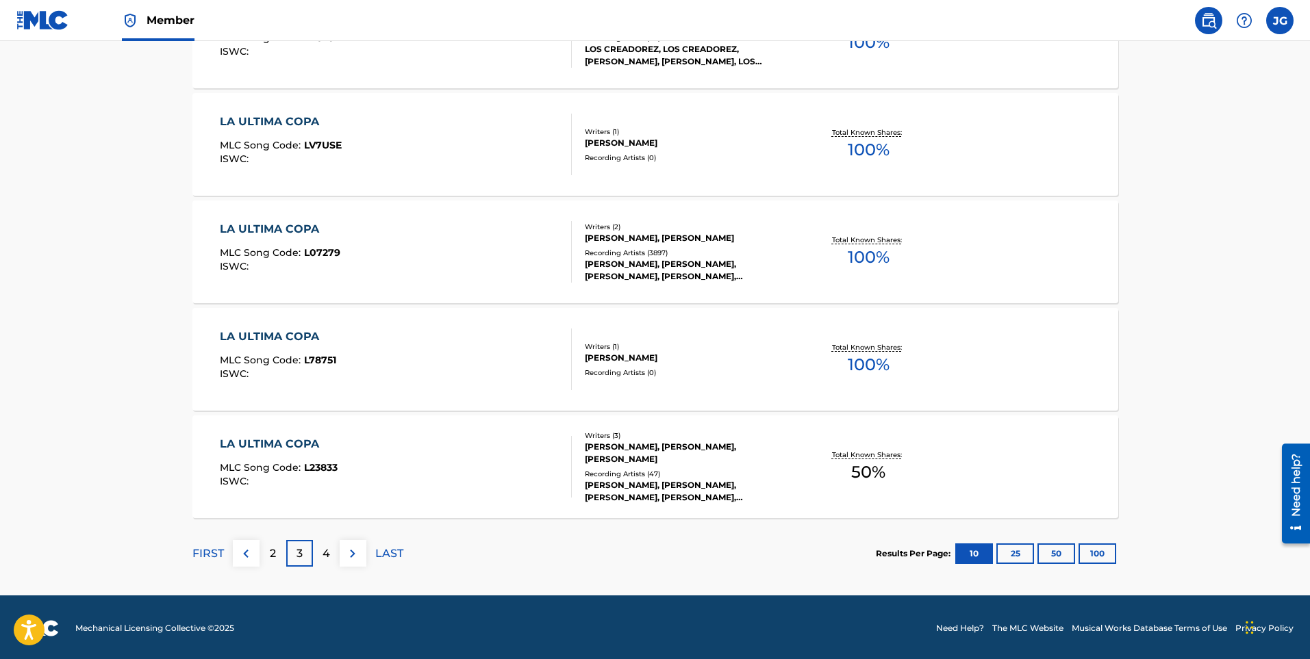
scroll to position [1017, 0]
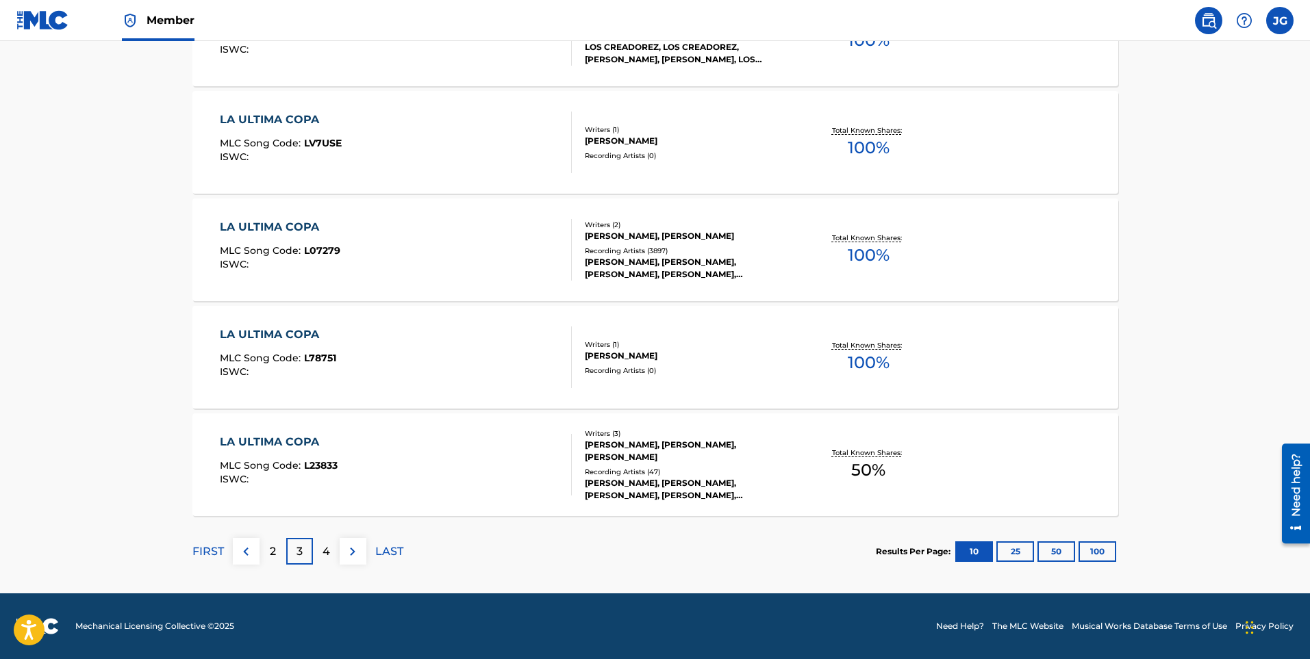
click at [318, 558] on div "4" at bounding box center [326, 551] width 27 height 27
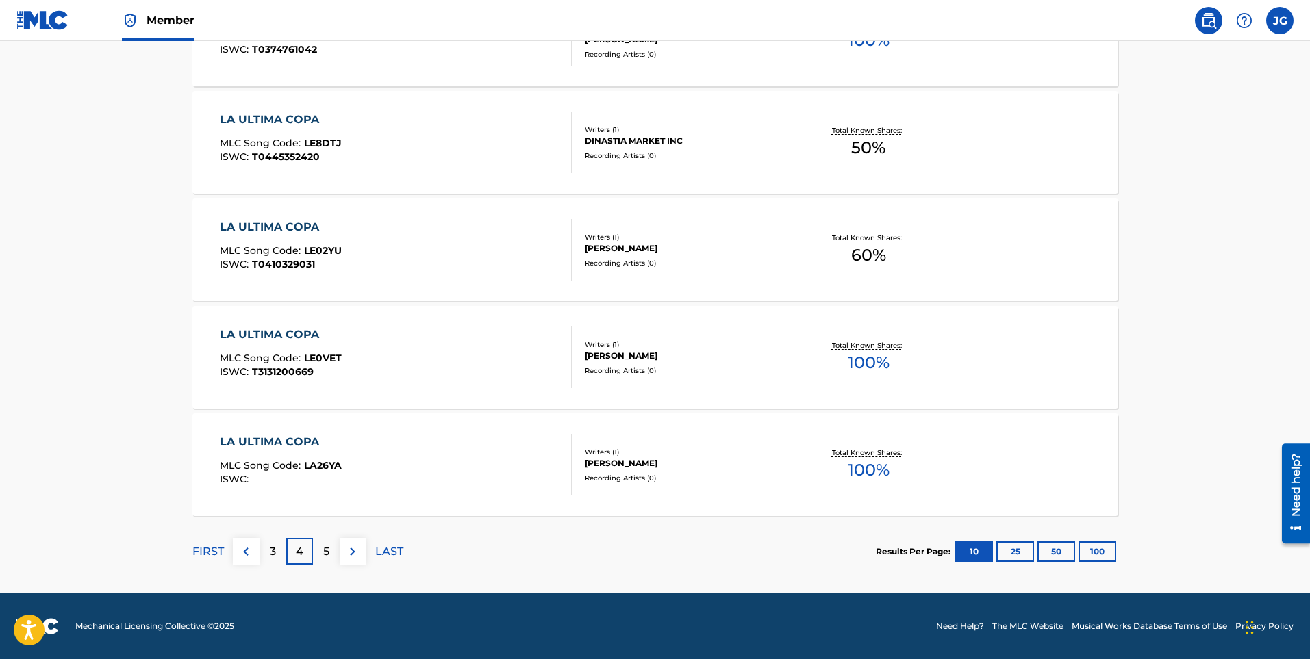
click at [328, 560] on div "5" at bounding box center [326, 551] width 27 height 27
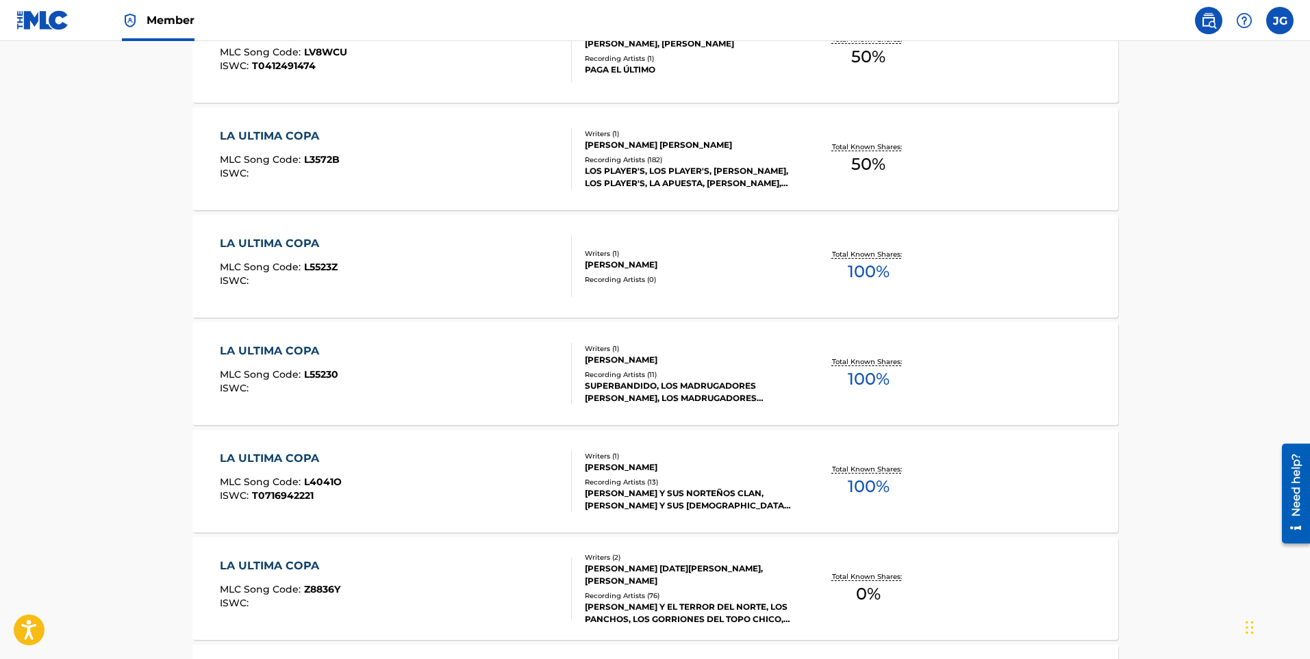
scroll to position [822, 0]
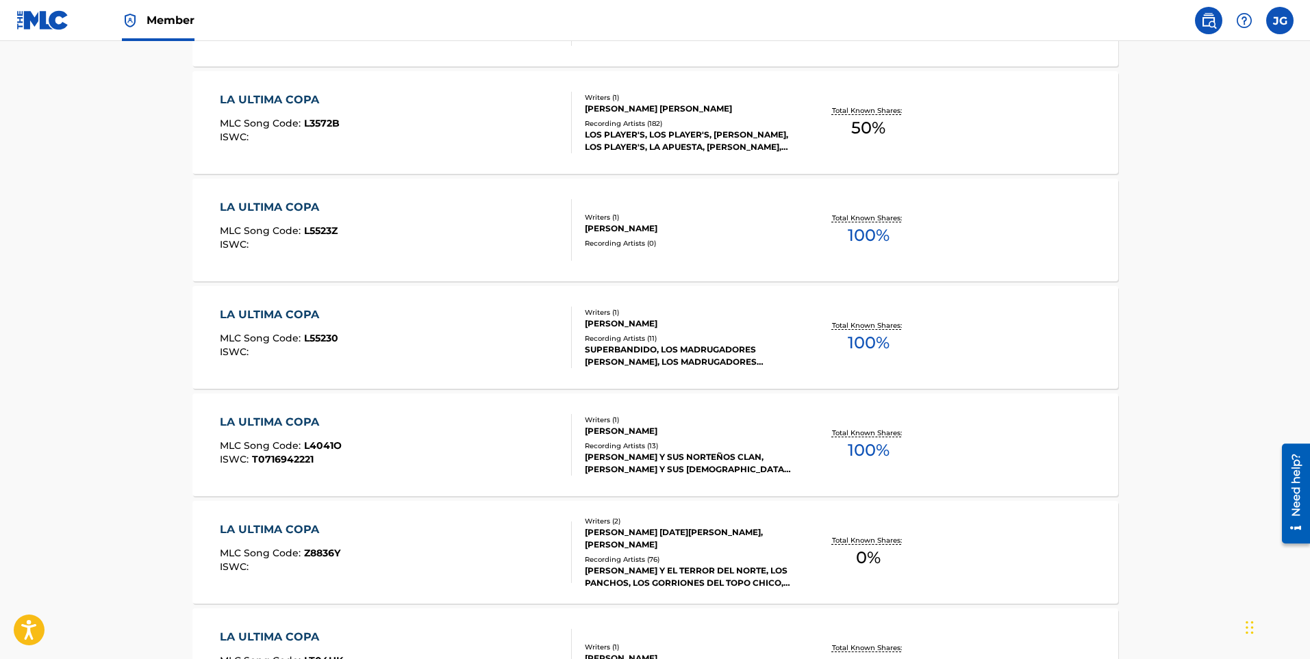
click at [524, 463] on div "LA ULTIMA COPA MLC Song Code : L4041O ISWC : T0716942221" at bounding box center [396, 445] width 352 height 62
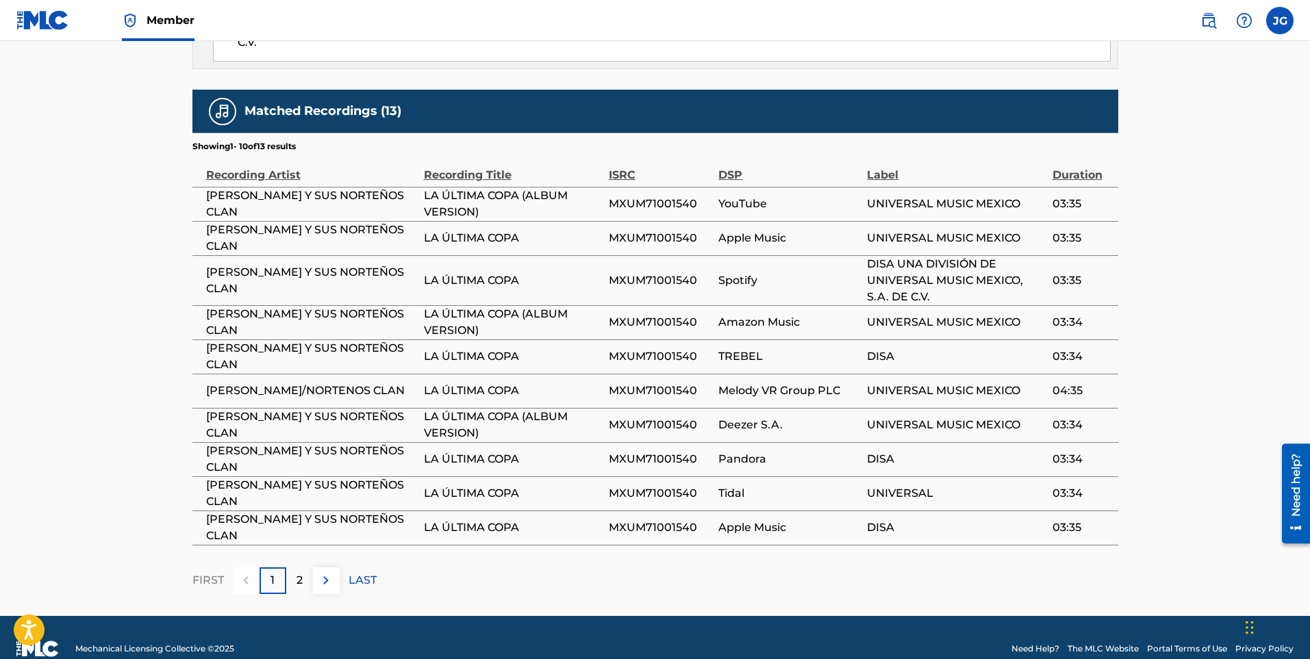
scroll to position [865, 0]
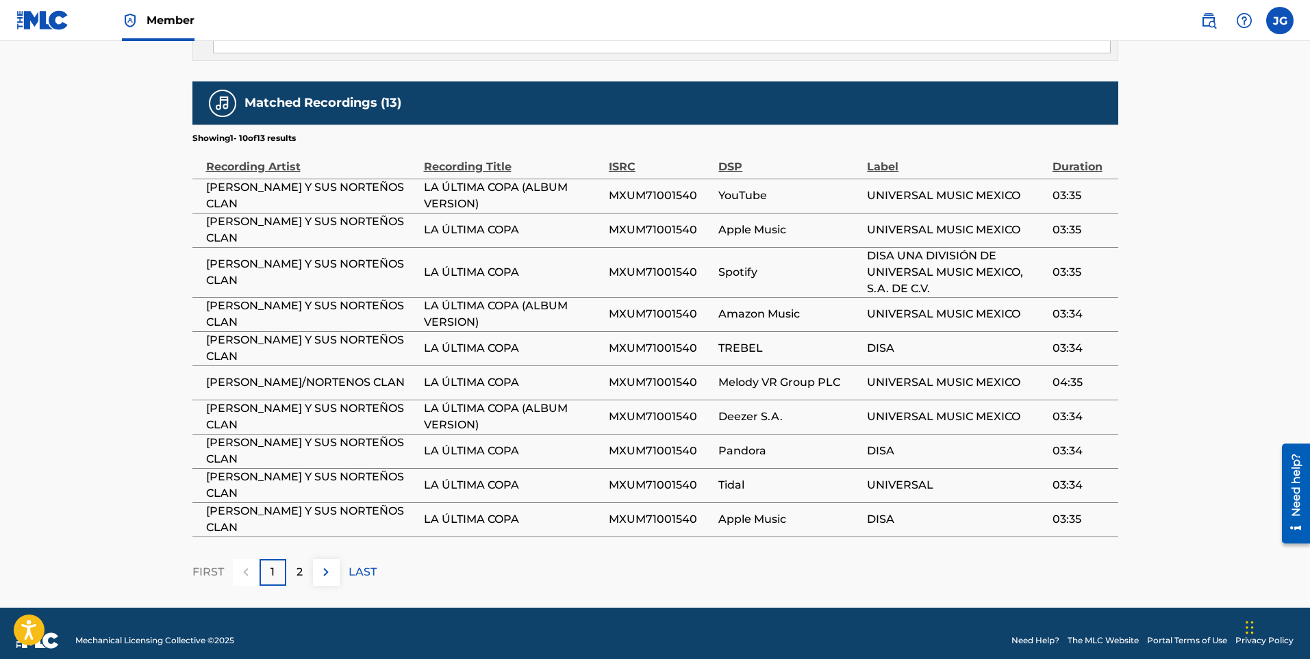
click at [303, 560] on div "2" at bounding box center [299, 572] width 27 height 27
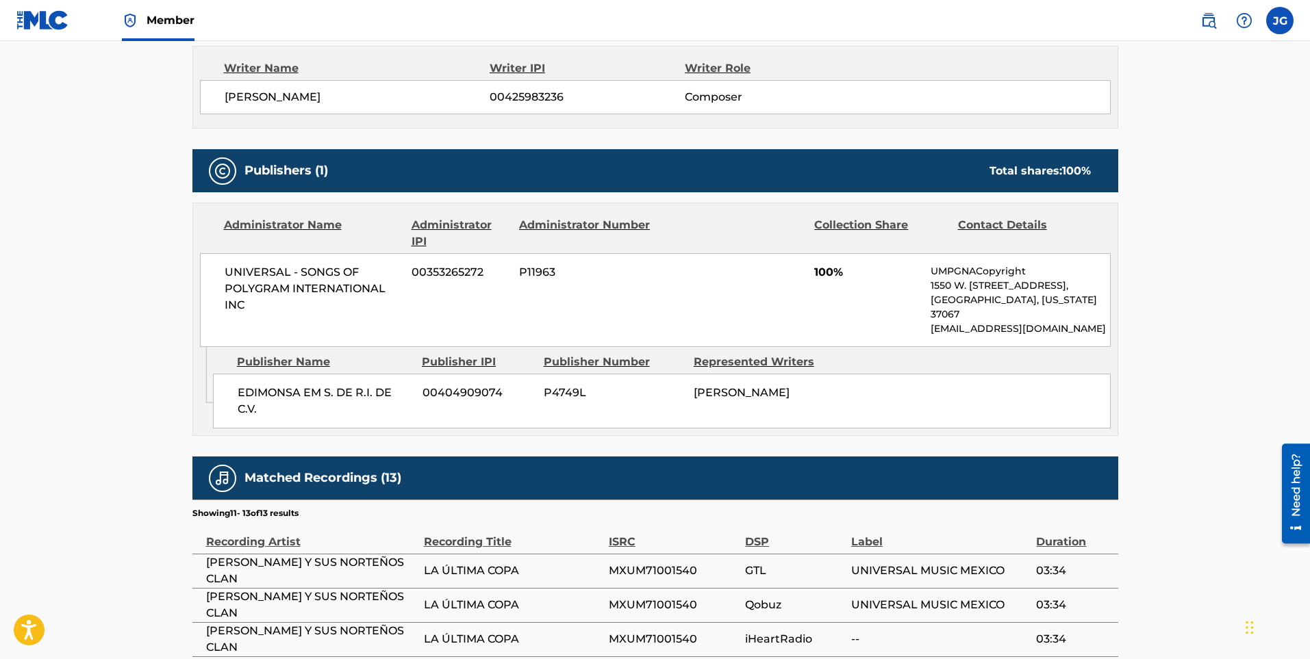
scroll to position [609, 0]
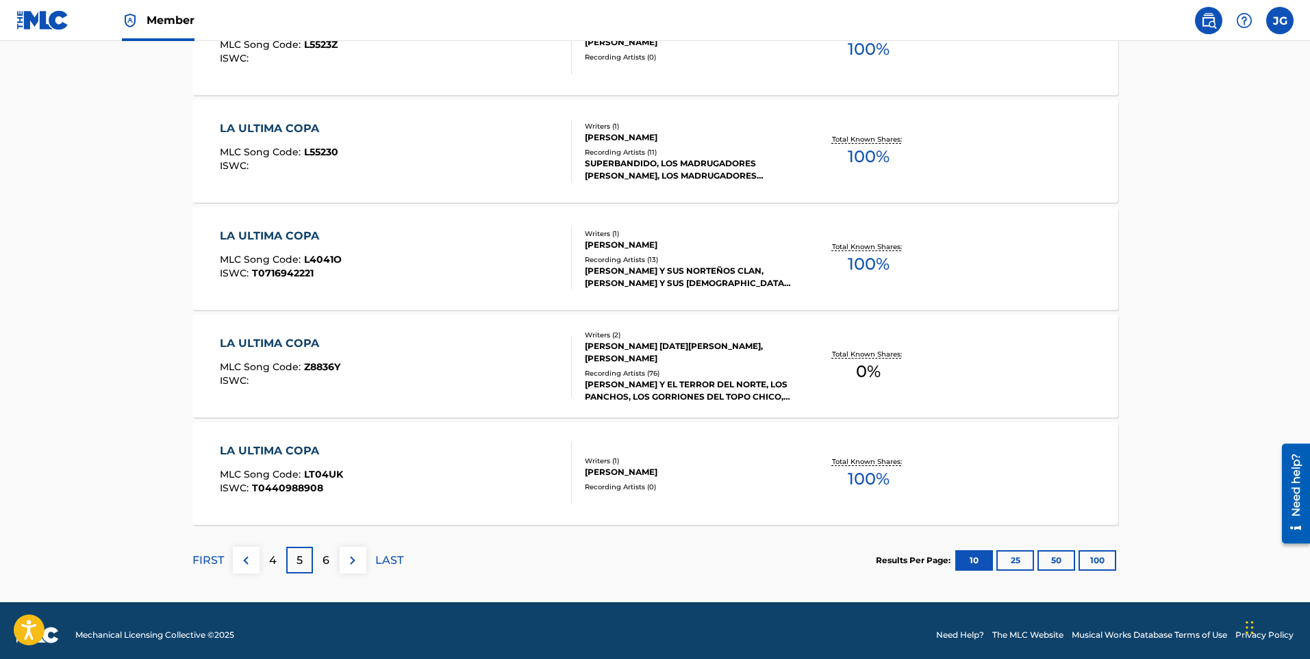
scroll to position [1017, 0]
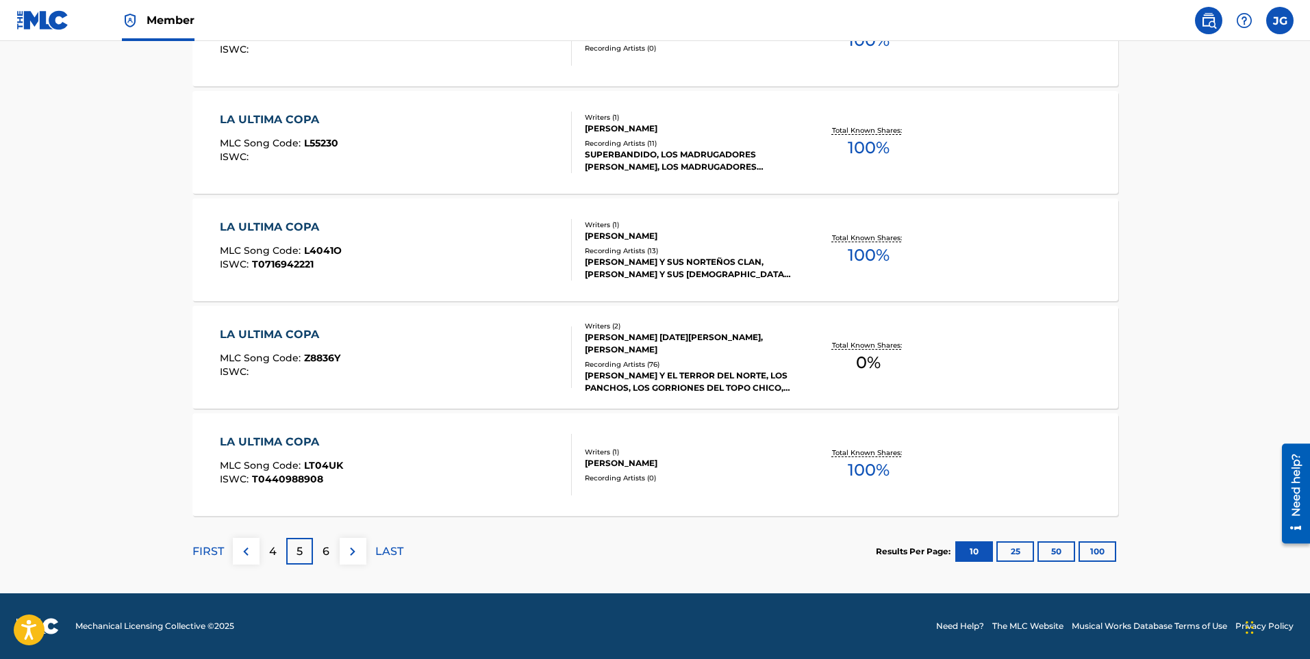
click at [324, 556] on p "6" at bounding box center [325, 552] width 7 height 16
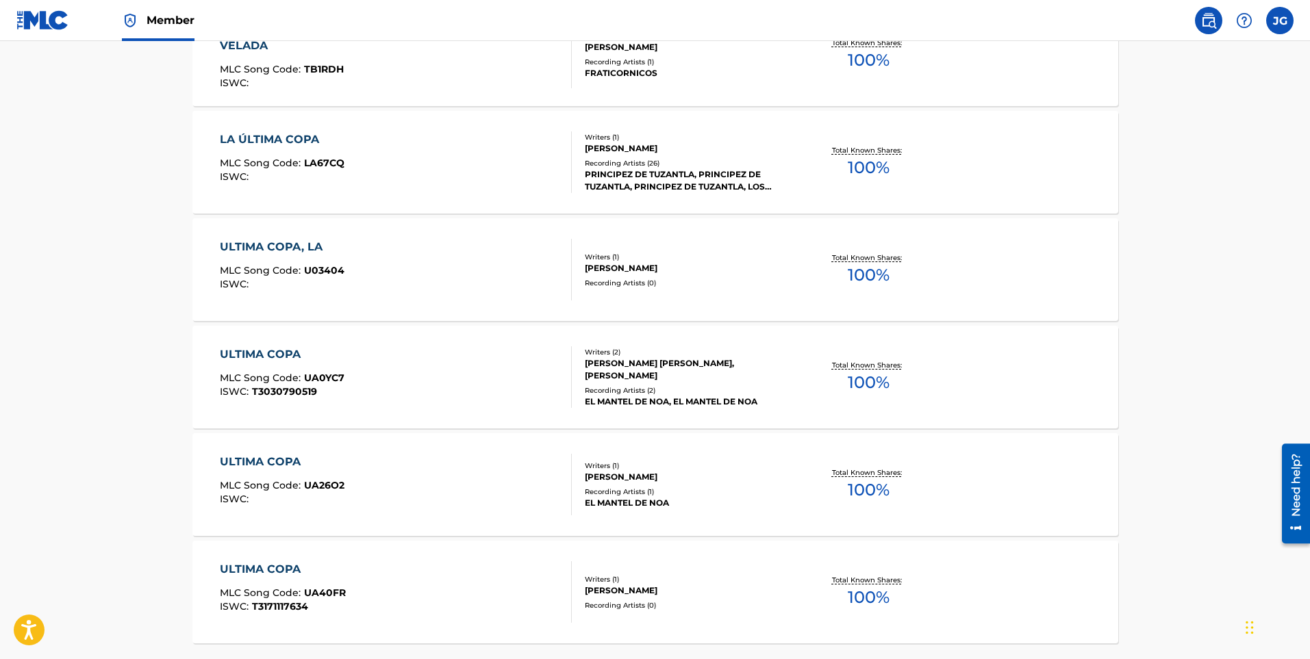
scroll to position [890, 0]
click at [423, 281] on div "ULTIMA COPA, LA MLC Song Code : U03404 ISWC :" at bounding box center [396, 269] width 352 height 62
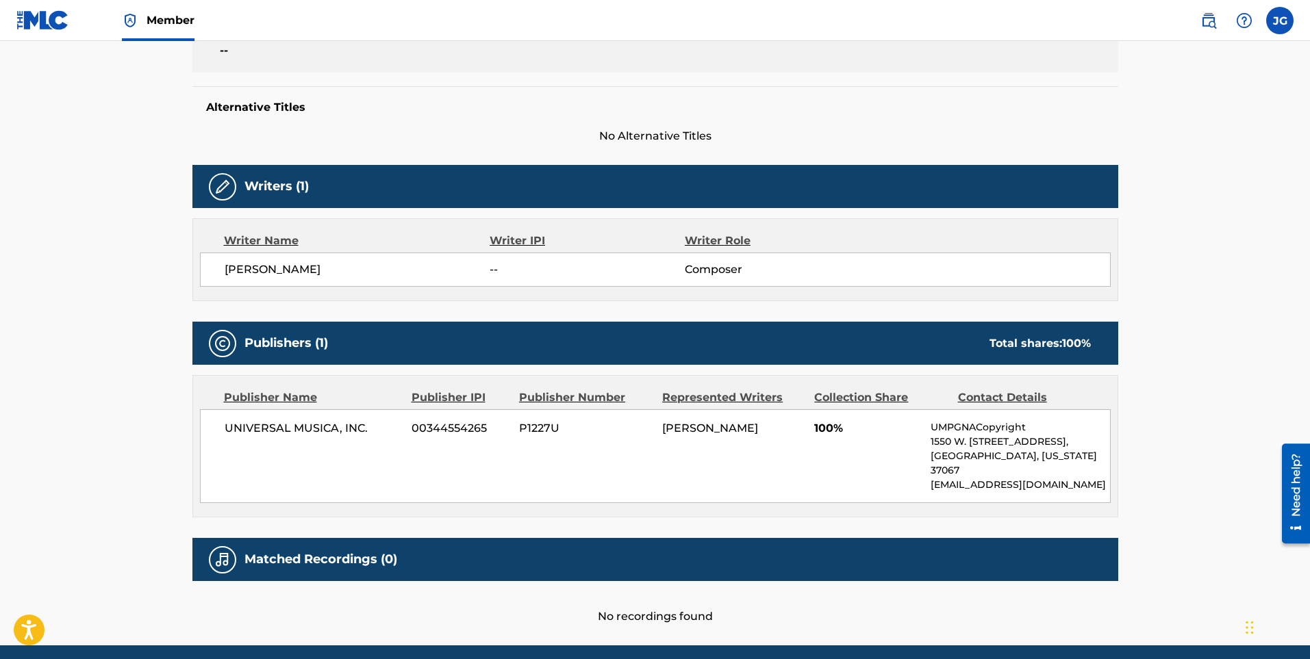
scroll to position [342, 0]
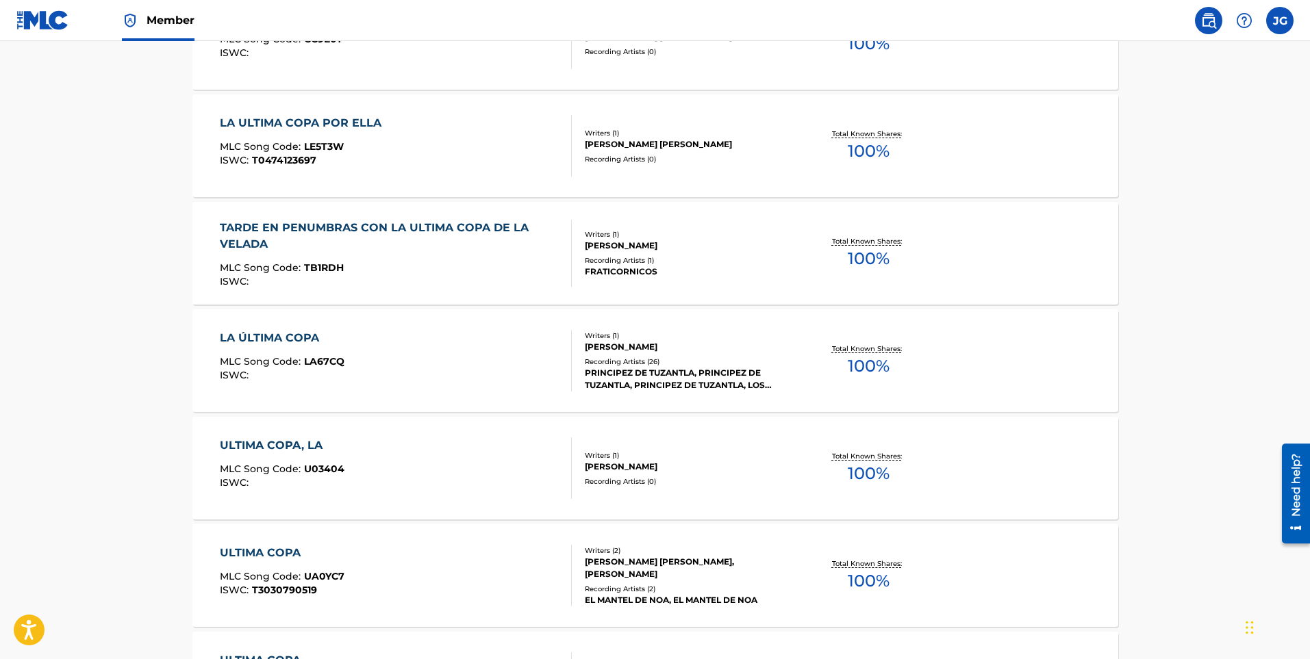
scroll to position [674, 0]
